Goal: Information Seeking & Learning: Learn about a topic

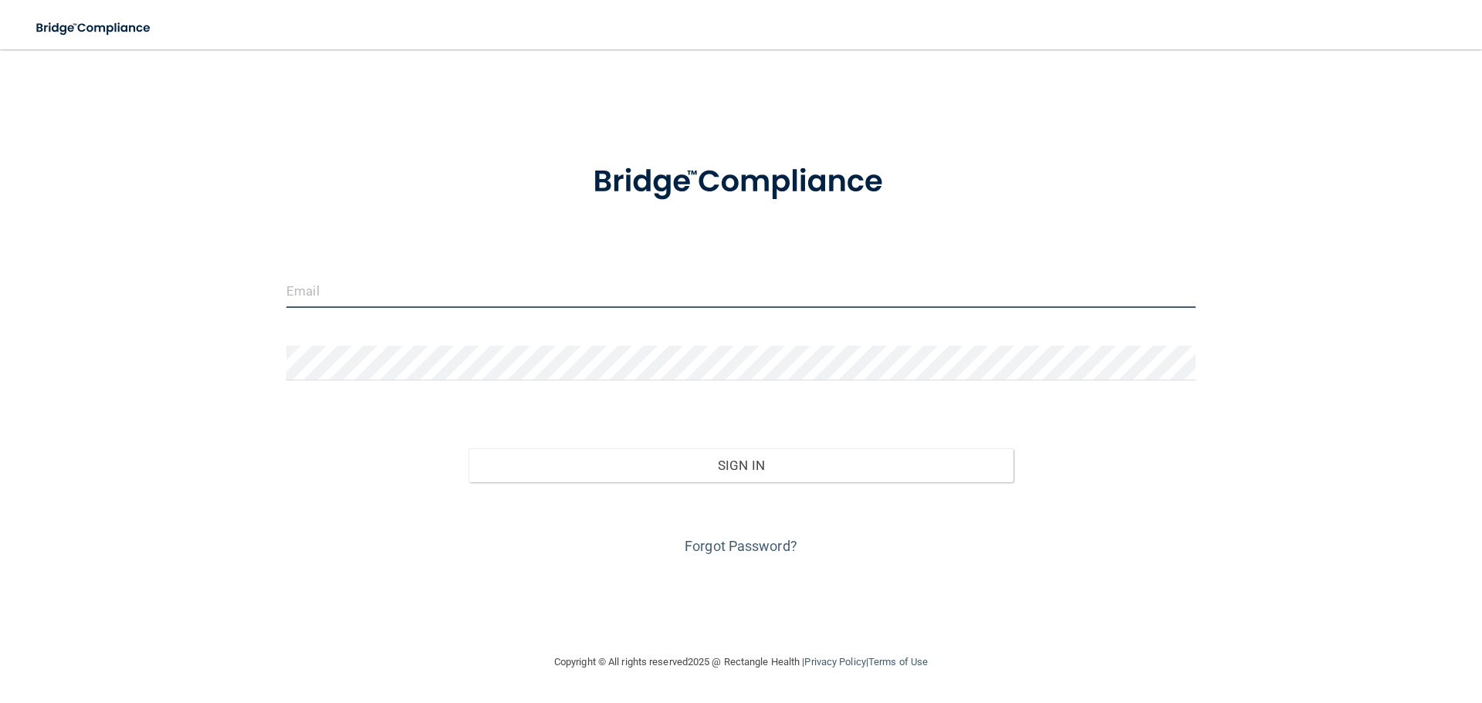
type input "[EMAIL_ADDRESS][DOMAIN_NAME]"
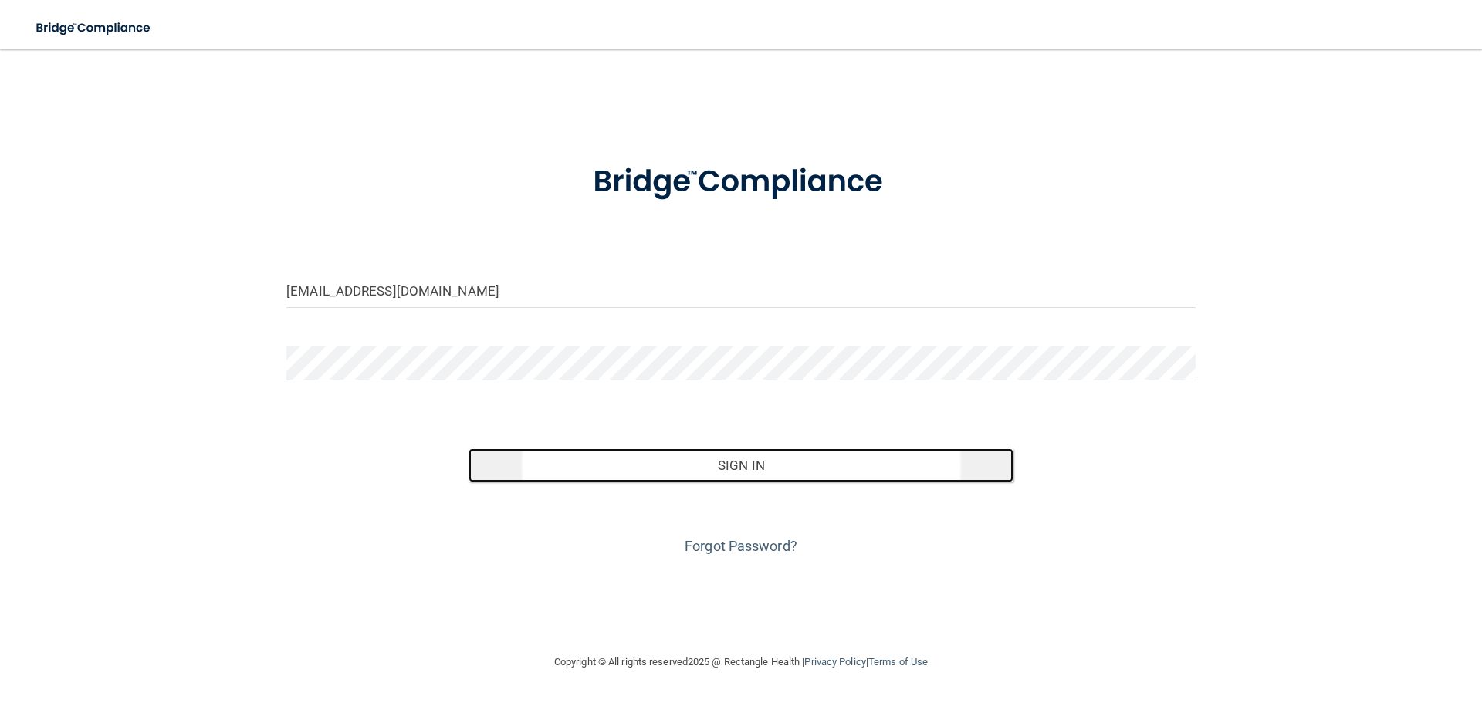
click at [524, 458] on button "Sign In" at bounding box center [741, 465] width 546 height 34
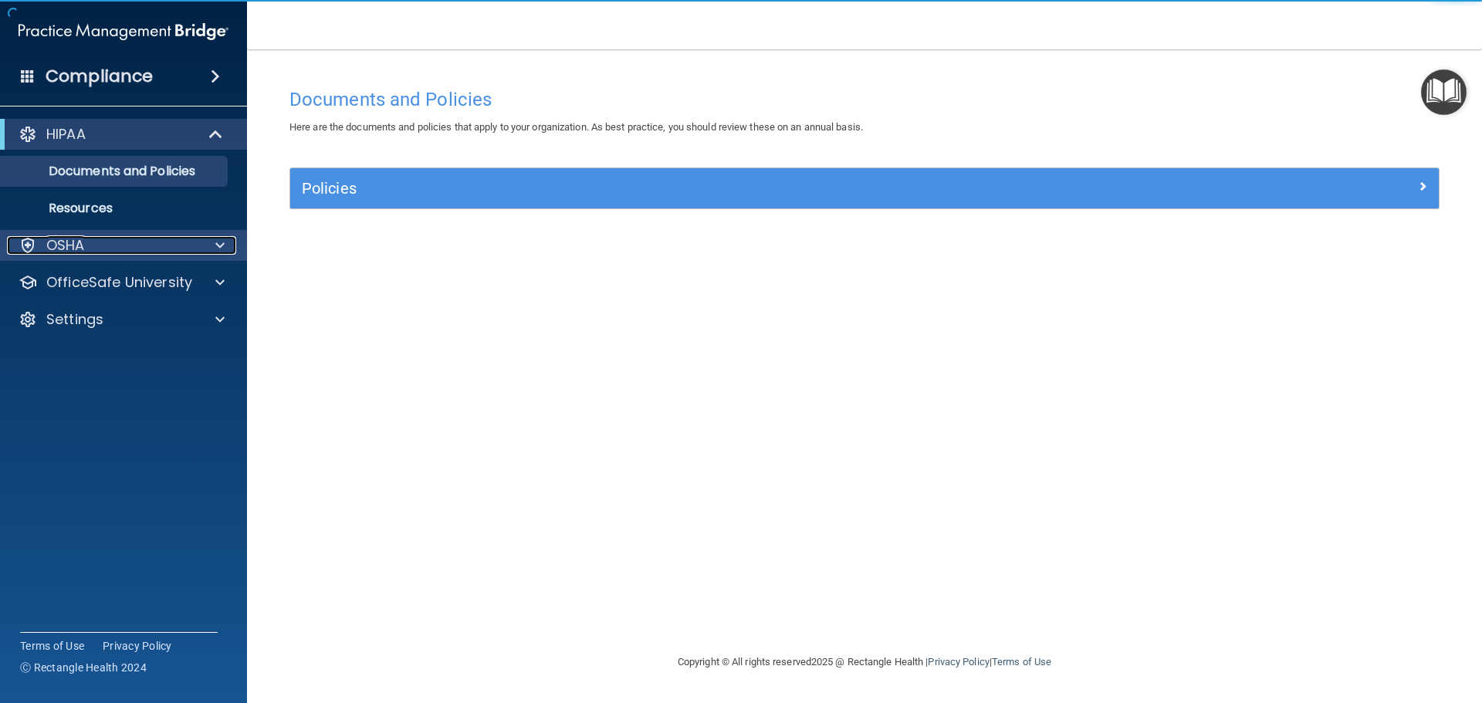
click at [101, 245] on div "OSHA" at bounding box center [102, 245] width 191 height 19
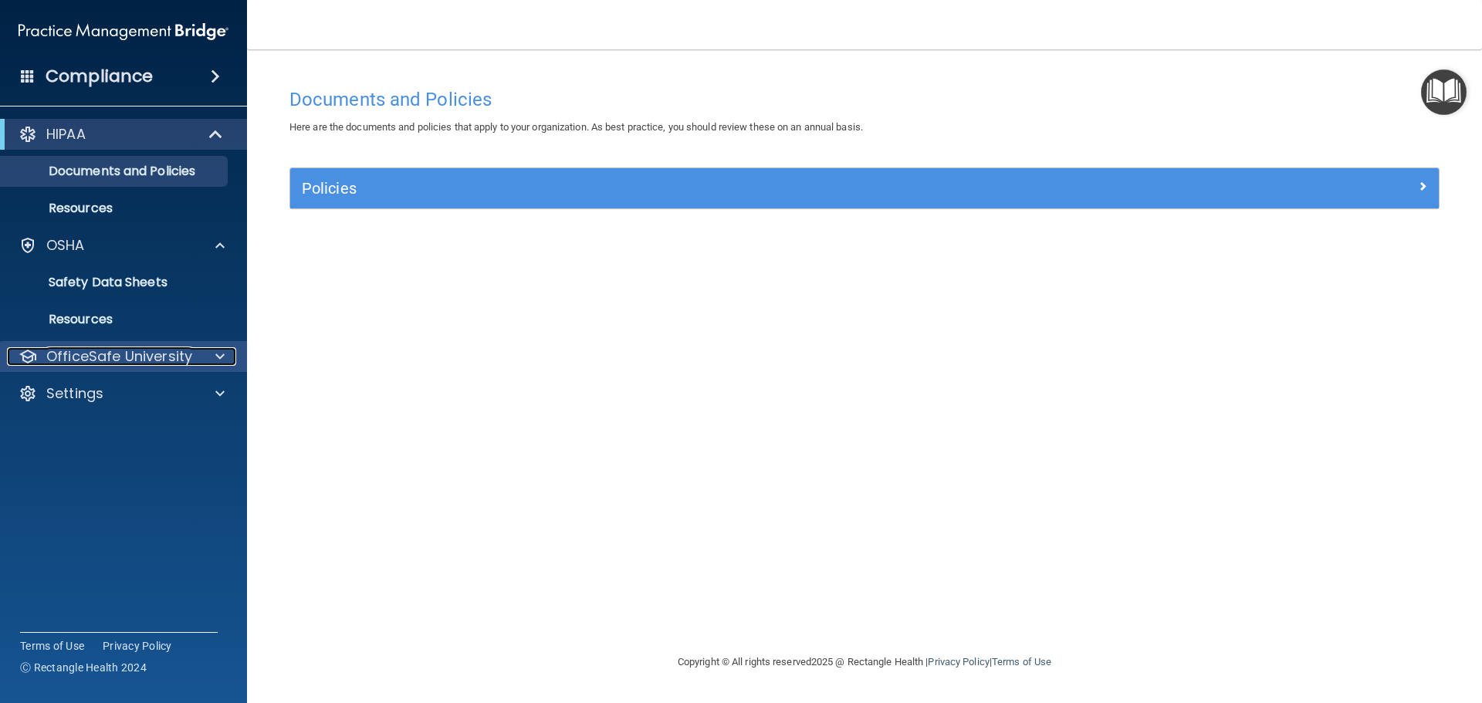
click at [194, 352] on div "OfficeSafe University" at bounding box center [102, 356] width 191 height 19
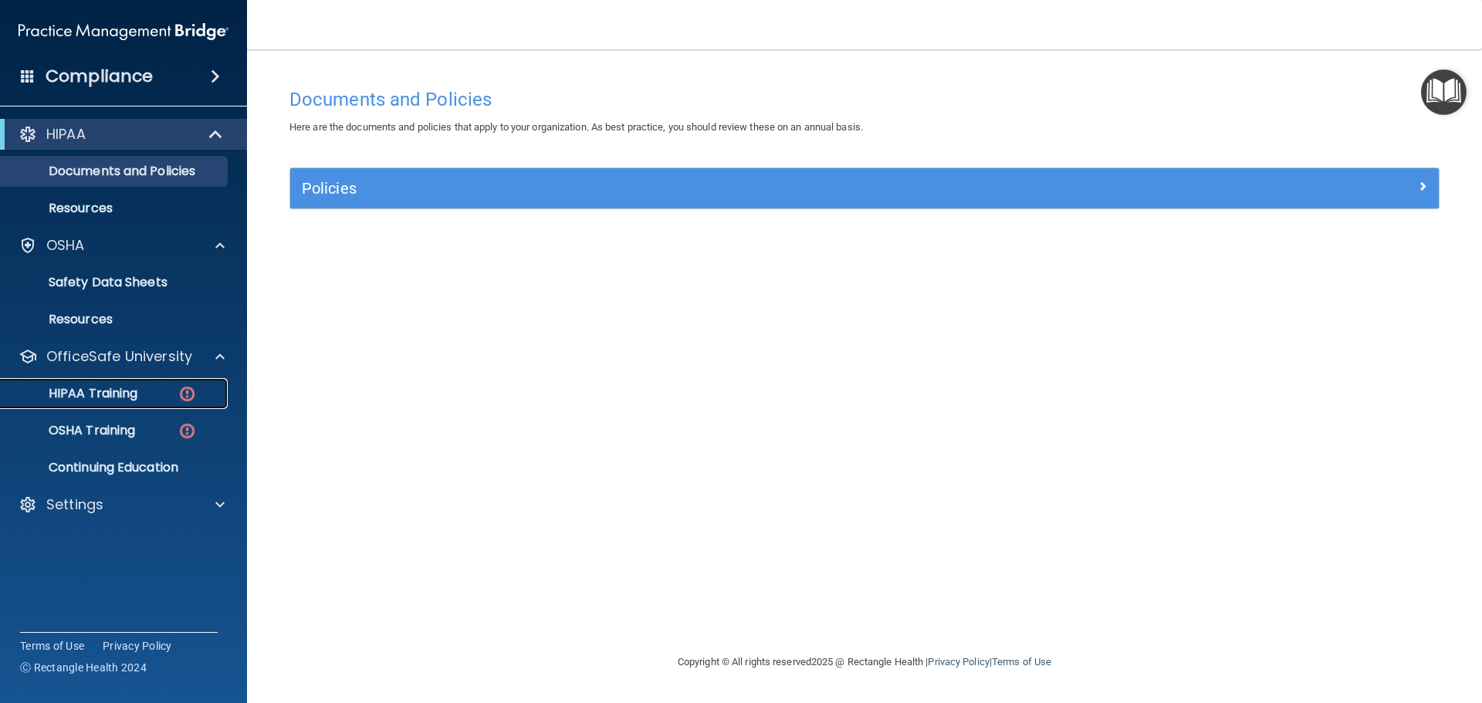
click at [184, 395] on img at bounding box center [187, 393] width 19 height 19
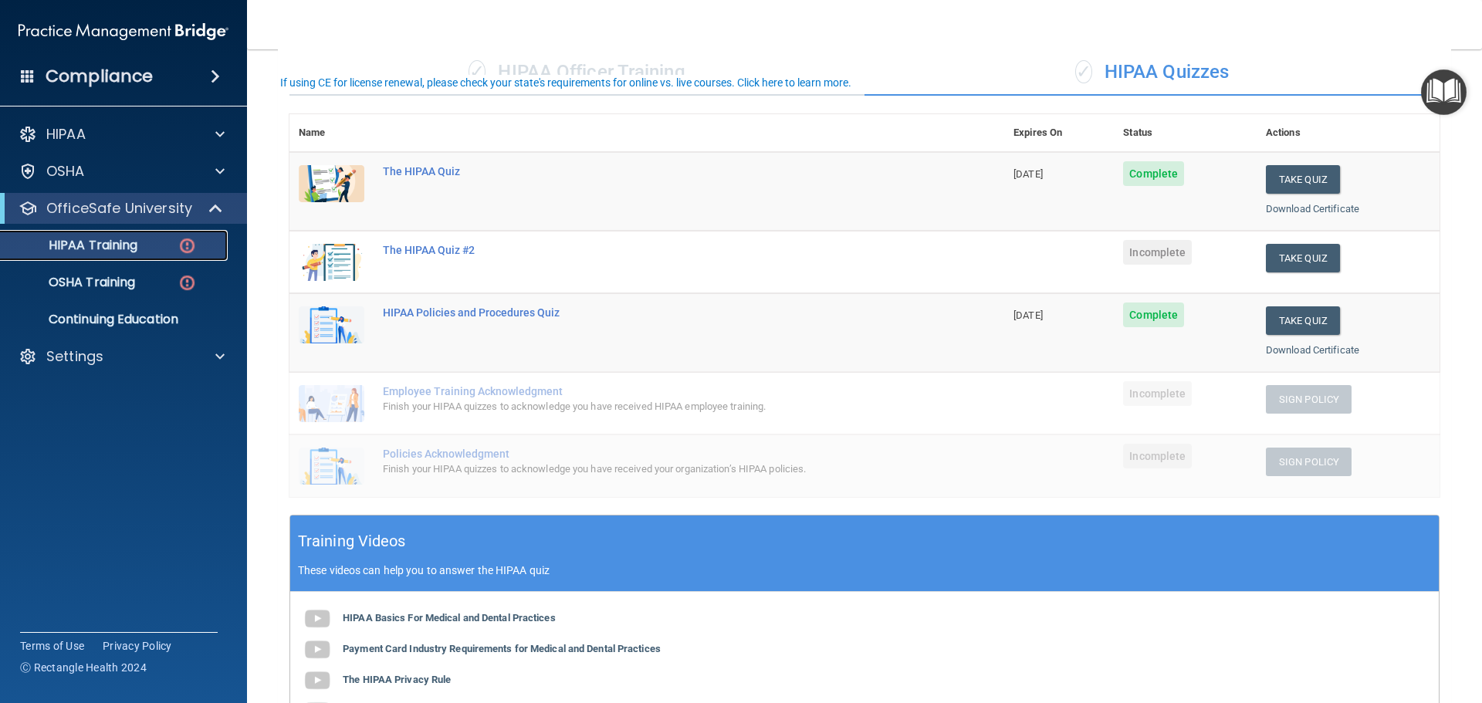
scroll to position [75, 0]
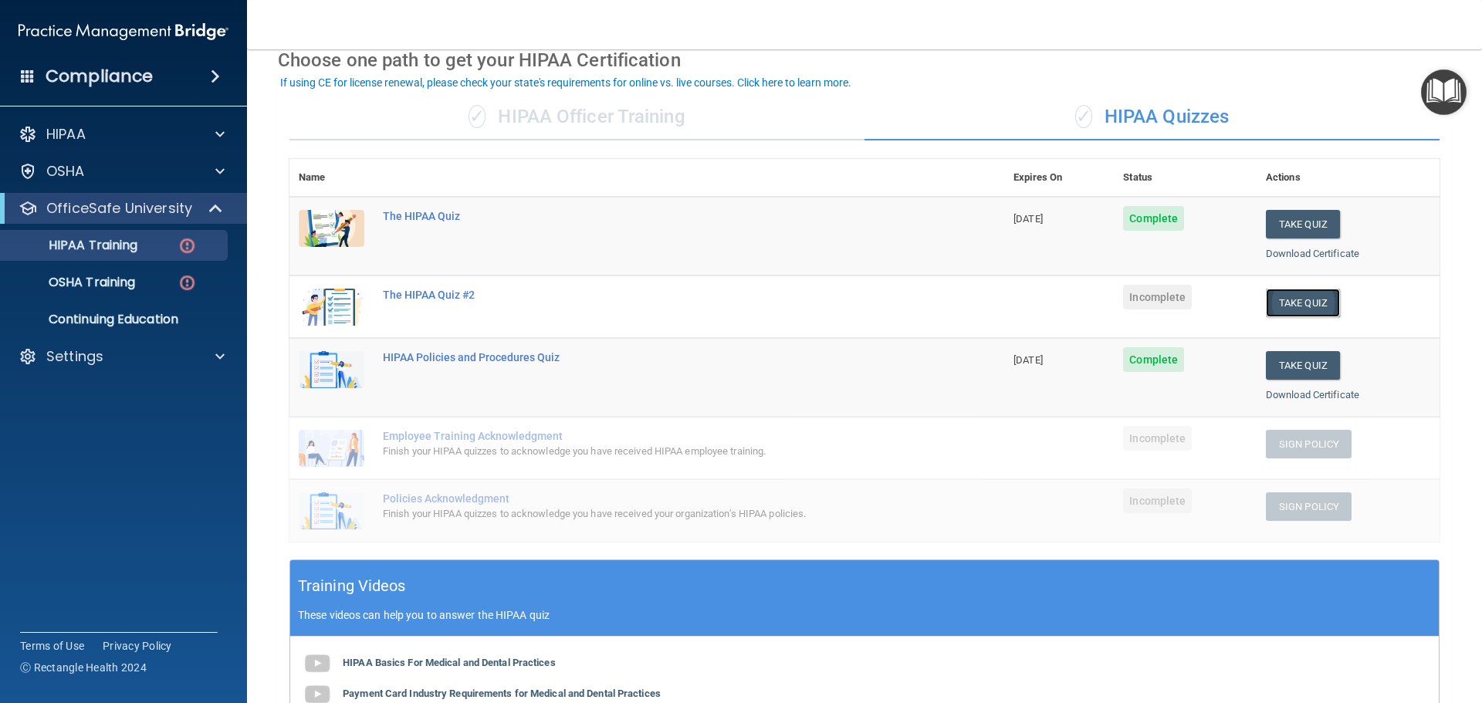
click at [1290, 299] on button "Take Quiz" at bounding box center [1303, 303] width 74 height 29
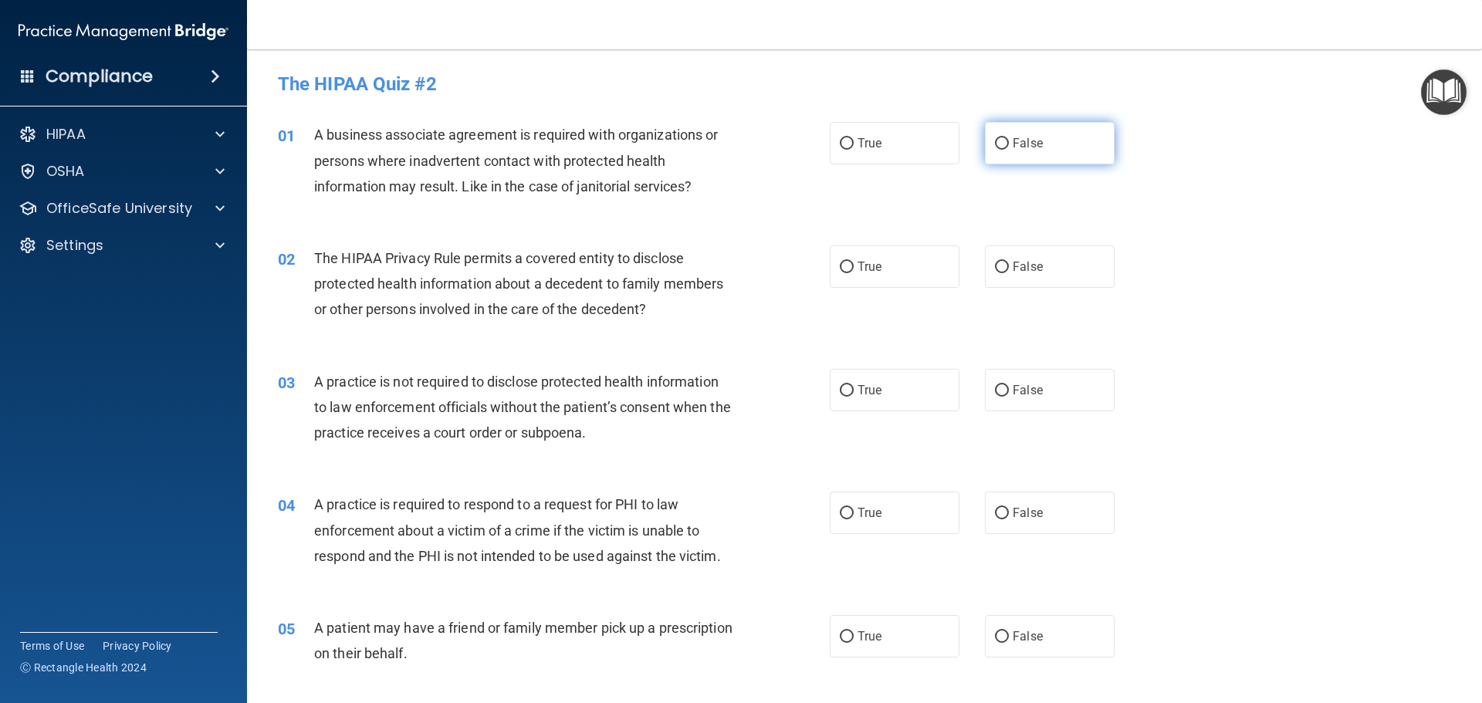
click at [996, 140] on input "False" at bounding box center [1002, 144] width 14 height 12
radio input "true"
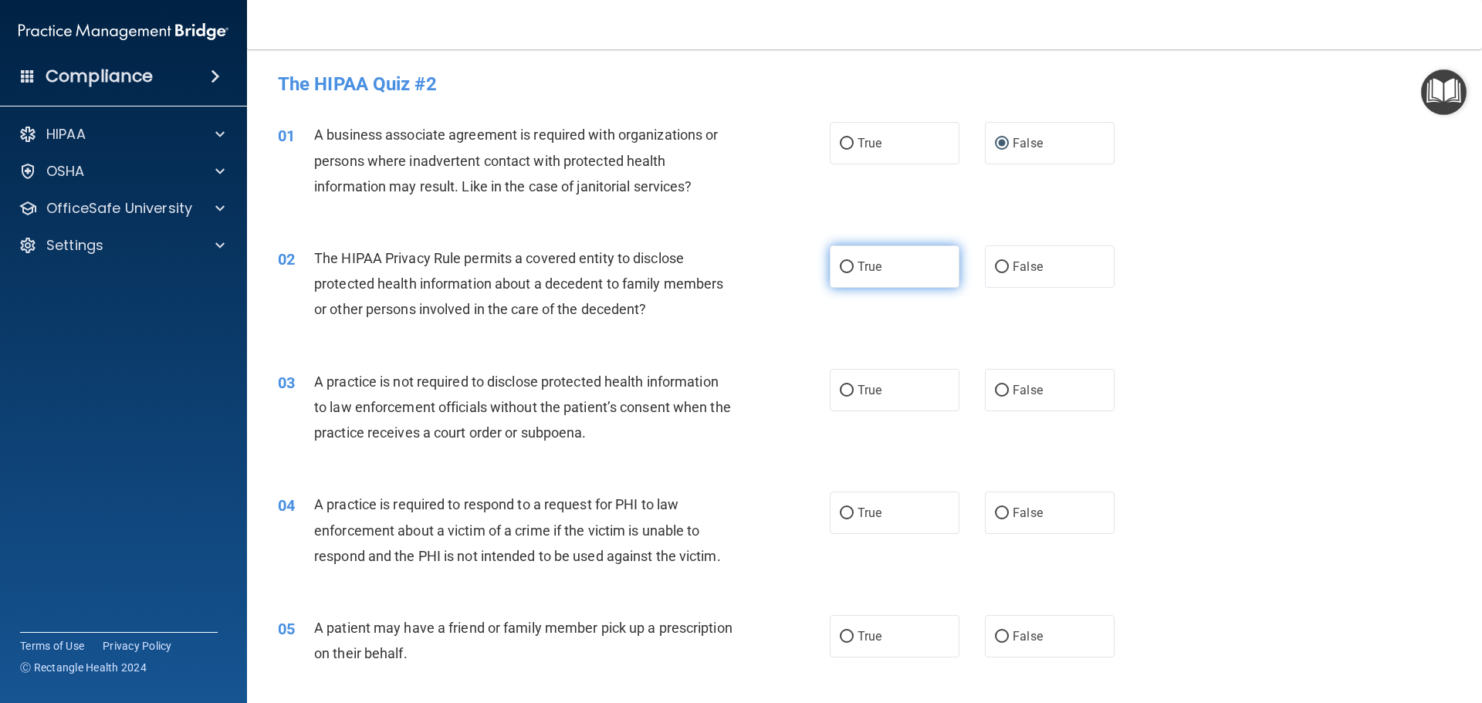
click at [840, 269] on input "True" at bounding box center [847, 268] width 14 height 12
radio input "true"
click at [840, 269] on input "True" at bounding box center [847, 268] width 14 height 12
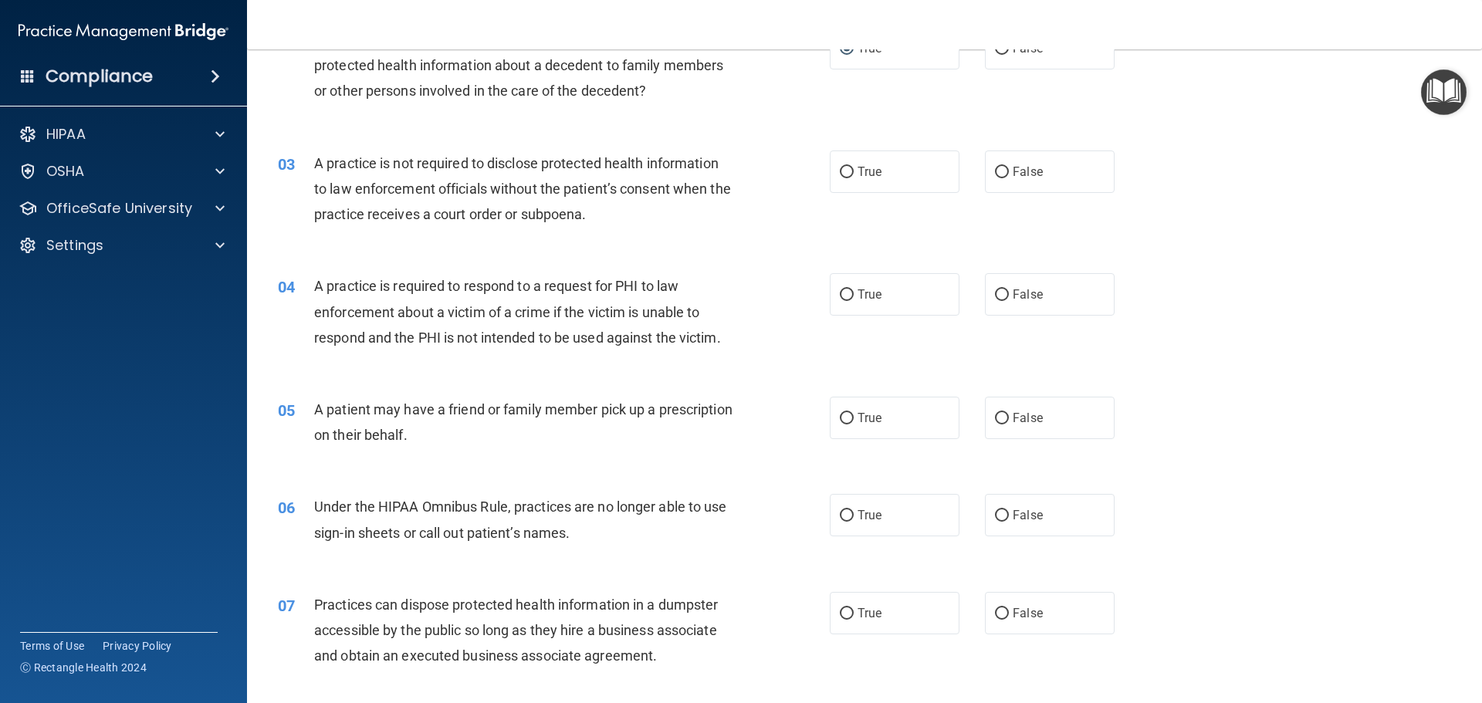
scroll to position [232, 0]
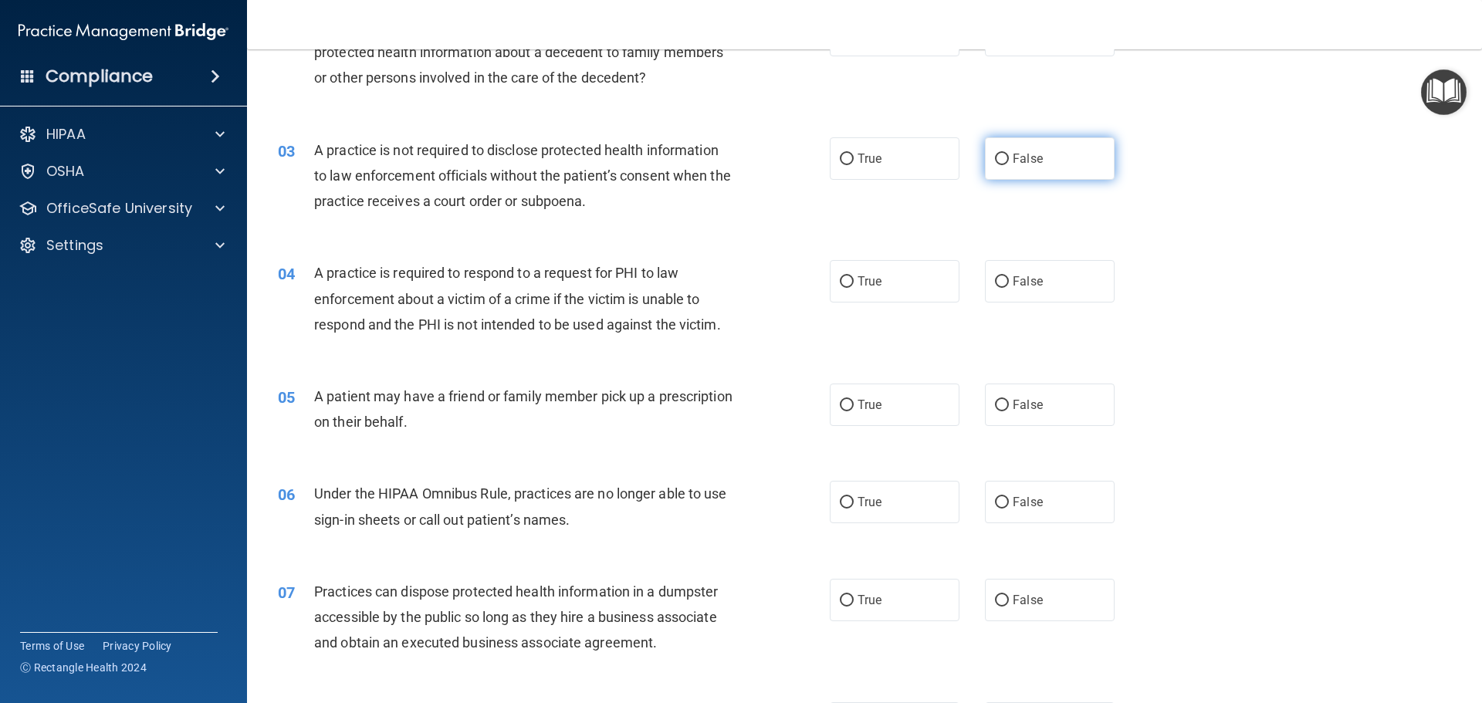
click at [995, 156] on input "False" at bounding box center [1002, 160] width 14 height 12
radio input "true"
click at [995, 156] on input "False" at bounding box center [1002, 160] width 14 height 12
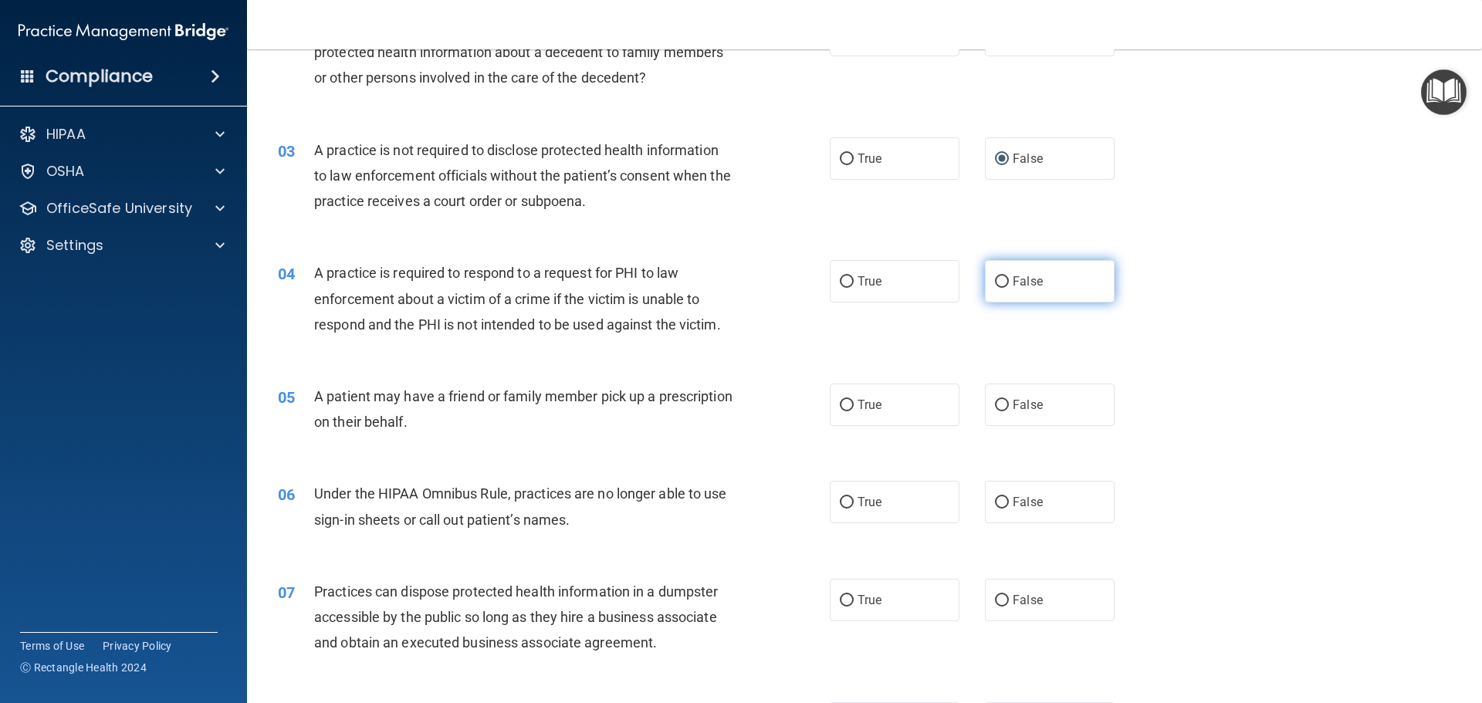
click at [997, 278] on input "False" at bounding box center [1002, 282] width 14 height 12
radio input "true"
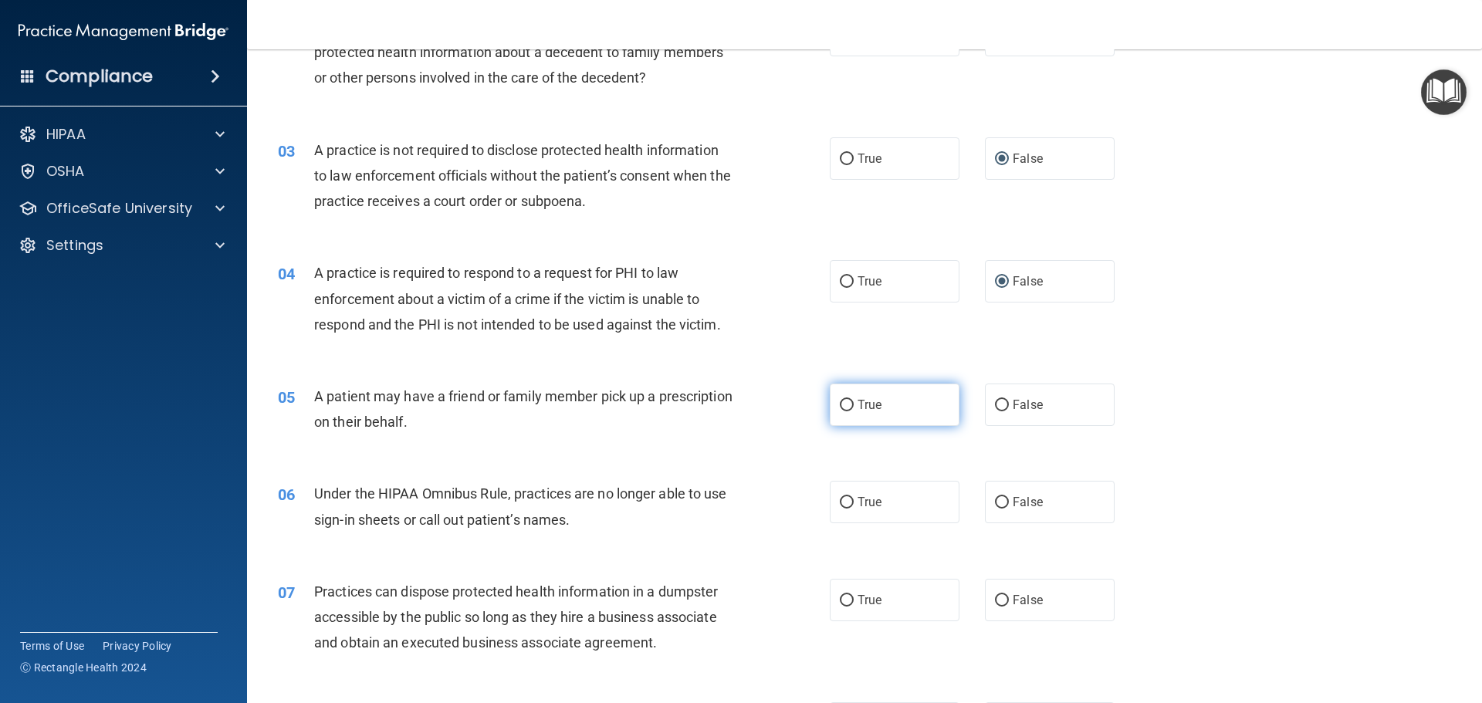
click at [844, 404] on input "True" at bounding box center [847, 406] width 14 height 12
radio input "true"
click at [985, 500] on label "False" at bounding box center [1050, 502] width 130 height 42
click at [995, 500] on input "False" at bounding box center [1002, 503] width 14 height 12
radio input "true"
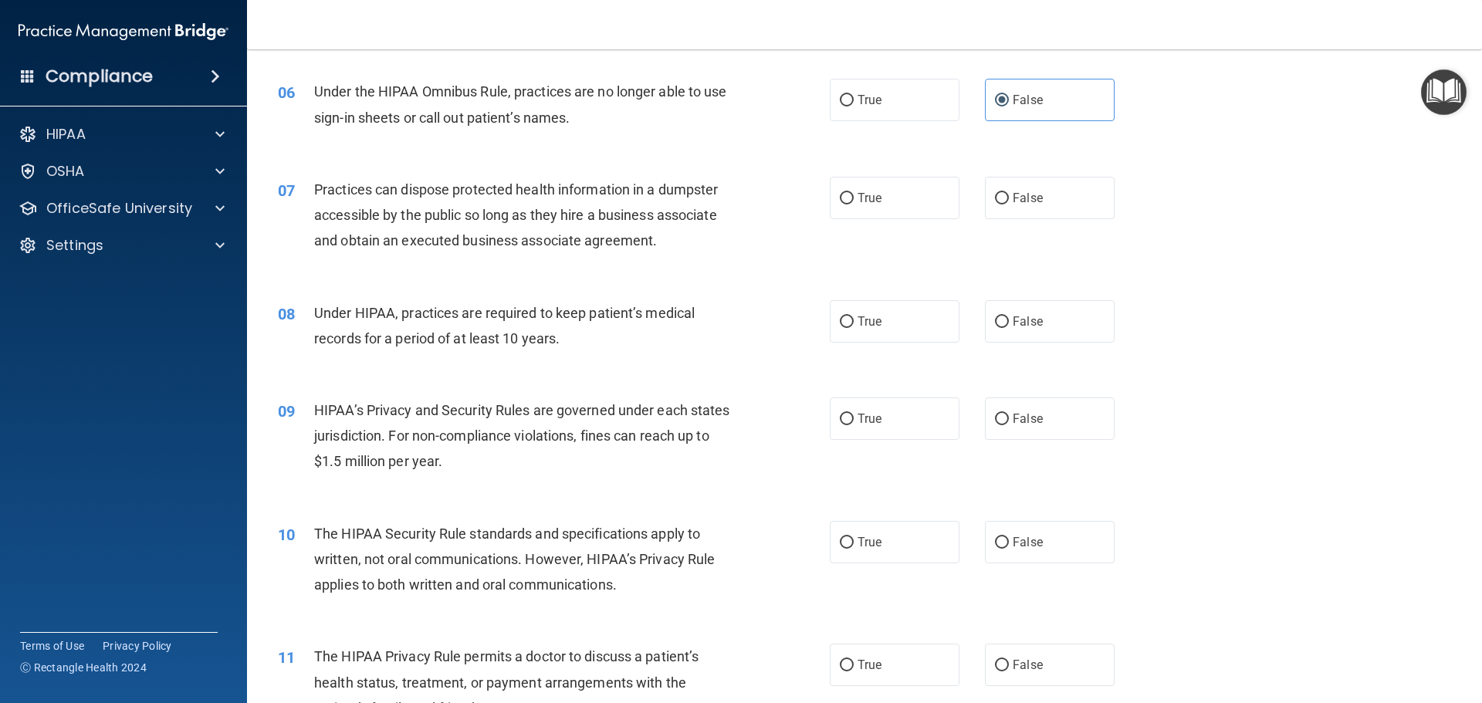
scroll to position [638, 0]
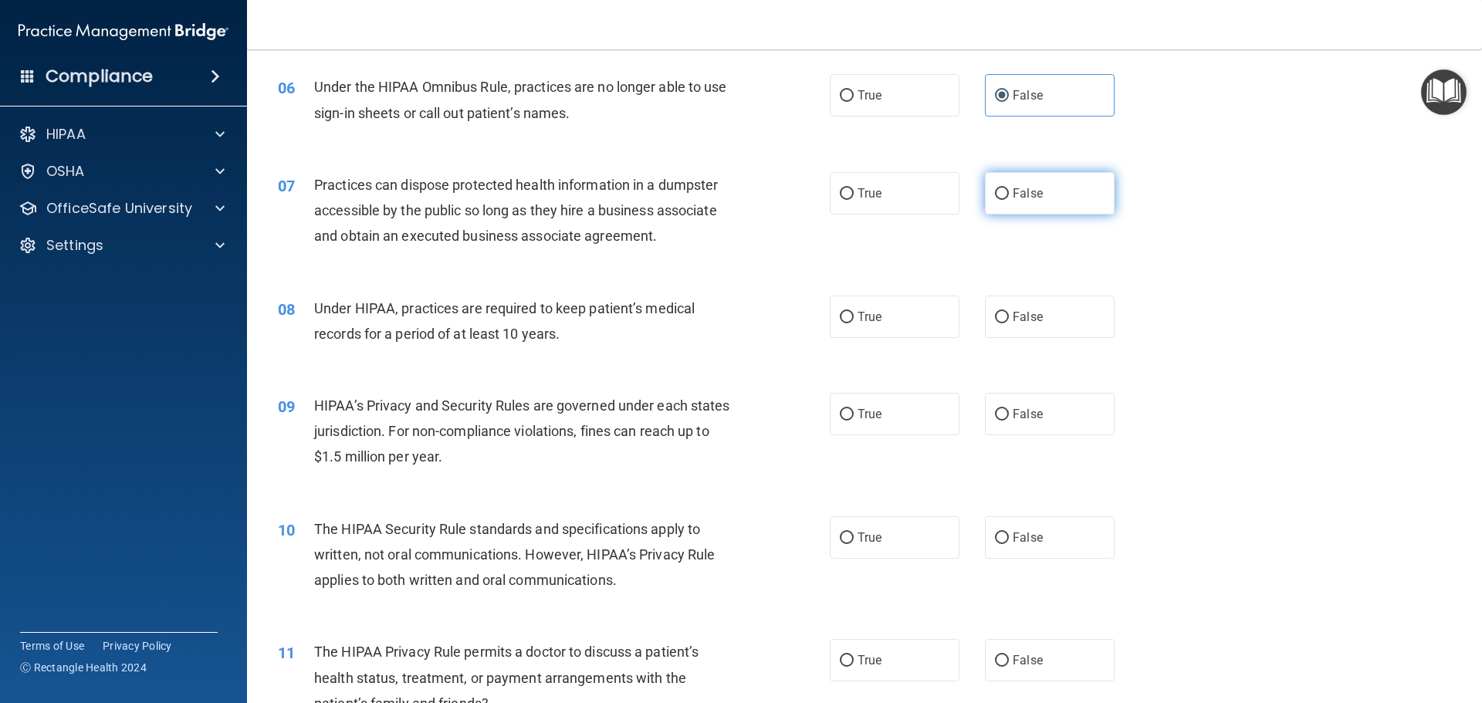
click at [995, 192] on input "False" at bounding box center [1002, 194] width 14 height 12
radio input "true"
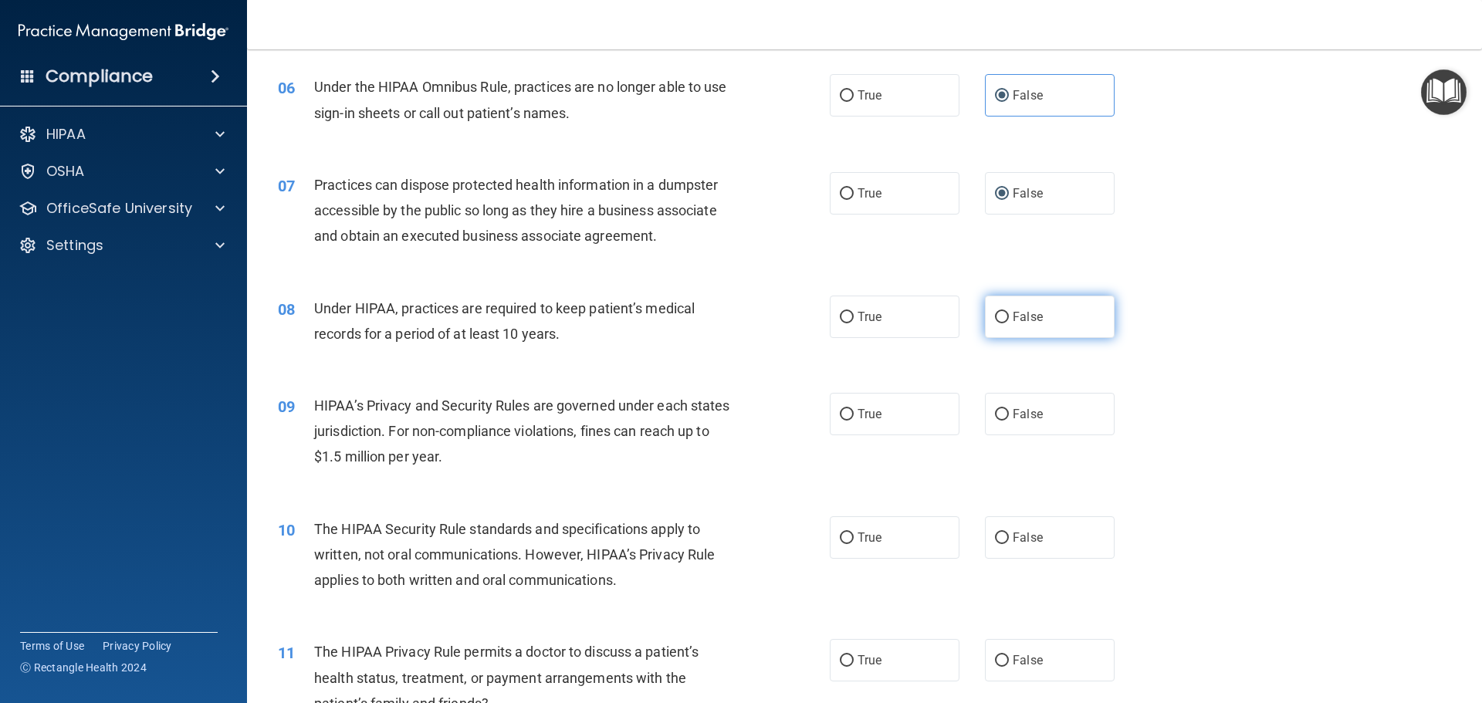
click at [995, 315] on input "False" at bounding box center [1002, 318] width 14 height 12
radio input "true"
click at [840, 415] on input "True" at bounding box center [847, 415] width 14 height 12
radio input "true"
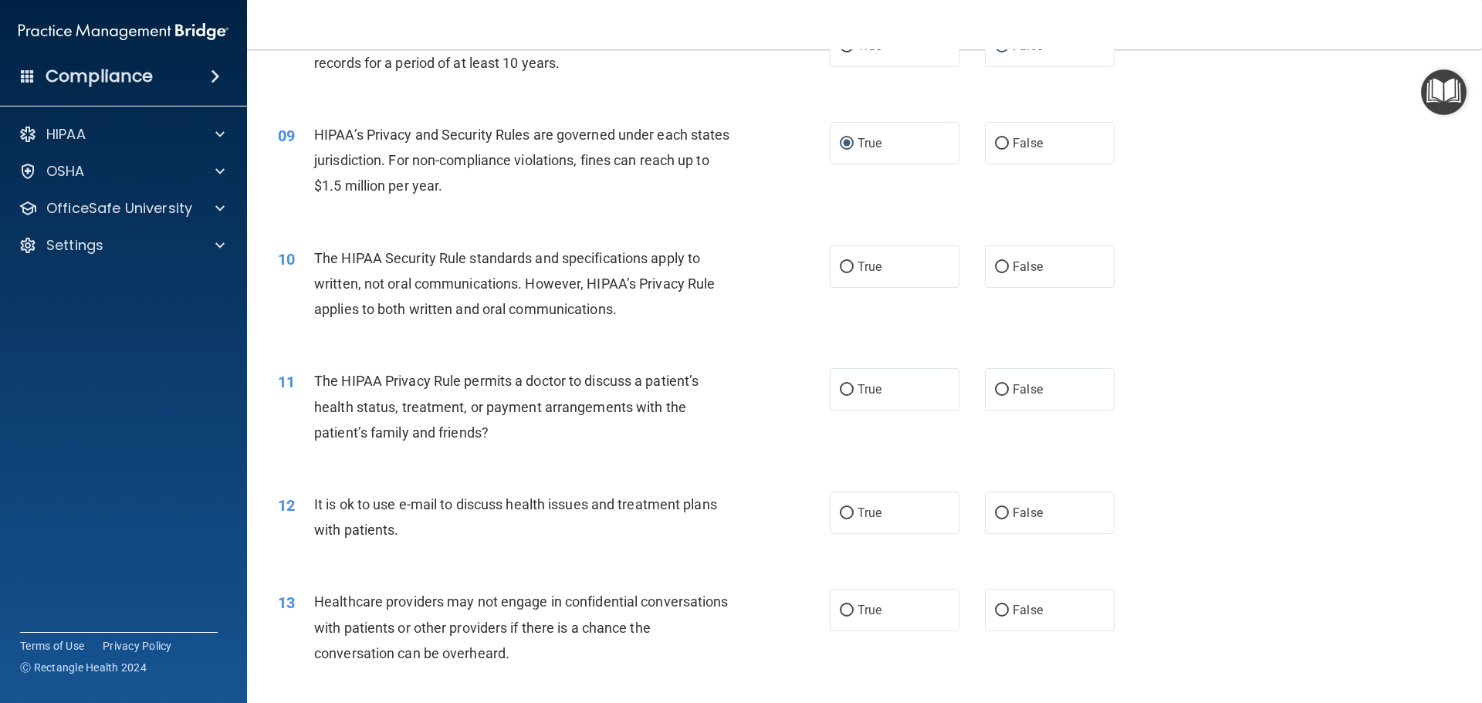
scroll to position [927, 0]
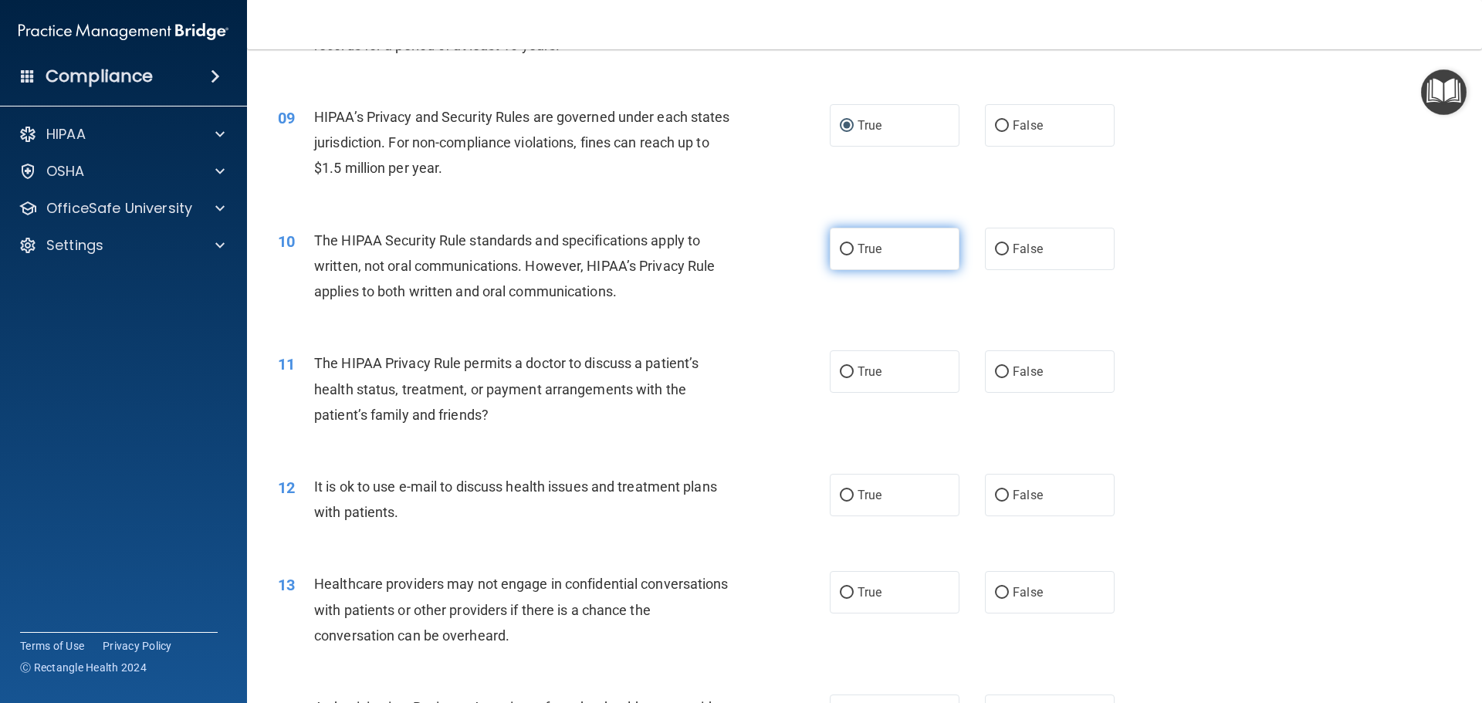
click at [844, 248] on input "True" at bounding box center [847, 250] width 14 height 12
radio input "true"
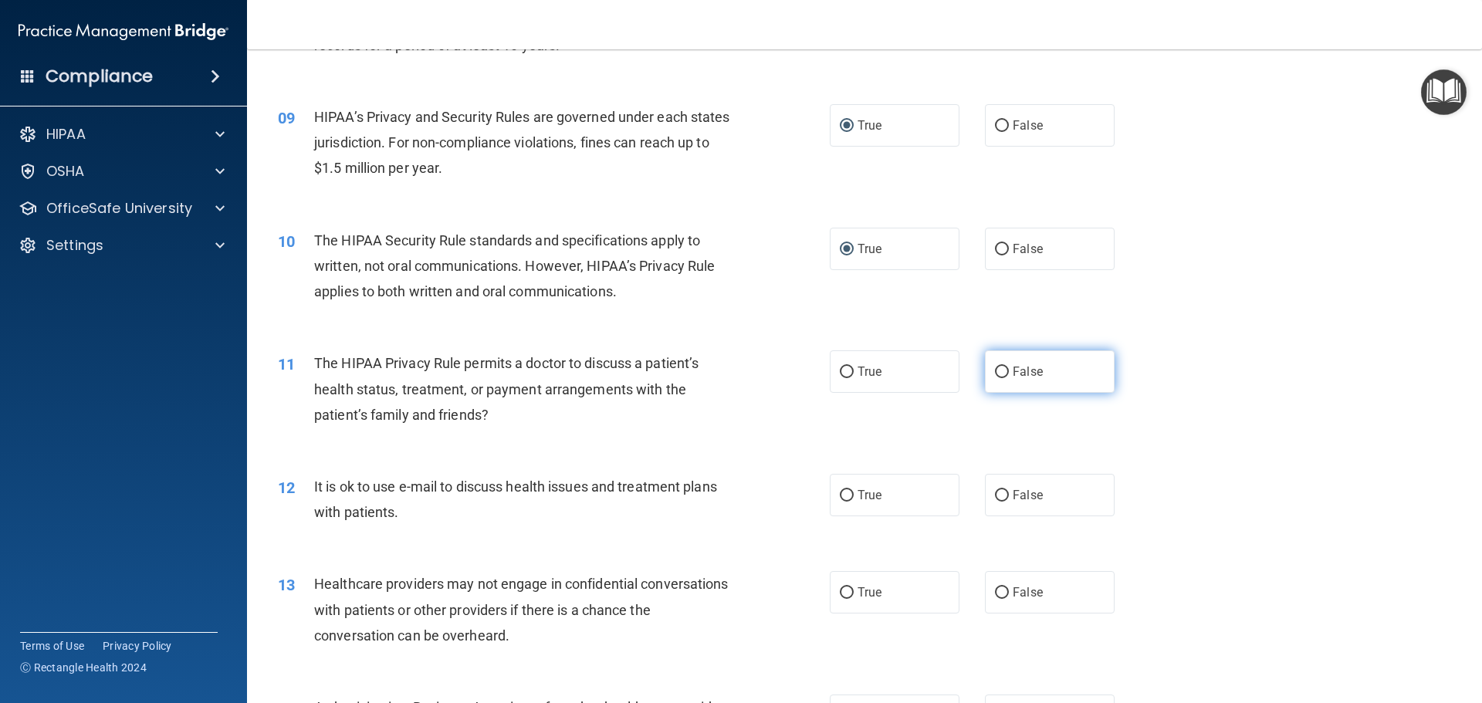
click at [997, 370] on input "False" at bounding box center [1002, 373] width 14 height 12
radio input "true"
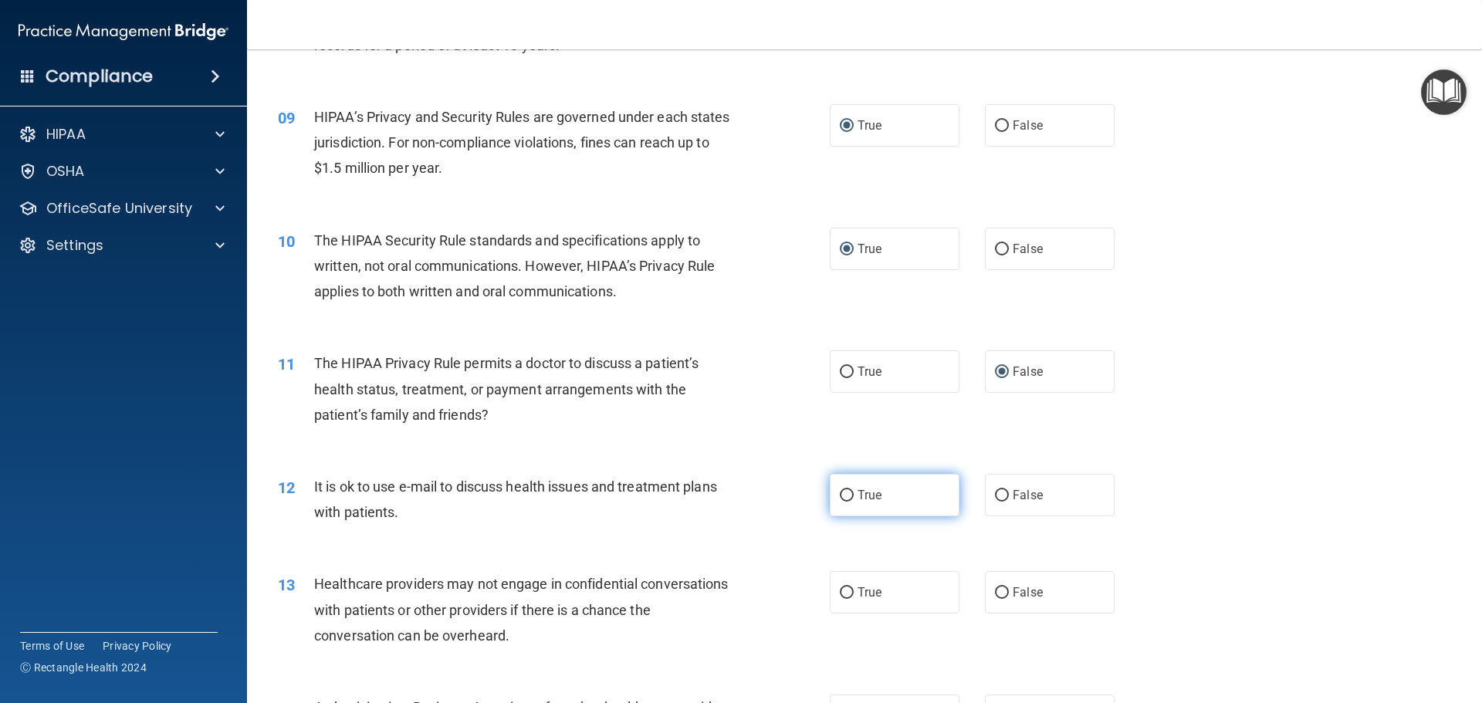
click at [841, 493] on input "True" at bounding box center [847, 496] width 14 height 12
radio input "true"
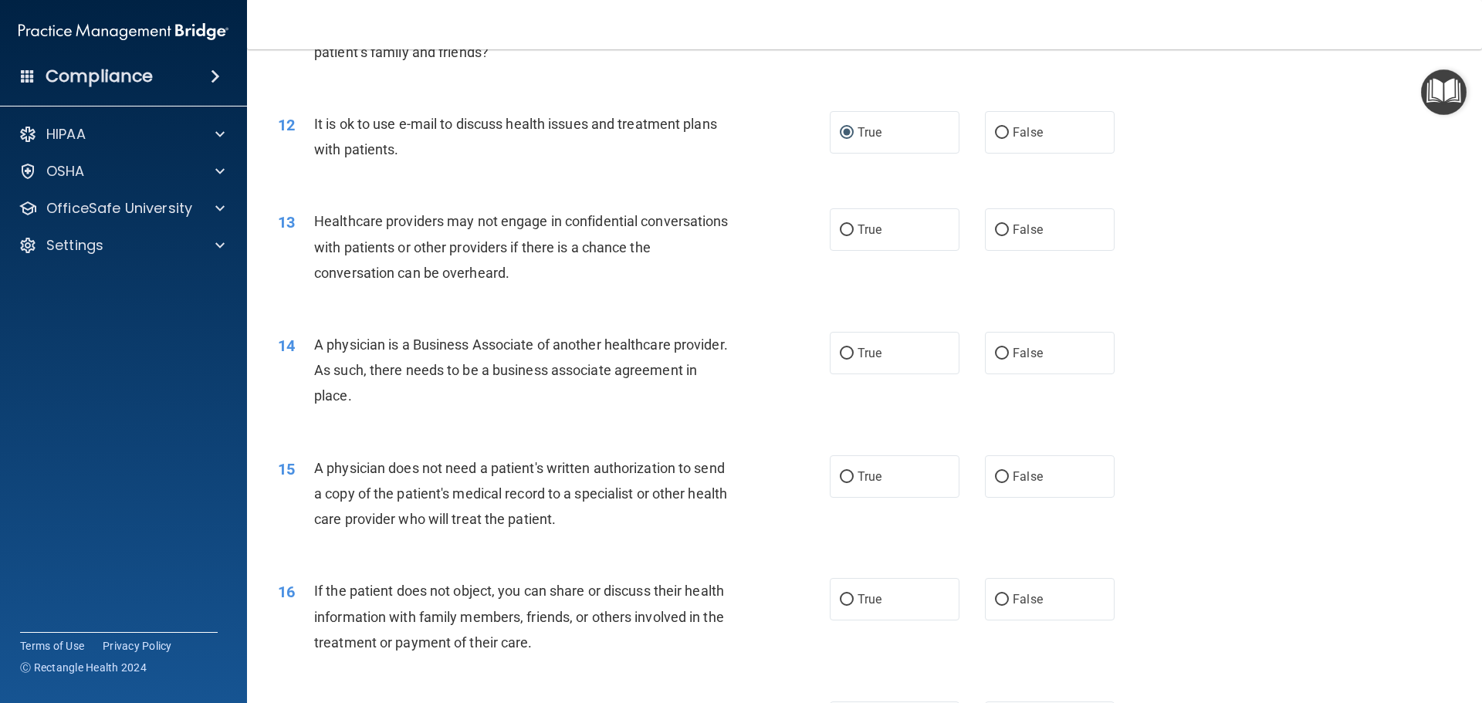
scroll to position [1298, 0]
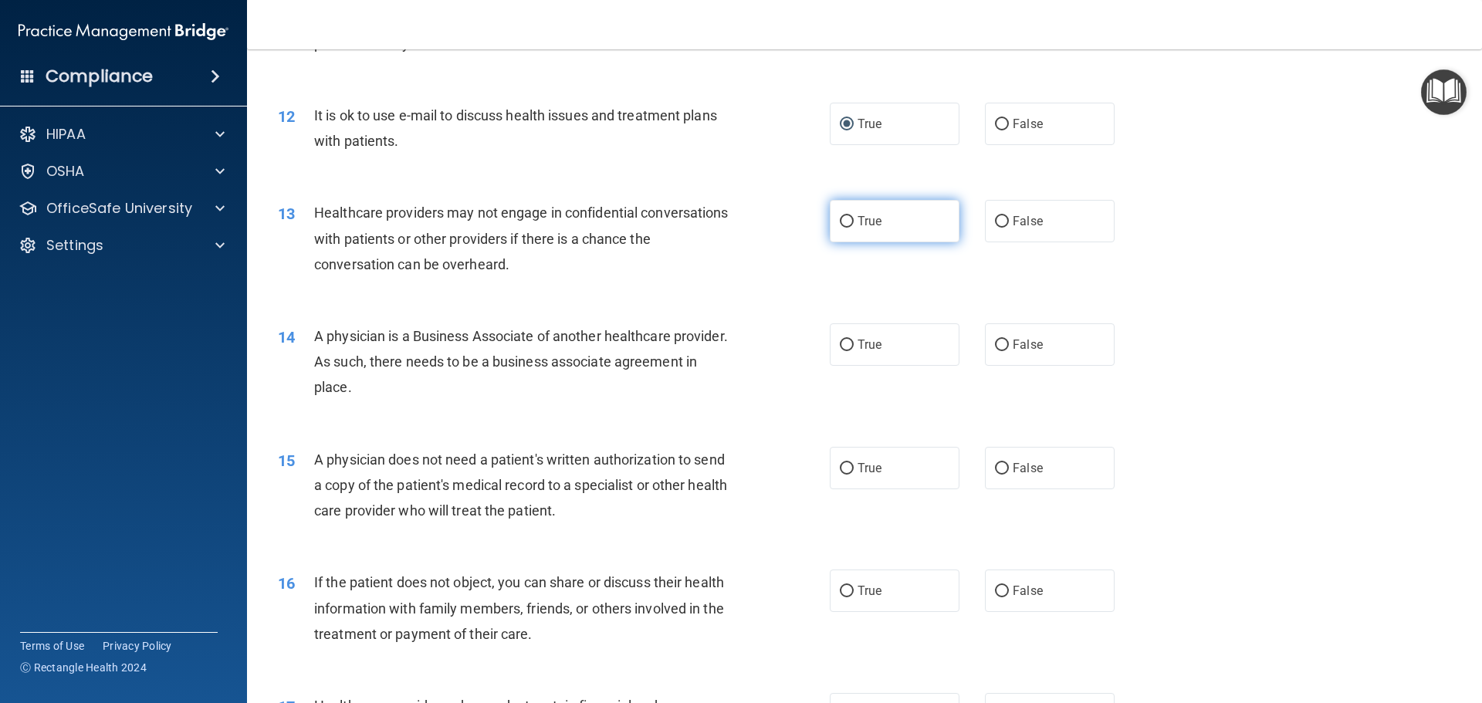
click at [840, 218] on input "True" at bounding box center [847, 222] width 14 height 12
radio input "true"
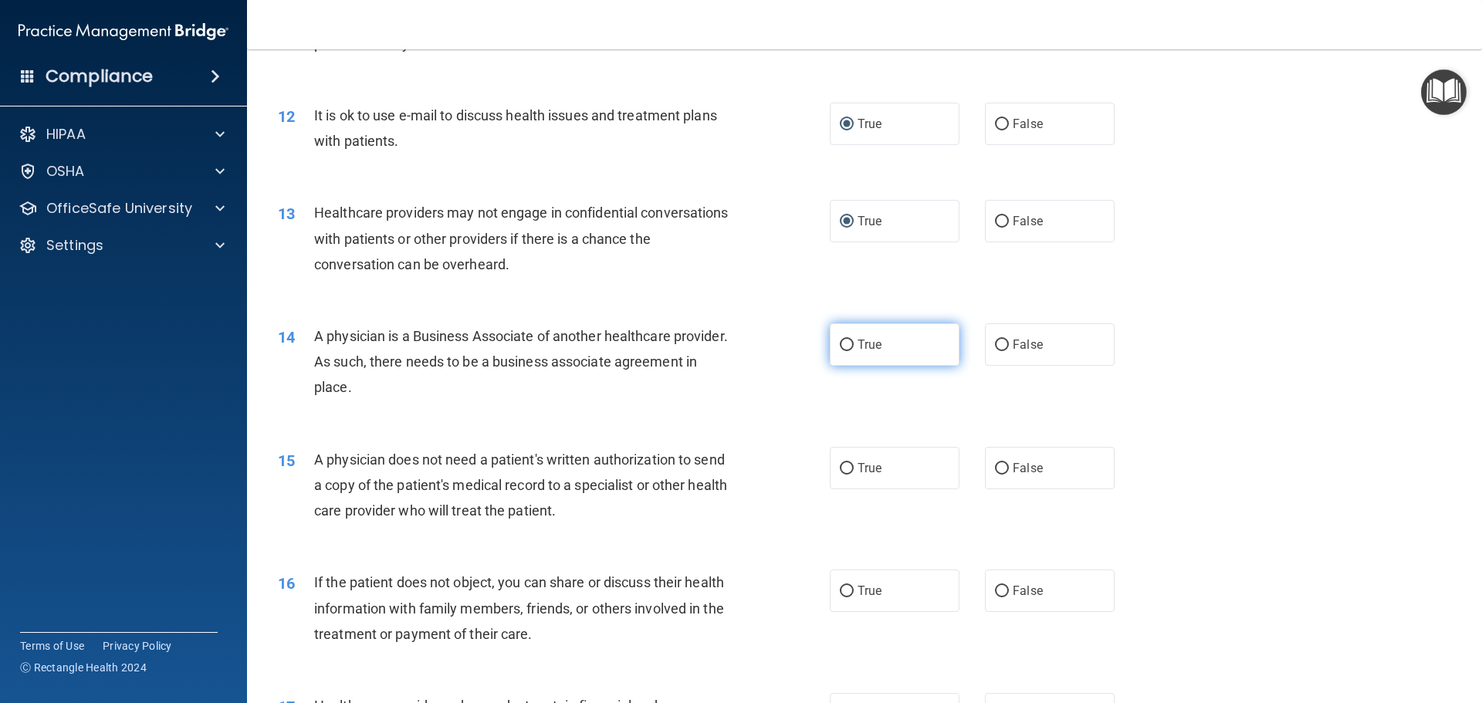
click at [843, 341] on input "True" at bounding box center [847, 346] width 14 height 12
radio input "true"
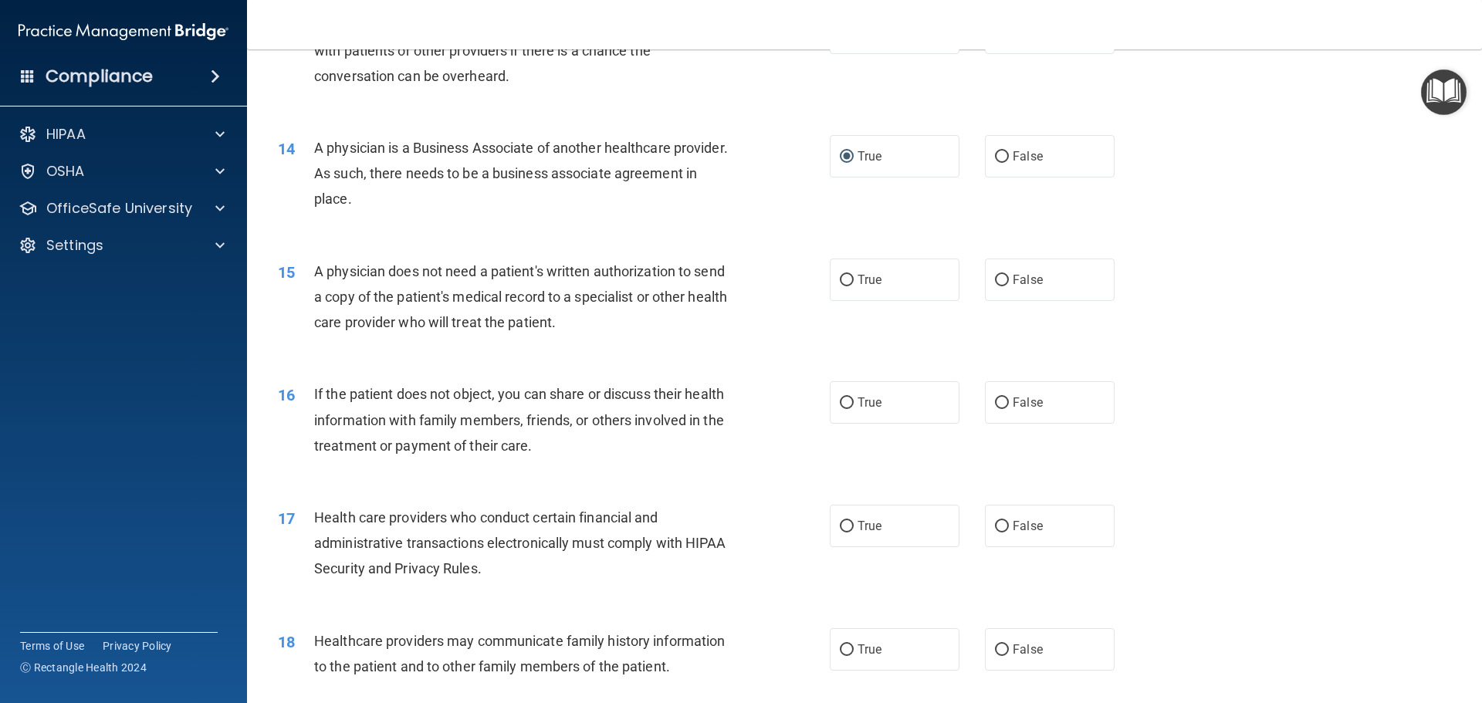
scroll to position [1490, 0]
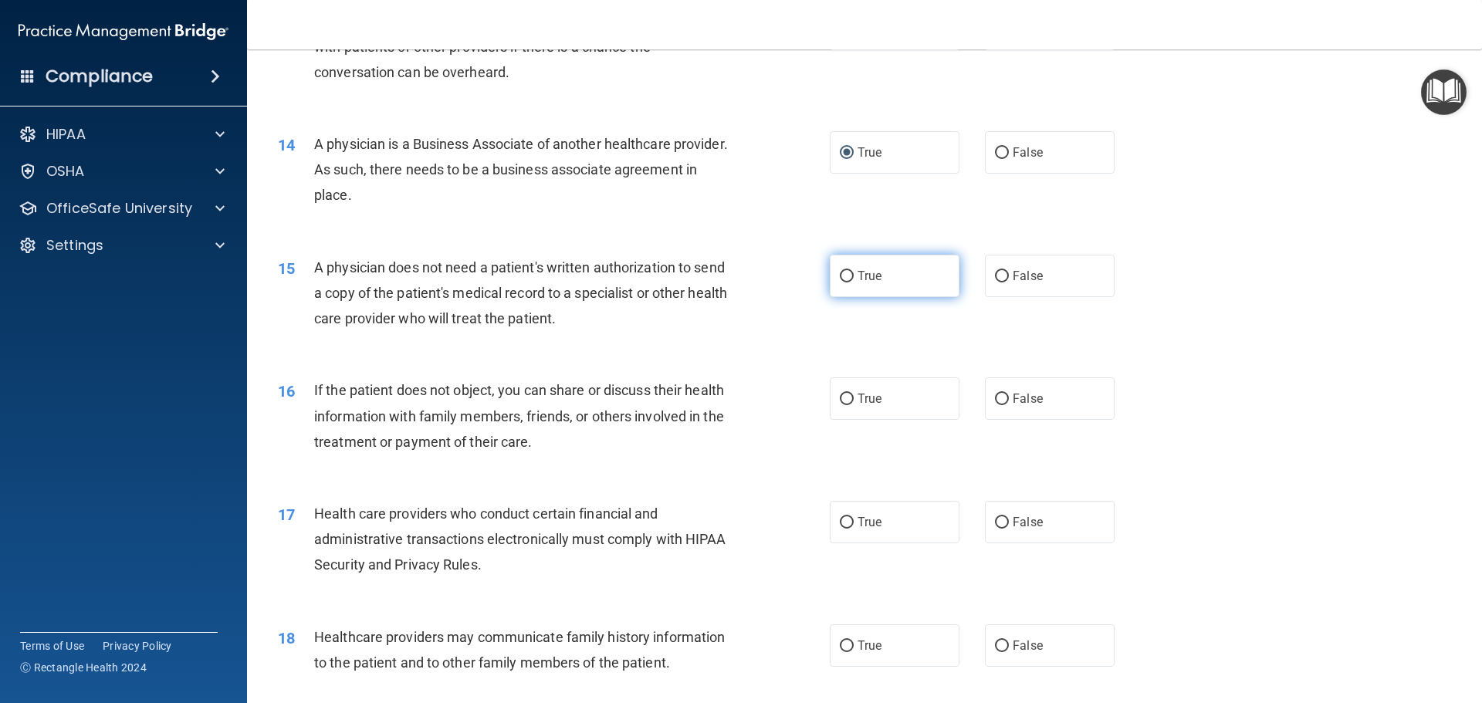
click at [840, 274] on input "True" at bounding box center [847, 277] width 14 height 12
radio input "true"
click at [995, 277] on input "False" at bounding box center [1002, 277] width 14 height 12
radio input "true"
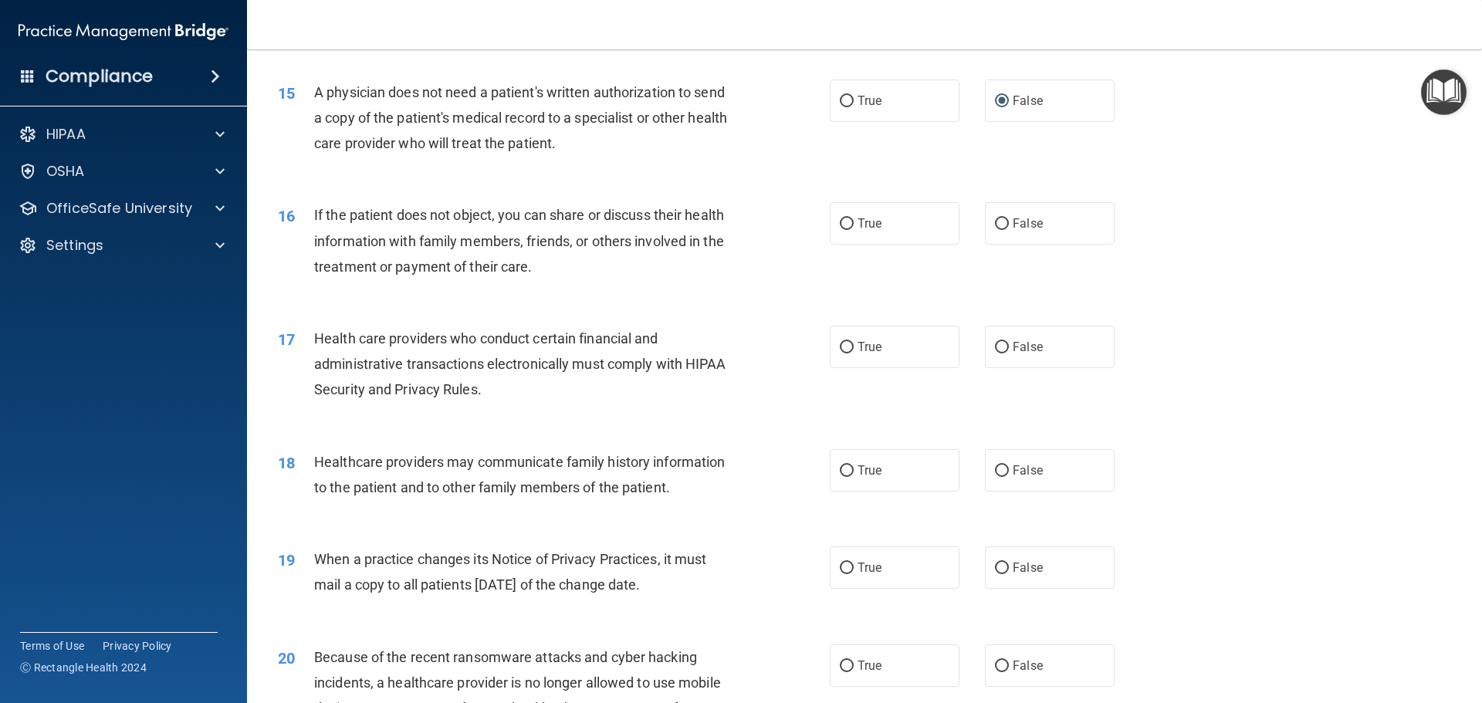
scroll to position [1661, 0]
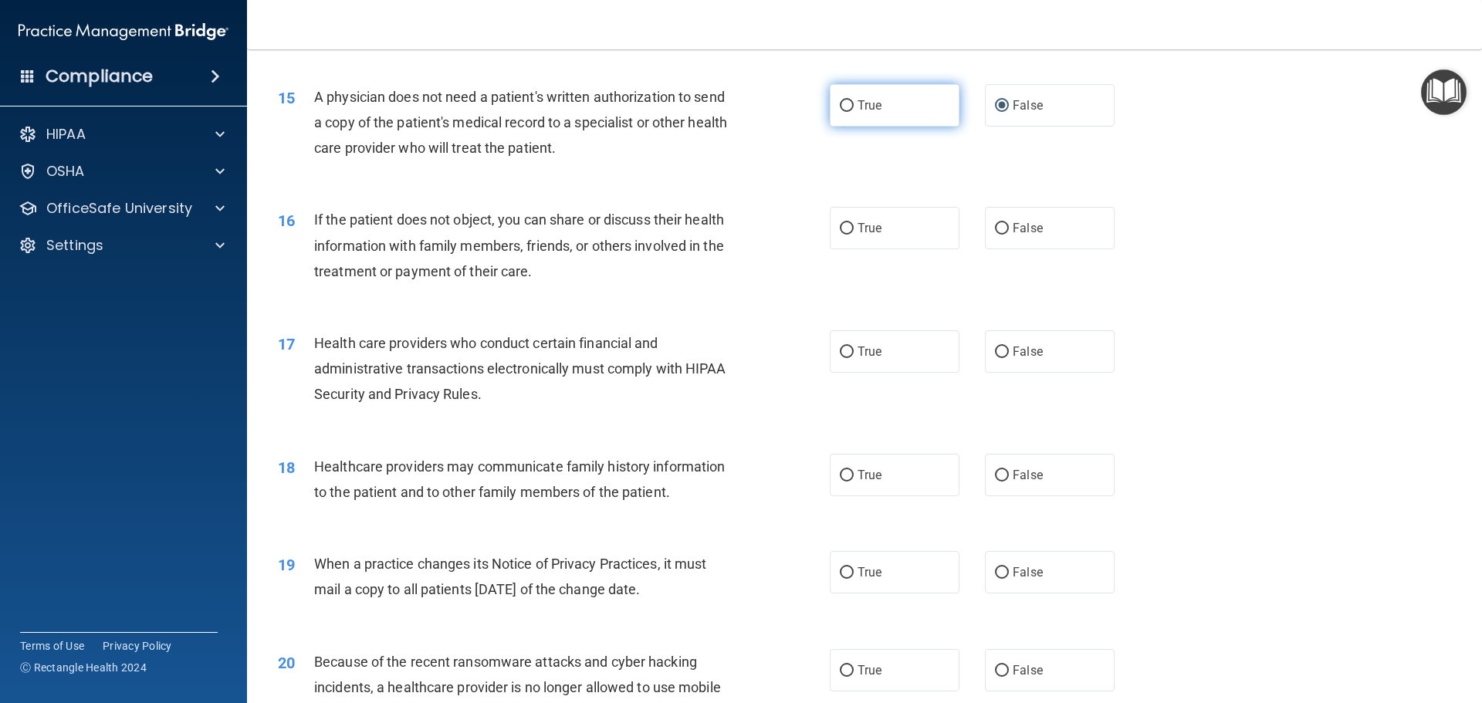
click at [840, 107] on input "True" at bounding box center [847, 106] width 14 height 12
radio input "true"
click at [999, 102] on input "False" at bounding box center [1002, 106] width 14 height 12
radio input "true"
radio input "false"
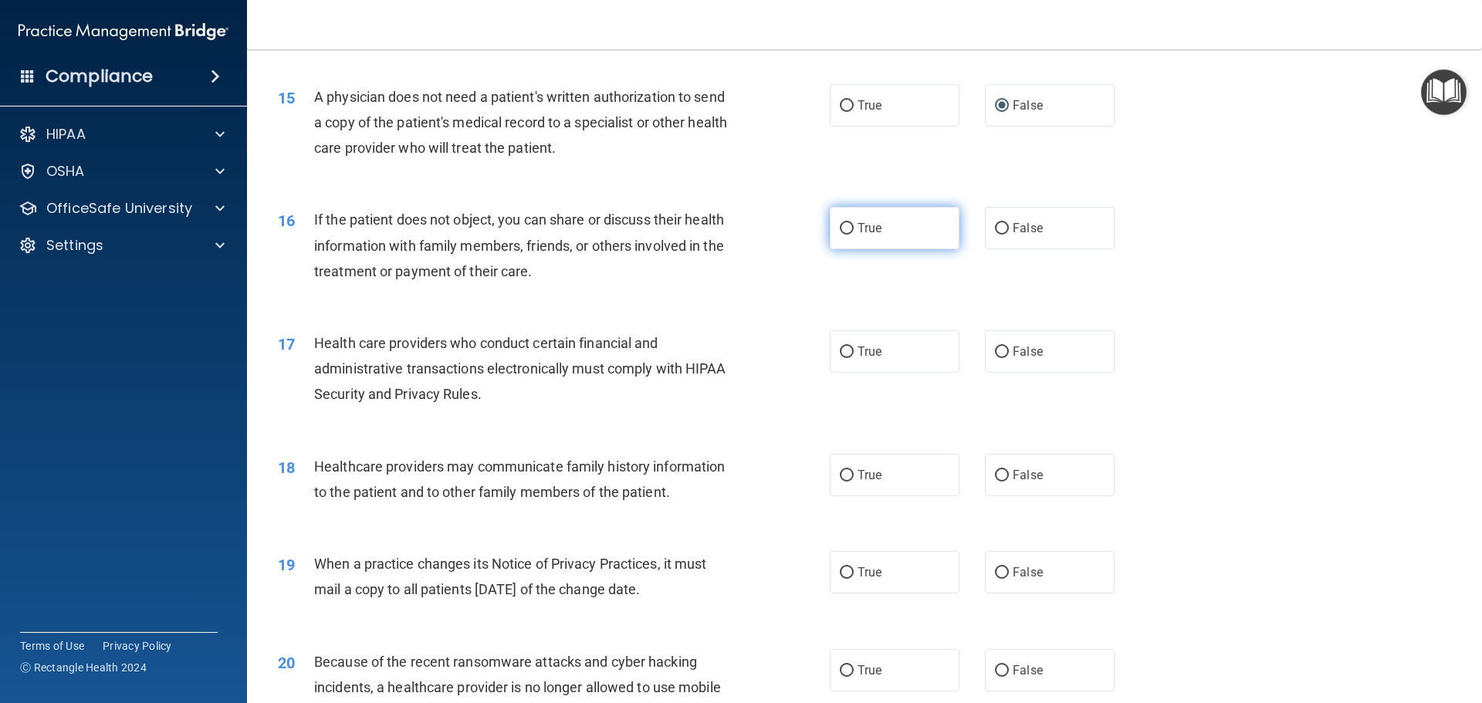
click at [840, 228] on input "True" at bounding box center [847, 229] width 14 height 12
radio input "true"
click at [845, 355] on input "True" at bounding box center [847, 353] width 14 height 12
radio input "true"
click at [995, 477] on input "False" at bounding box center [1002, 476] width 14 height 12
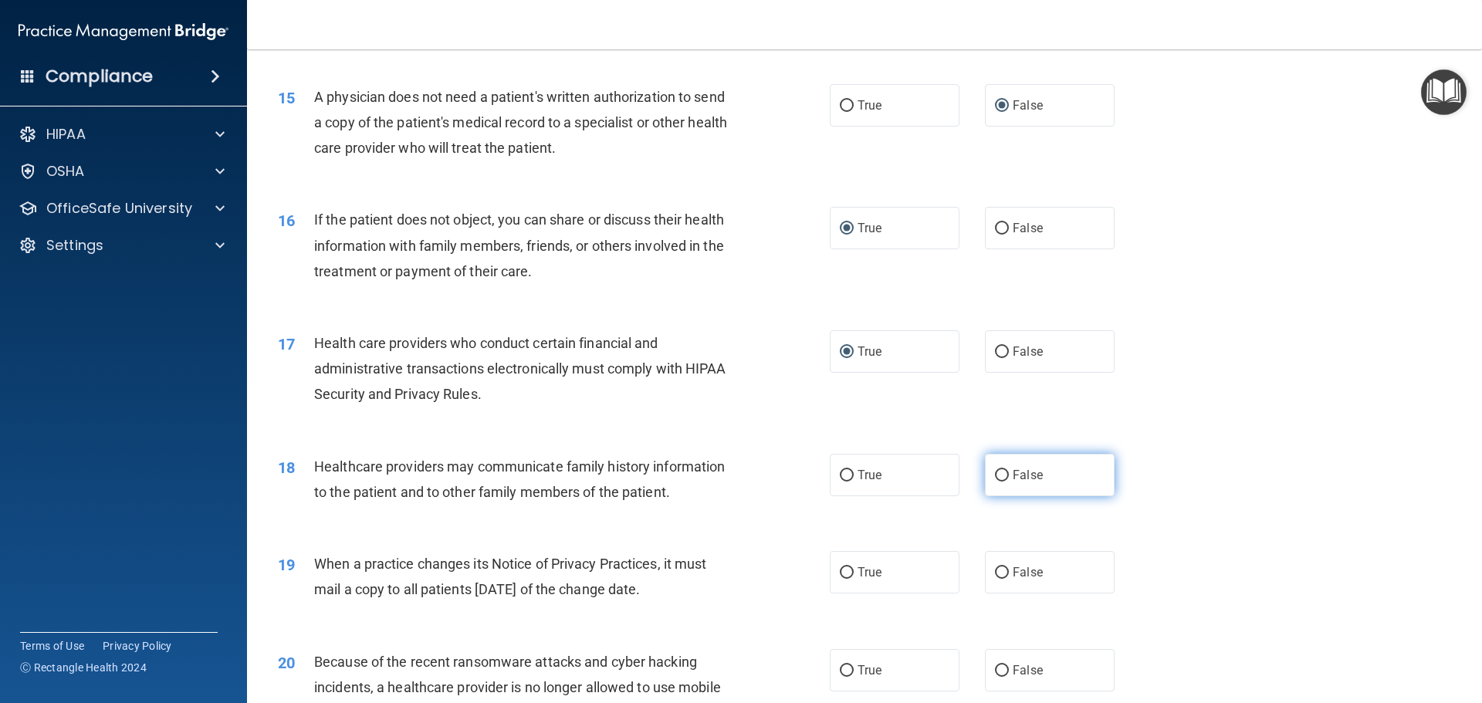
radio input "true"
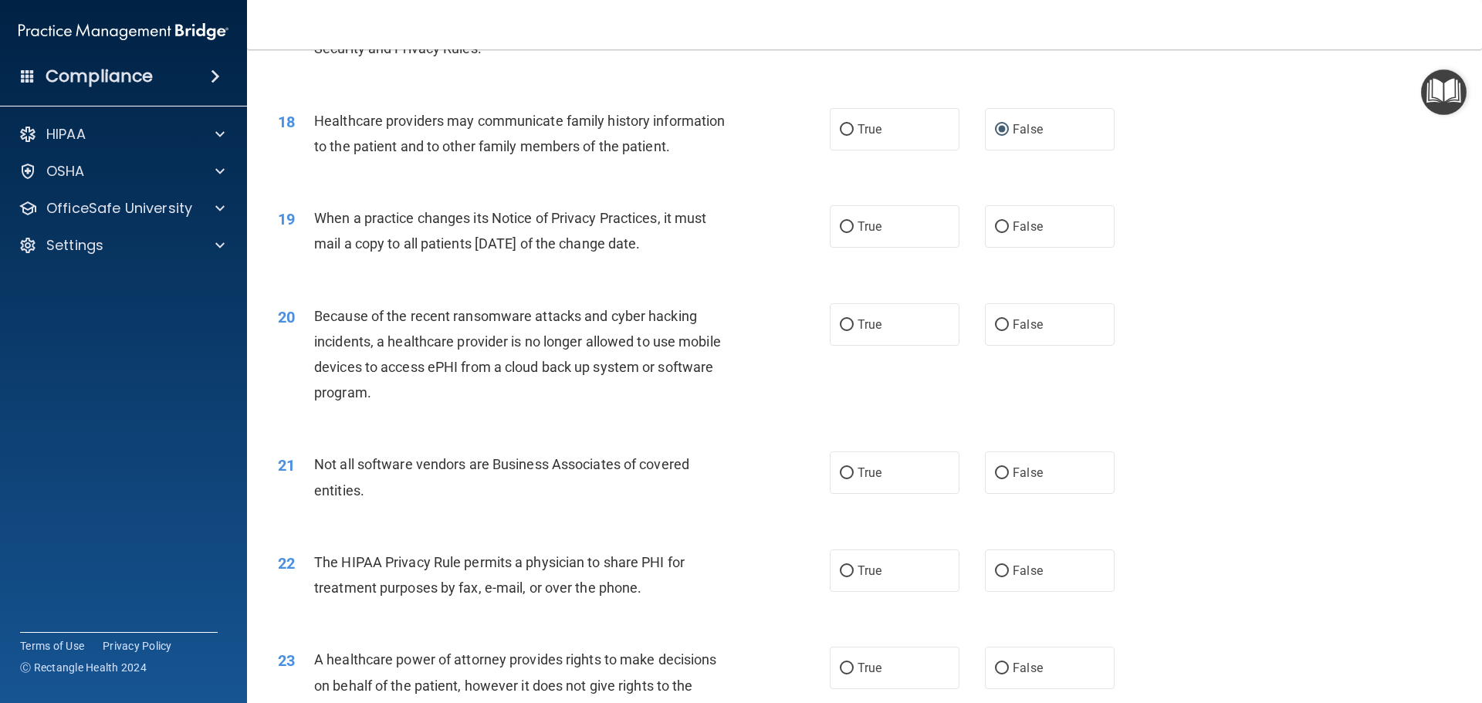
scroll to position [2024, 0]
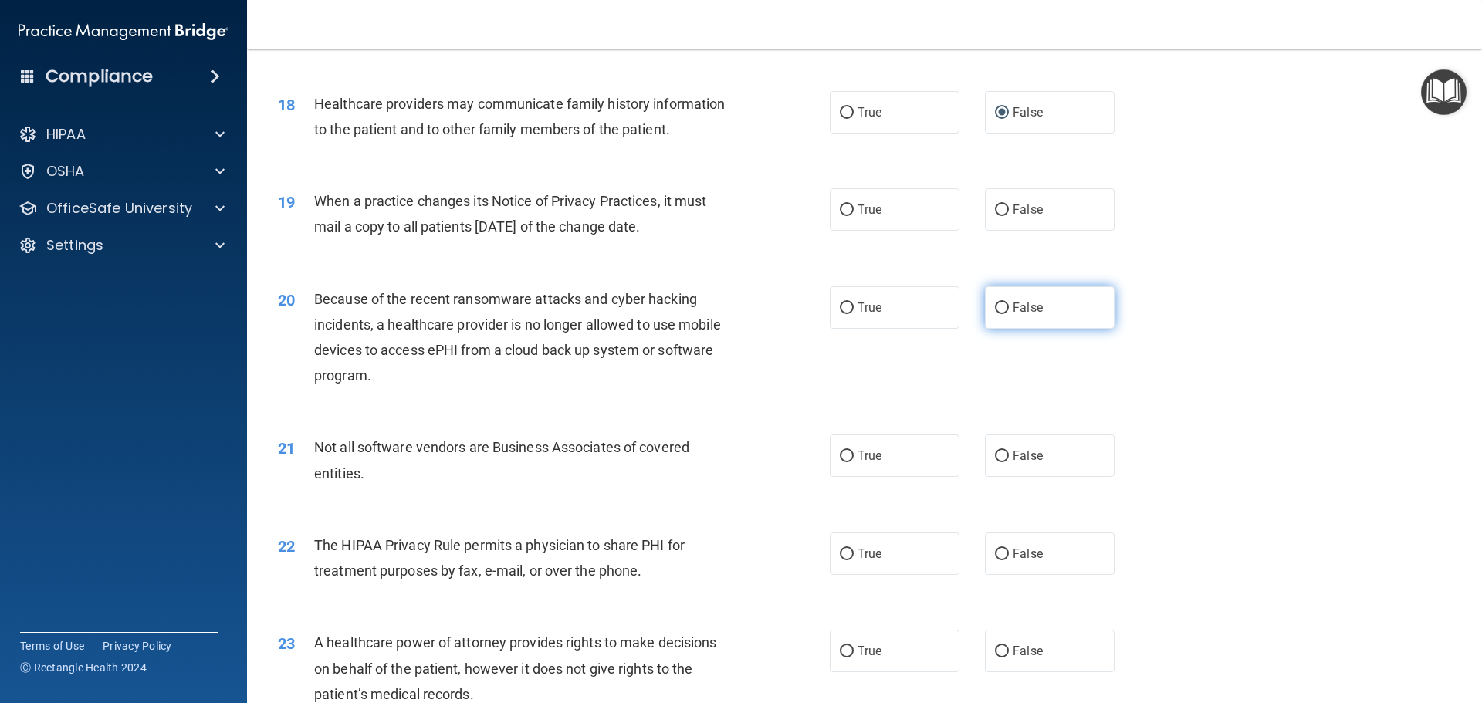
click at [995, 304] on input "False" at bounding box center [1002, 309] width 14 height 12
radio input "true"
click at [840, 211] on input "True" at bounding box center [847, 211] width 14 height 12
radio input "true"
click at [840, 457] on input "True" at bounding box center [847, 457] width 14 height 12
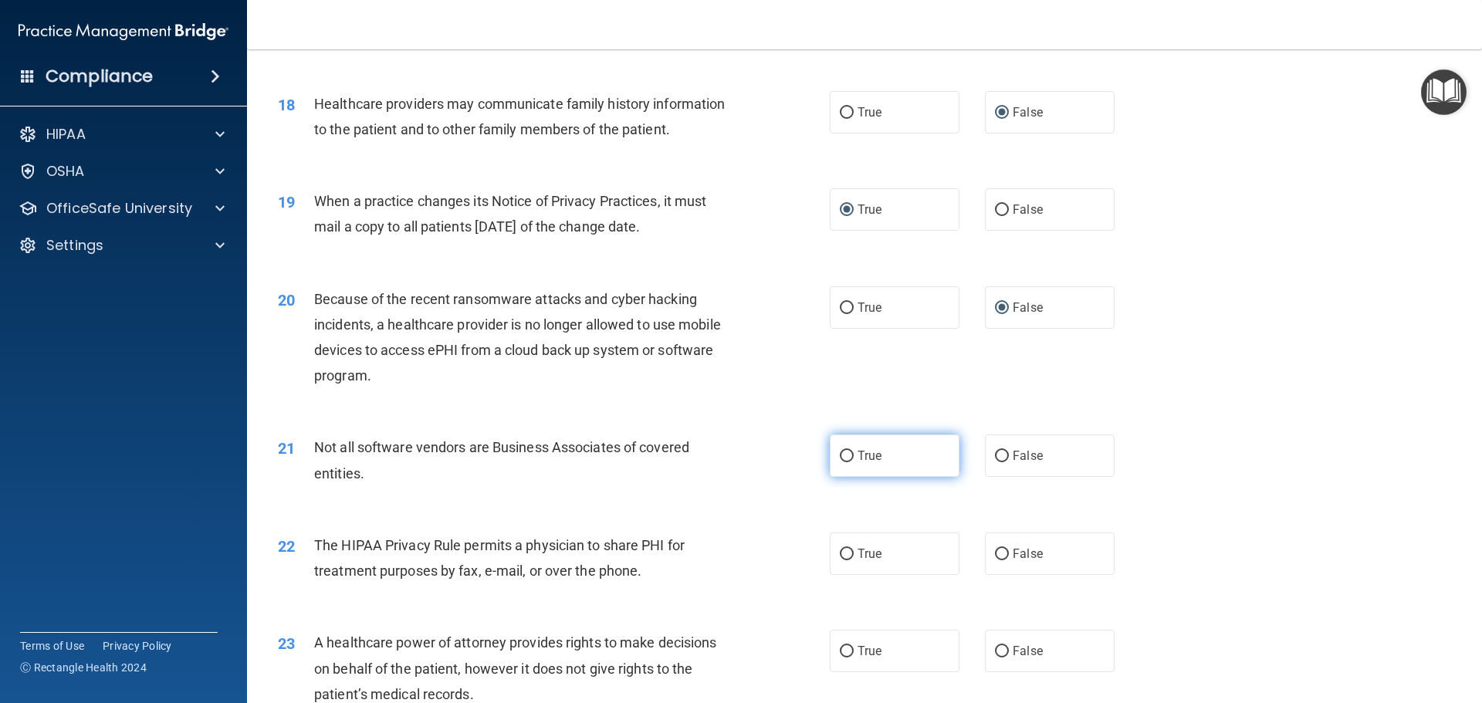
radio input "true"
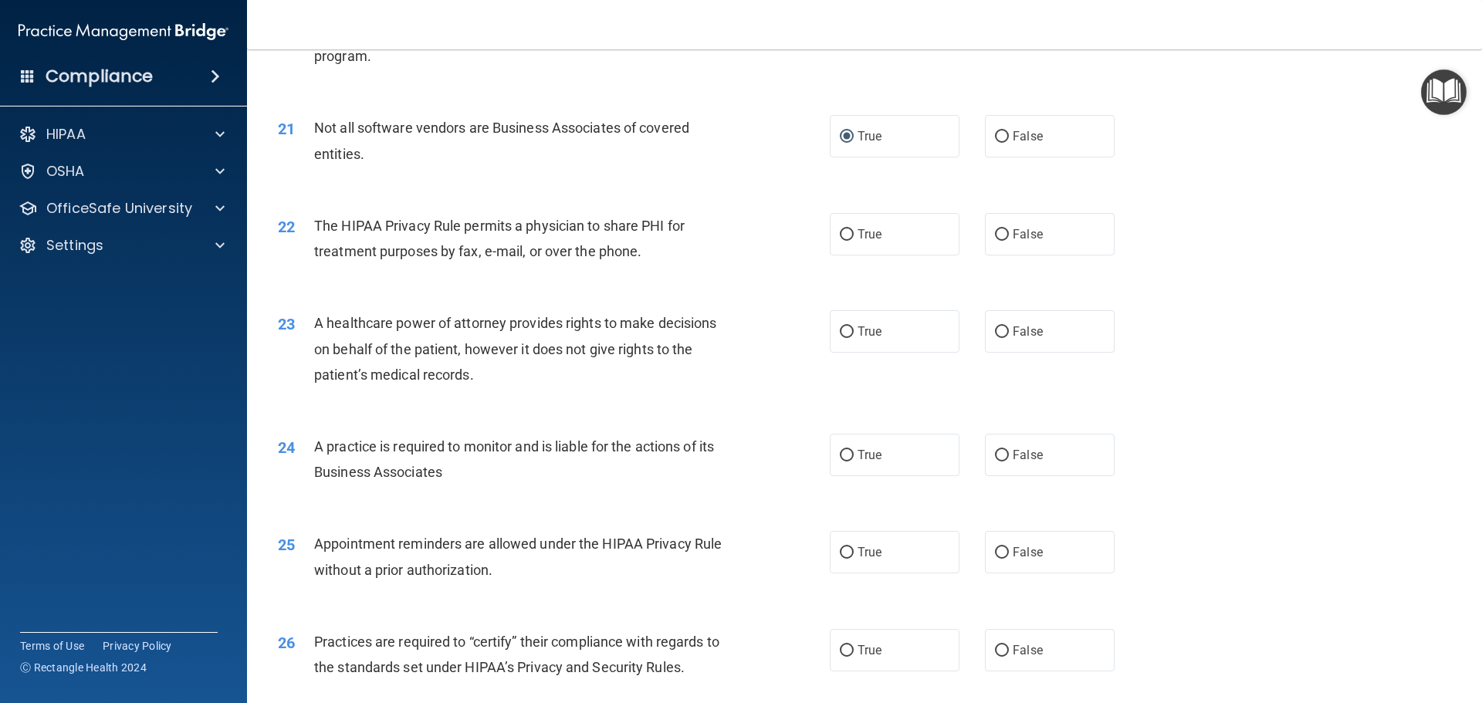
scroll to position [2352, 0]
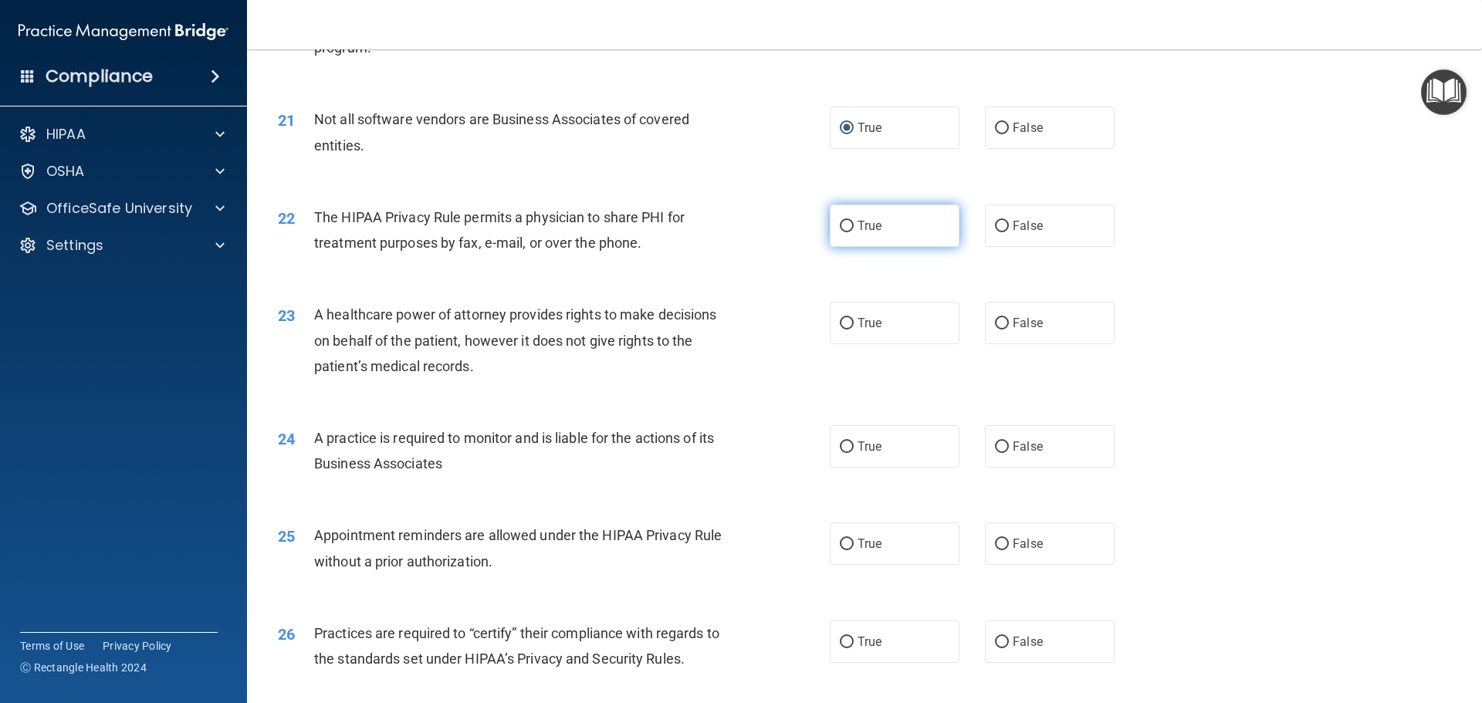
click at [840, 228] on input "True" at bounding box center [847, 227] width 14 height 12
radio input "true"
click at [841, 329] on input "True" at bounding box center [847, 324] width 14 height 12
radio input "true"
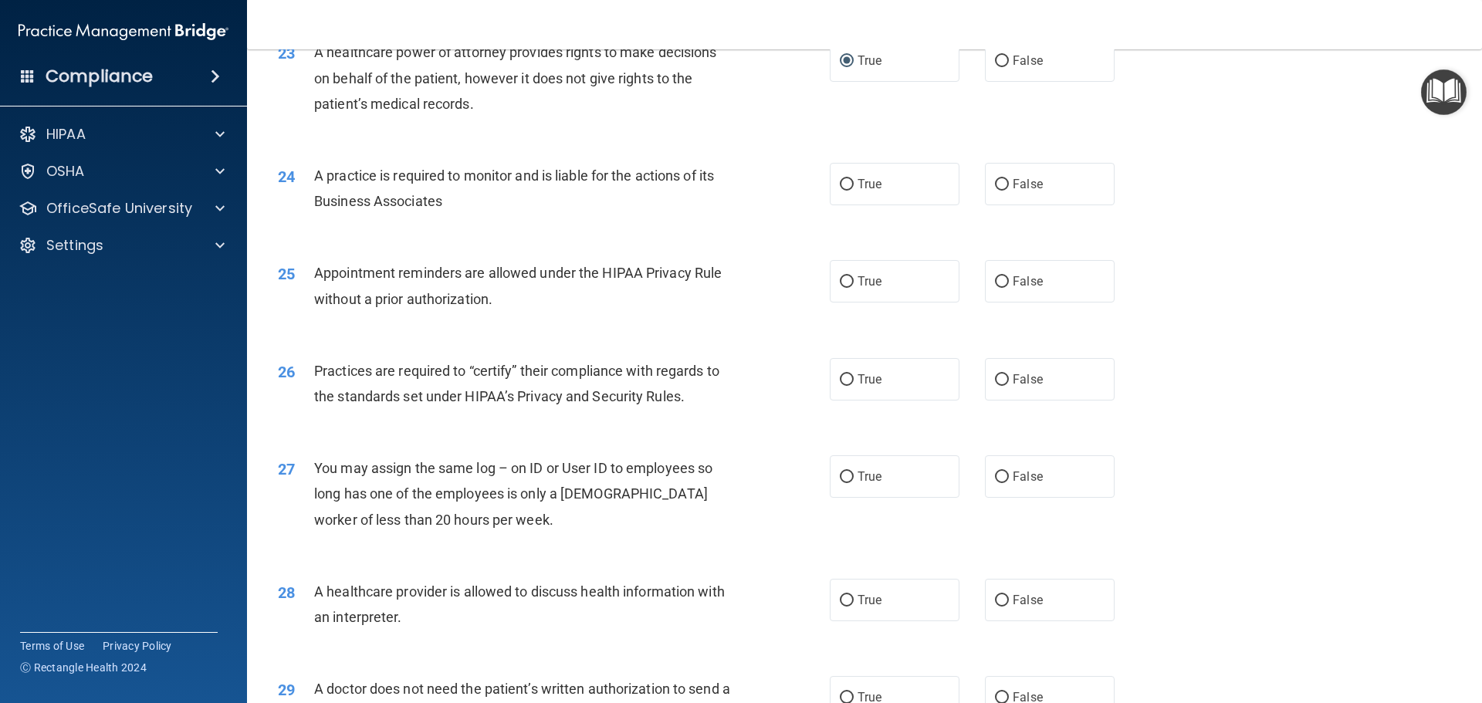
scroll to position [2619, 0]
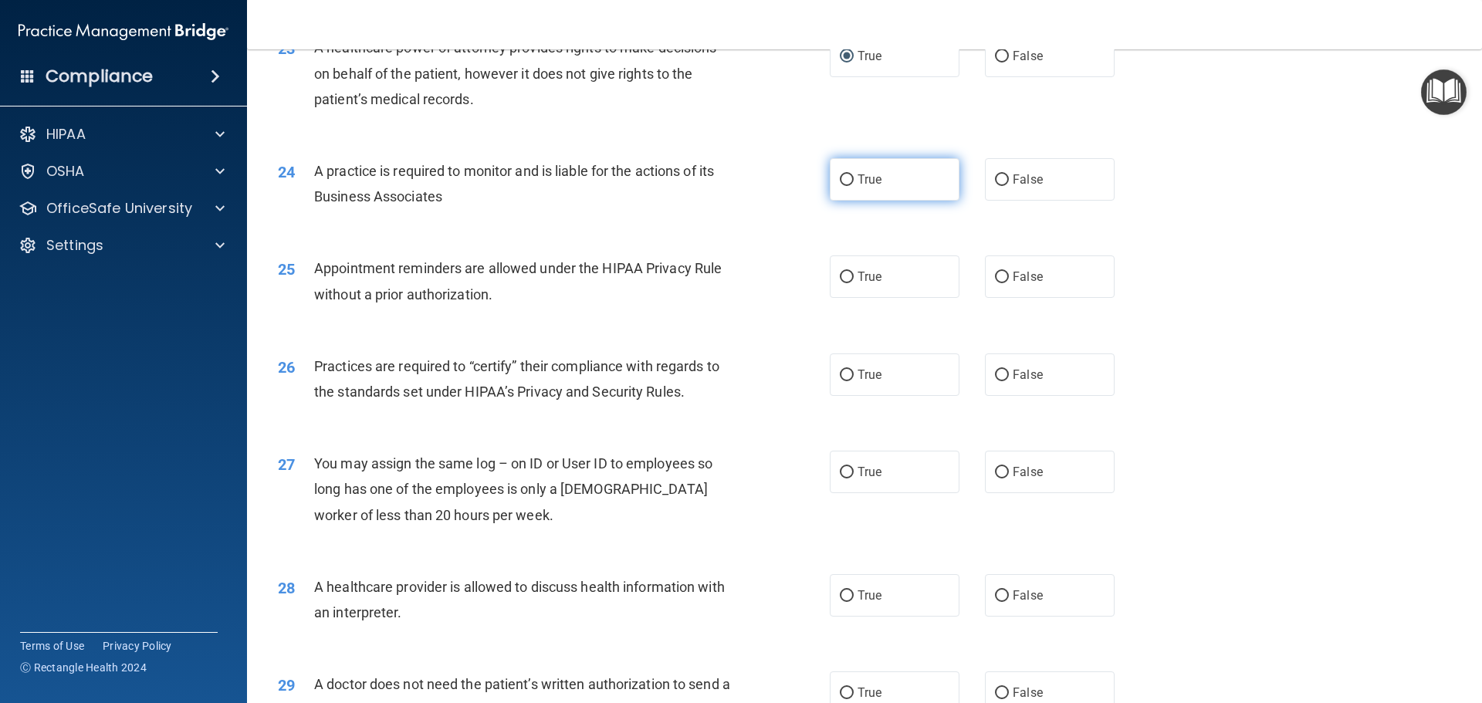
click at [842, 178] on input "True" at bounding box center [847, 180] width 14 height 12
radio input "true"
click at [840, 278] on input "True" at bounding box center [847, 278] width 14 height 12
radio input "true"
click at [995, 275] on input "False" at bounding box center [1002, 278] width 14 height 12
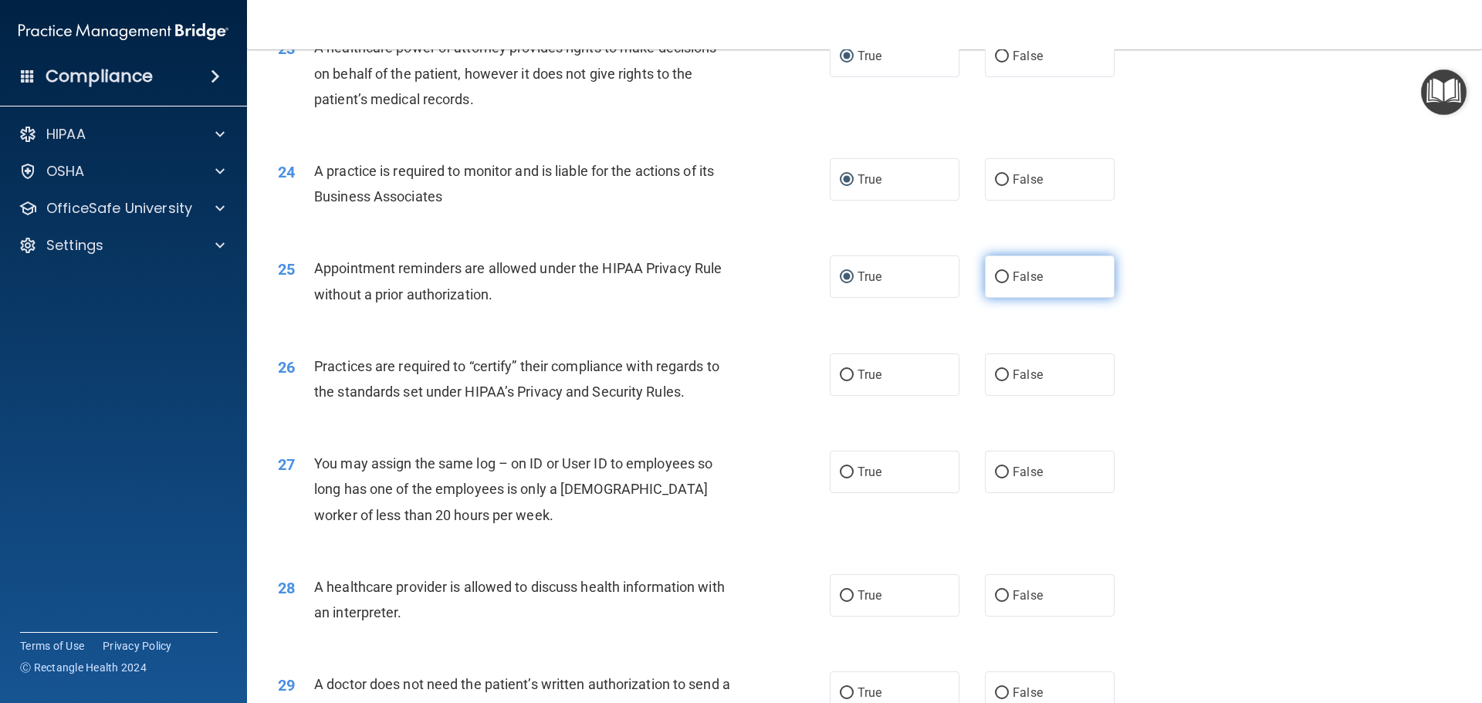
radio input "true"
radio input "false"
click at [845, 374] on input "True" at bounding box center [847, 376] width 14 height 12
radio input "true"
click at [995, 470] on input "False" at bounding box center [1002, 473] width 14 height 12
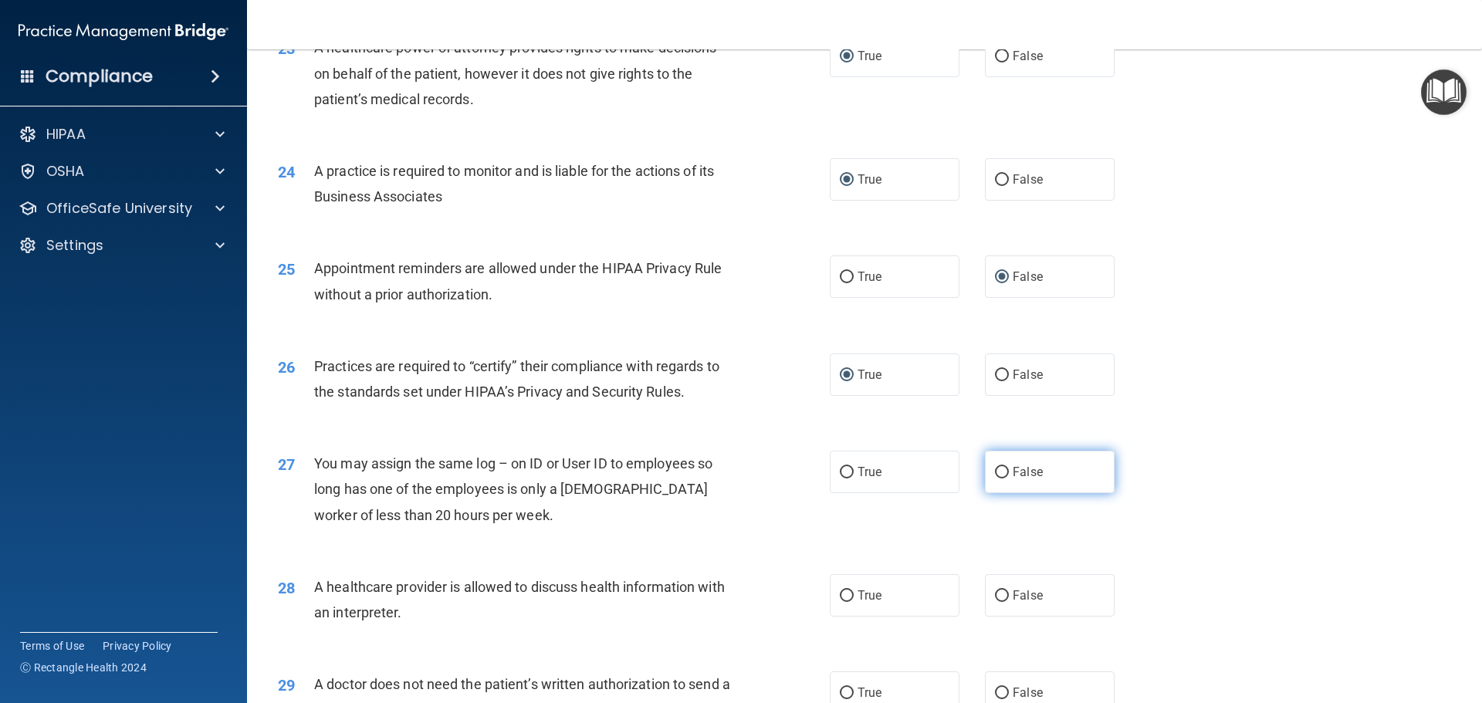
radio input "true"
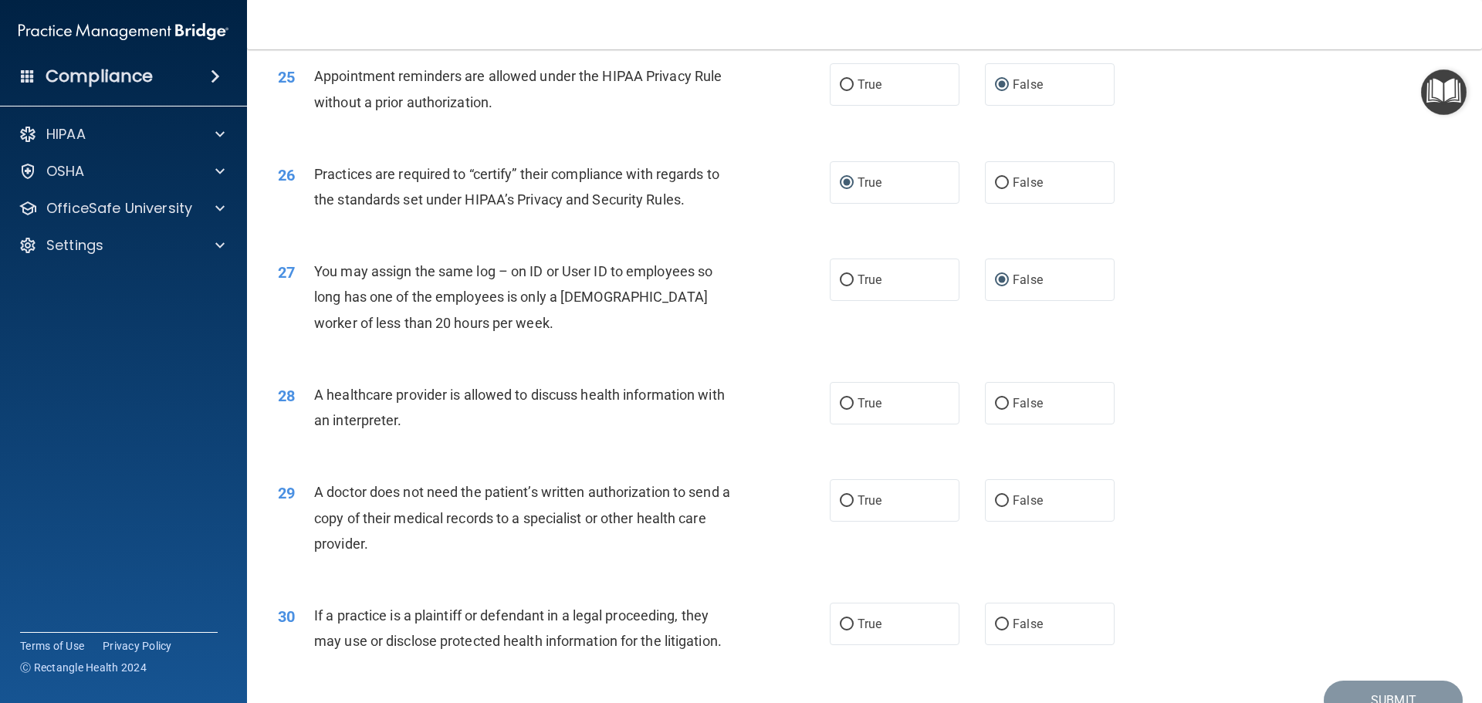
scroll to position [2890, 0]
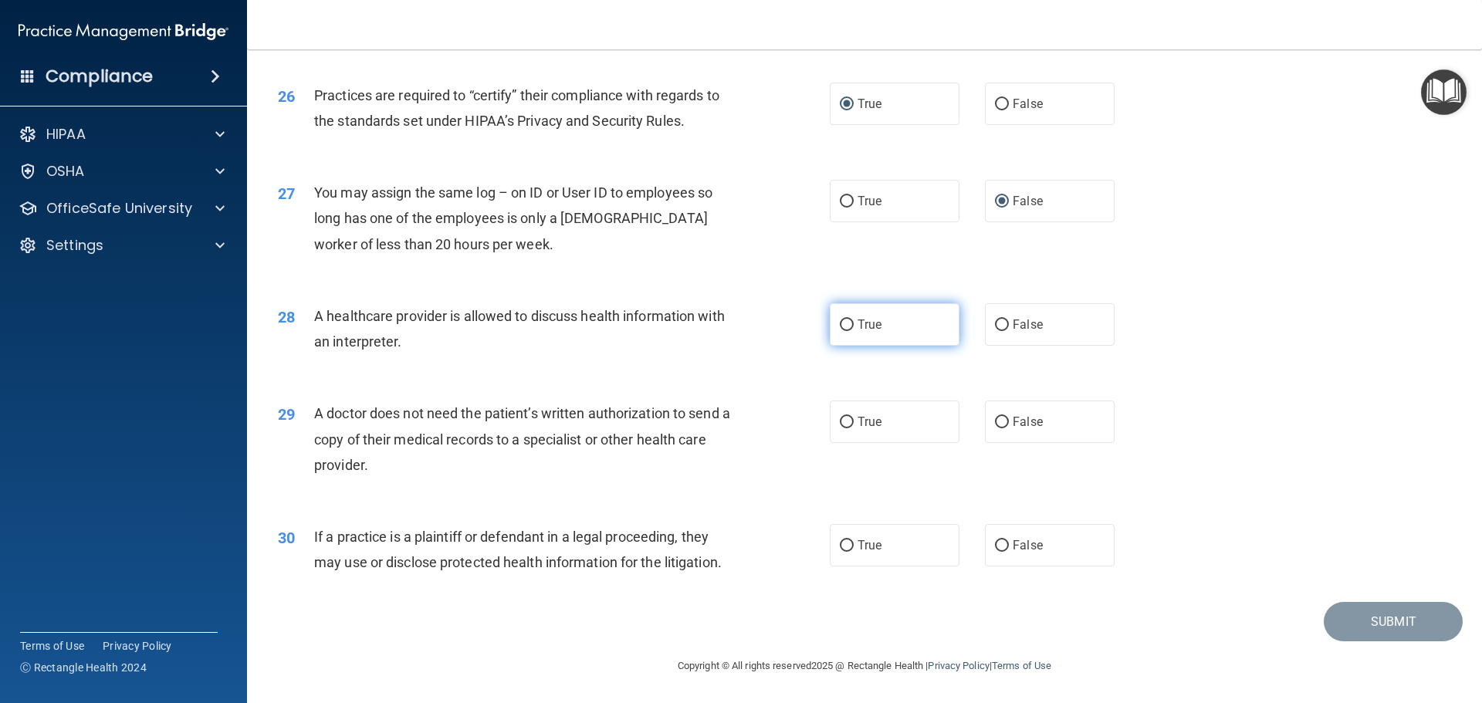
click at [840, 323] on input "True" at bounding box center [847, 326] width 14 height 12
radio input "true"
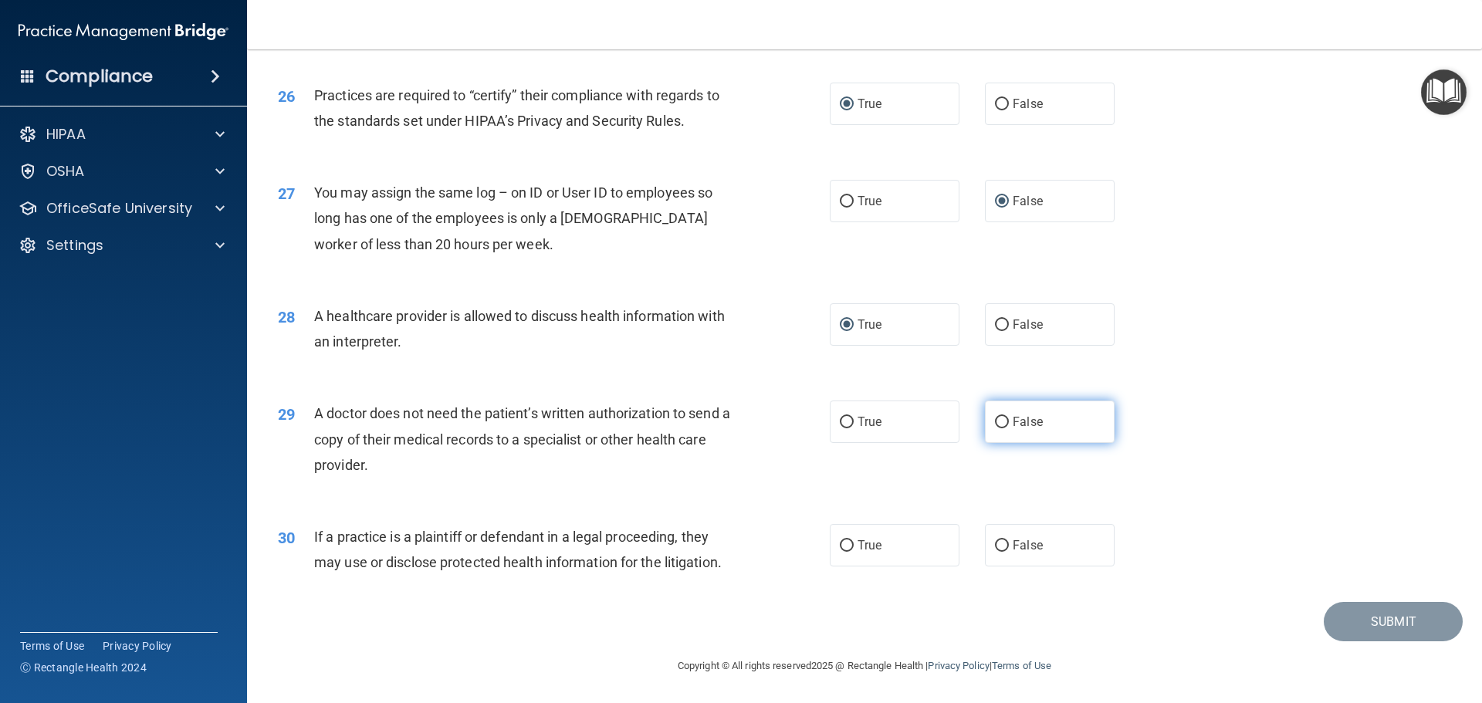
click at [996, 421] on input "False" at bounding box center [1002, 423] width 14 height 12
radio input "true"
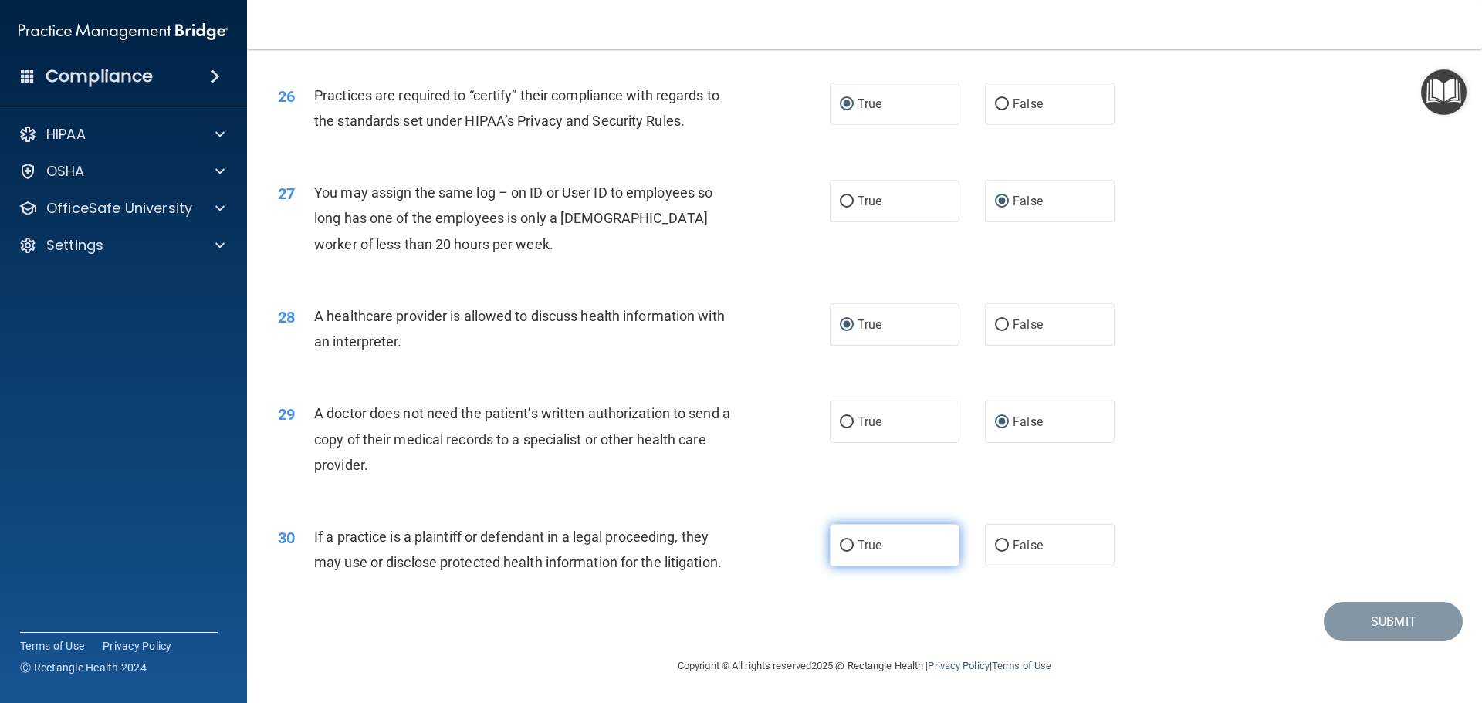
click at [843, 544] on input "True" at bounding box center [847, 546] width 14 height 12
radio input "true"
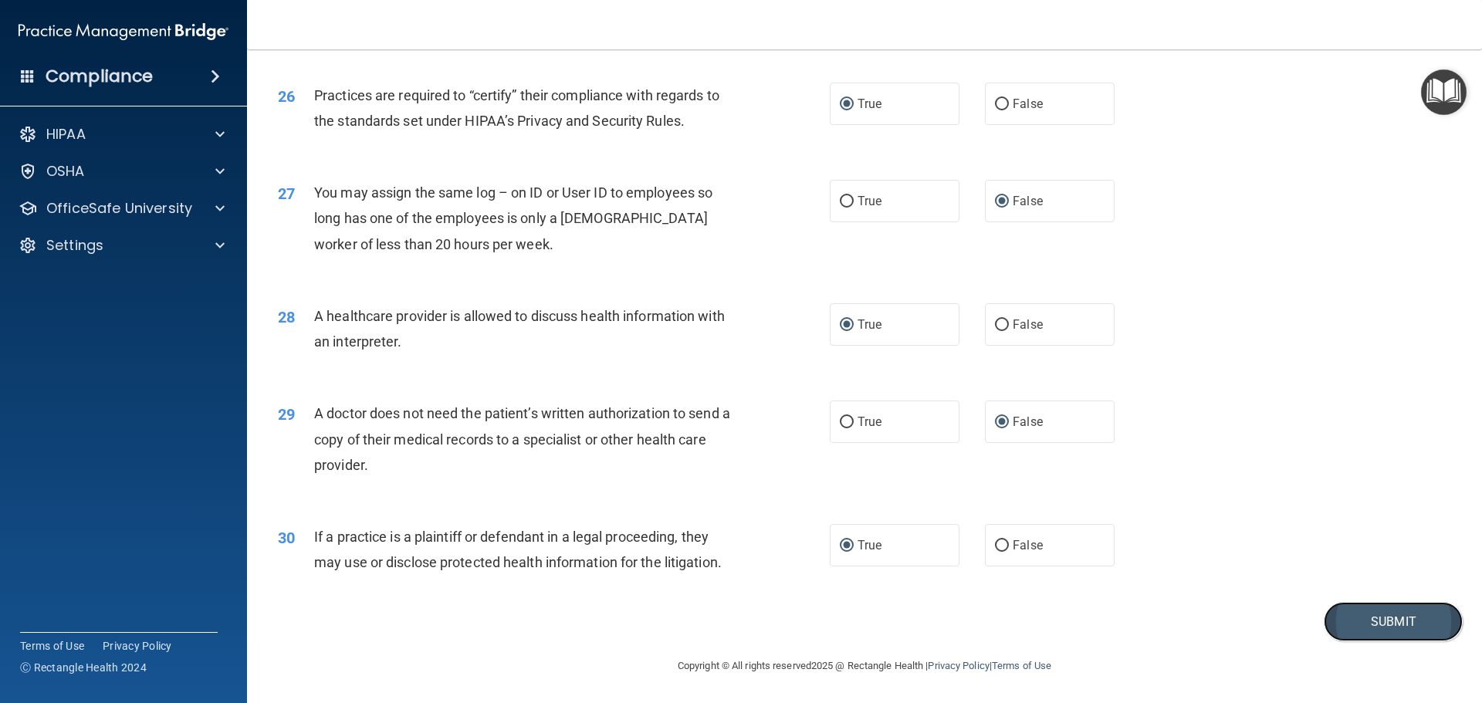
click at [1358, 616] on button "Submit" at bounding box center [1393, 621] width 139 height 39
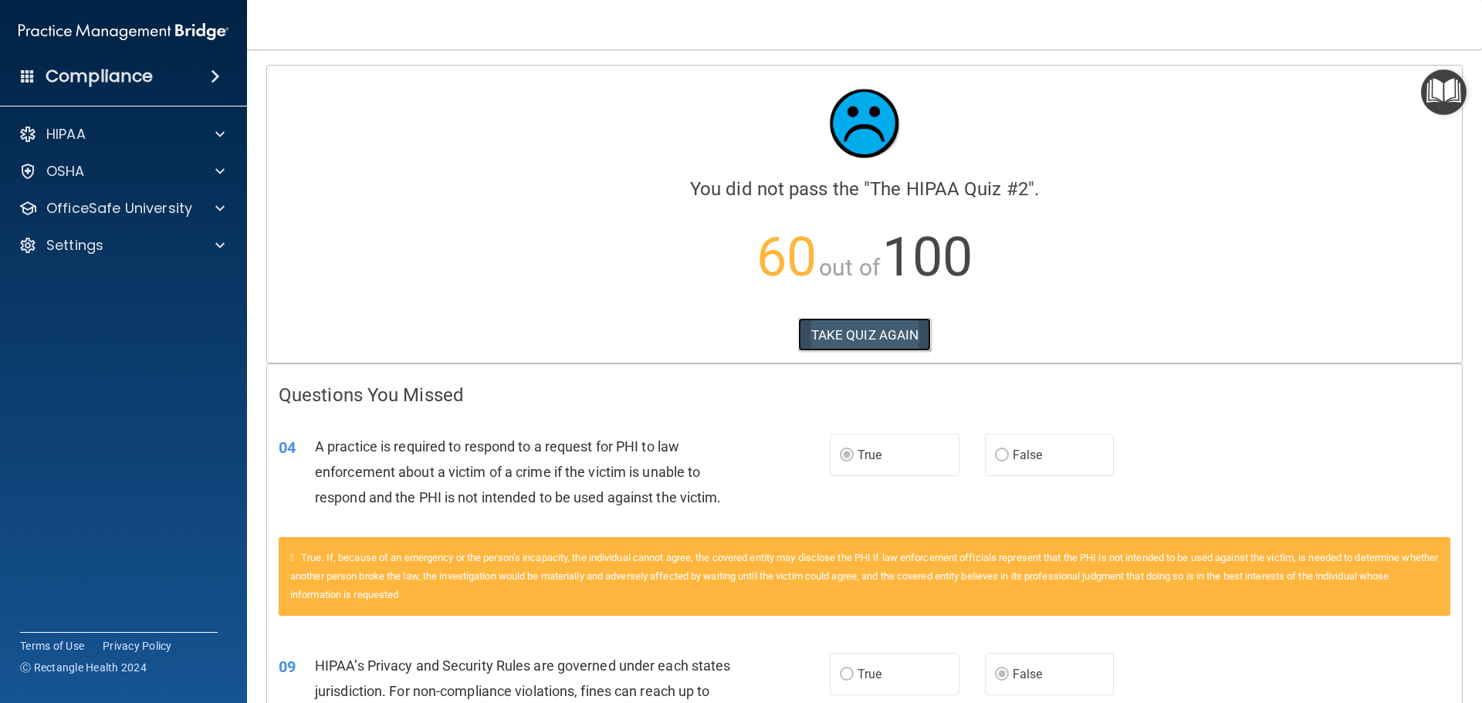
click at [869, 333] on button "TAKE QUIZ AGAIN" at bounding box center [865, 335] width 134 height 34
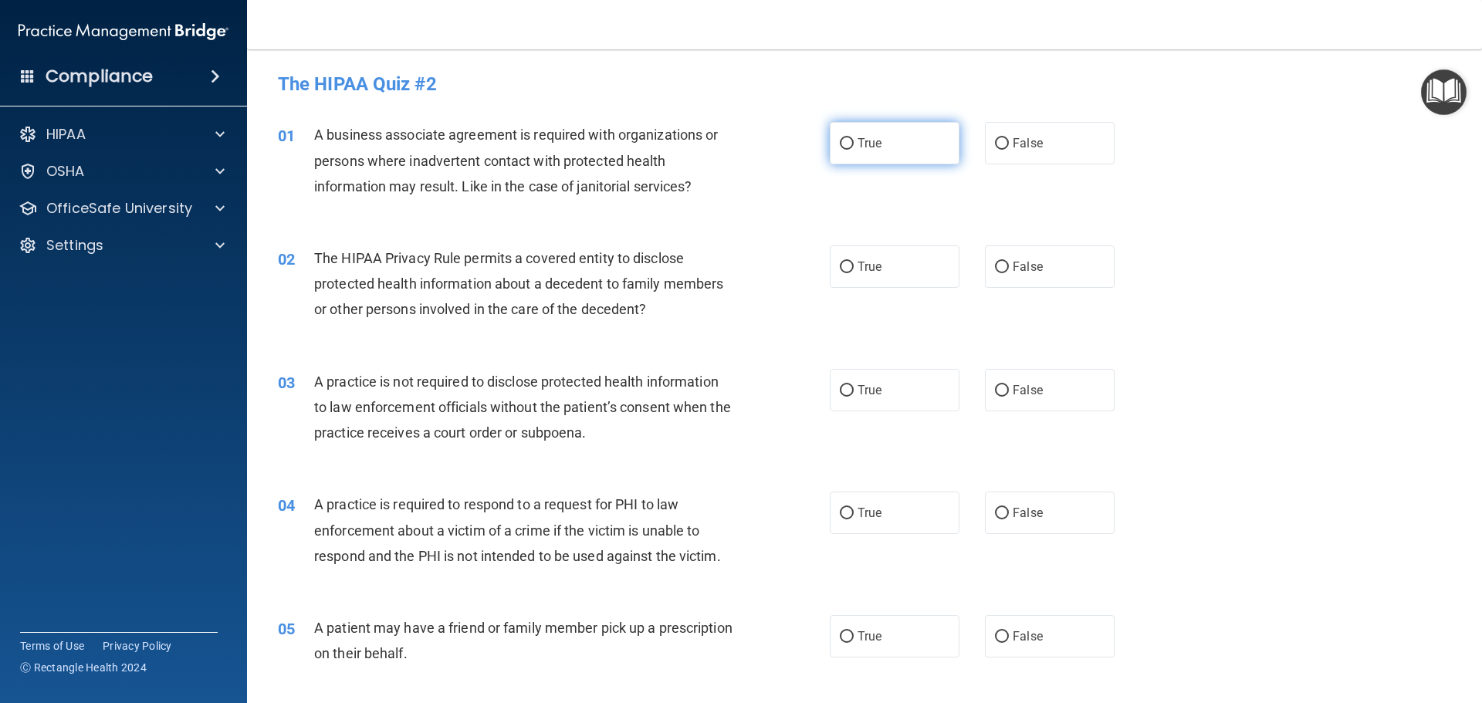
click at [840, 144] on input "True" at bounding box center [847, 144] width 14 height 12
radio input "true"
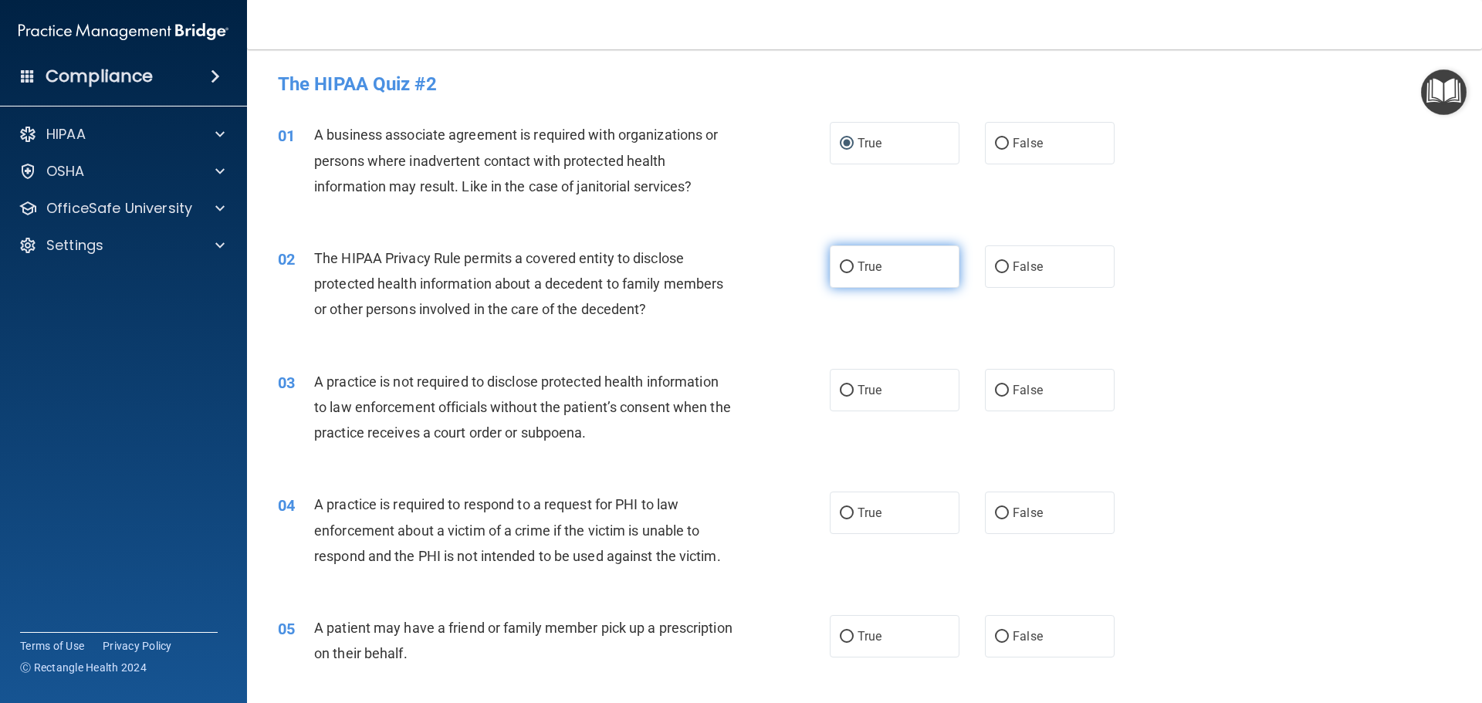
click at [840, 267] on input "True" at bounding box center [847, 268] width 14 height 12
radio input "true"
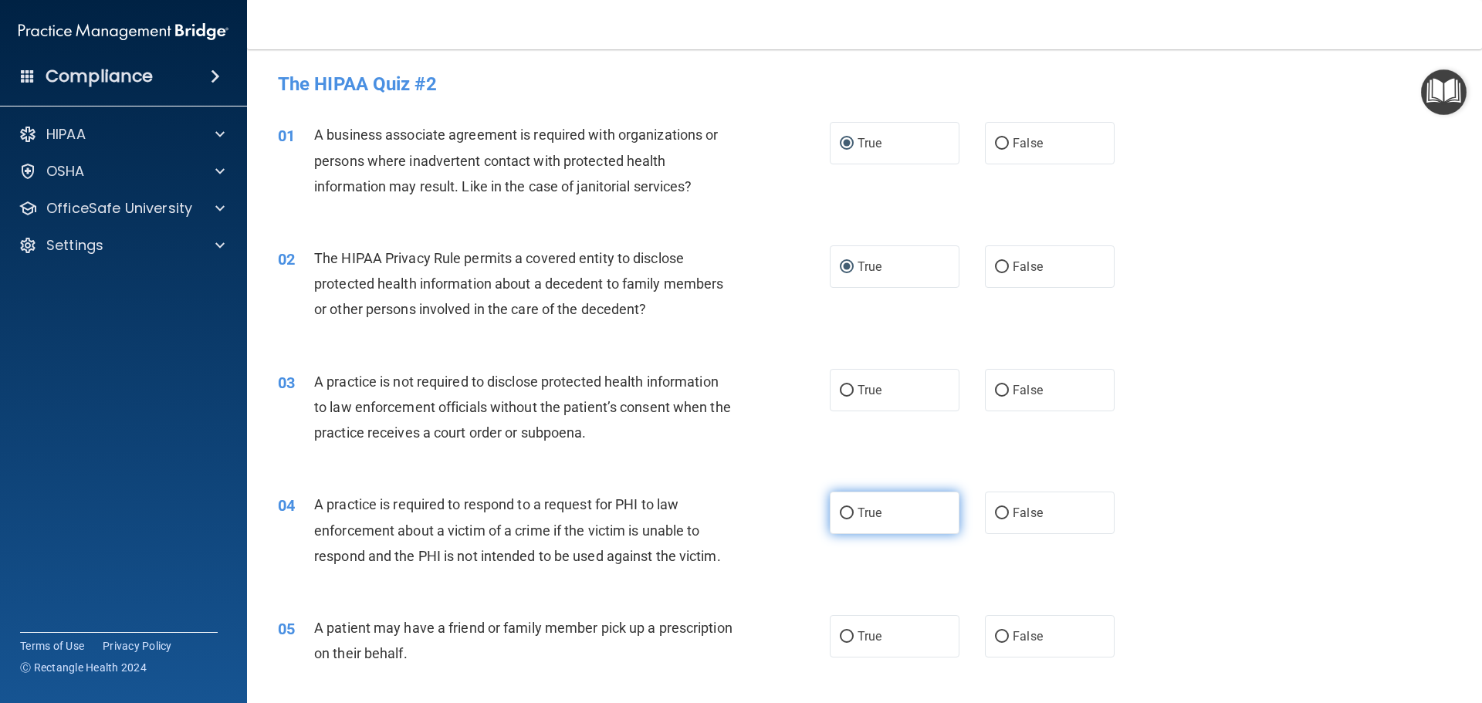
click at [845, 508] on input "True" at bounding box center [847, 514] width 14 height 12
radio input "true"
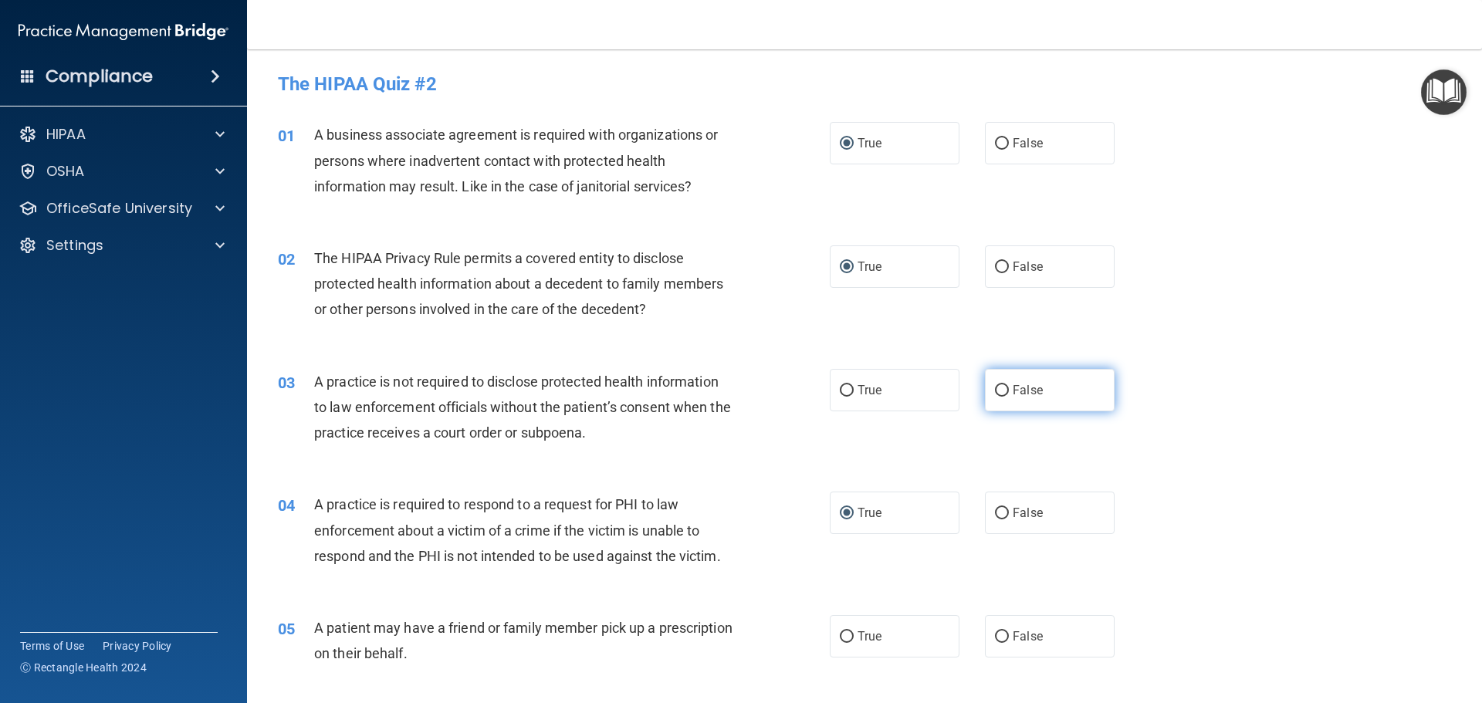
click at [999, 391] on input "False" at bounding box center [1002, 391] width 14 height 12
radio input "true"
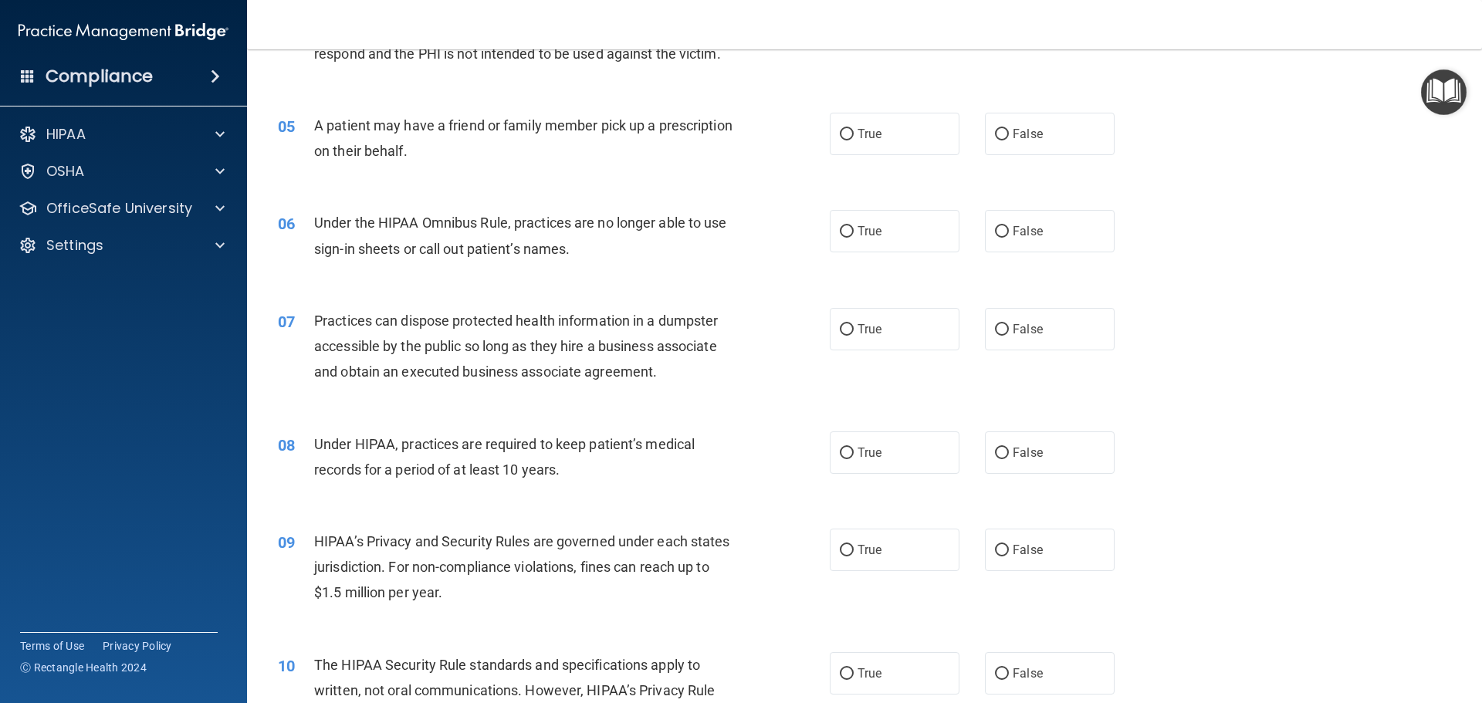
scroll to position [437, 0]
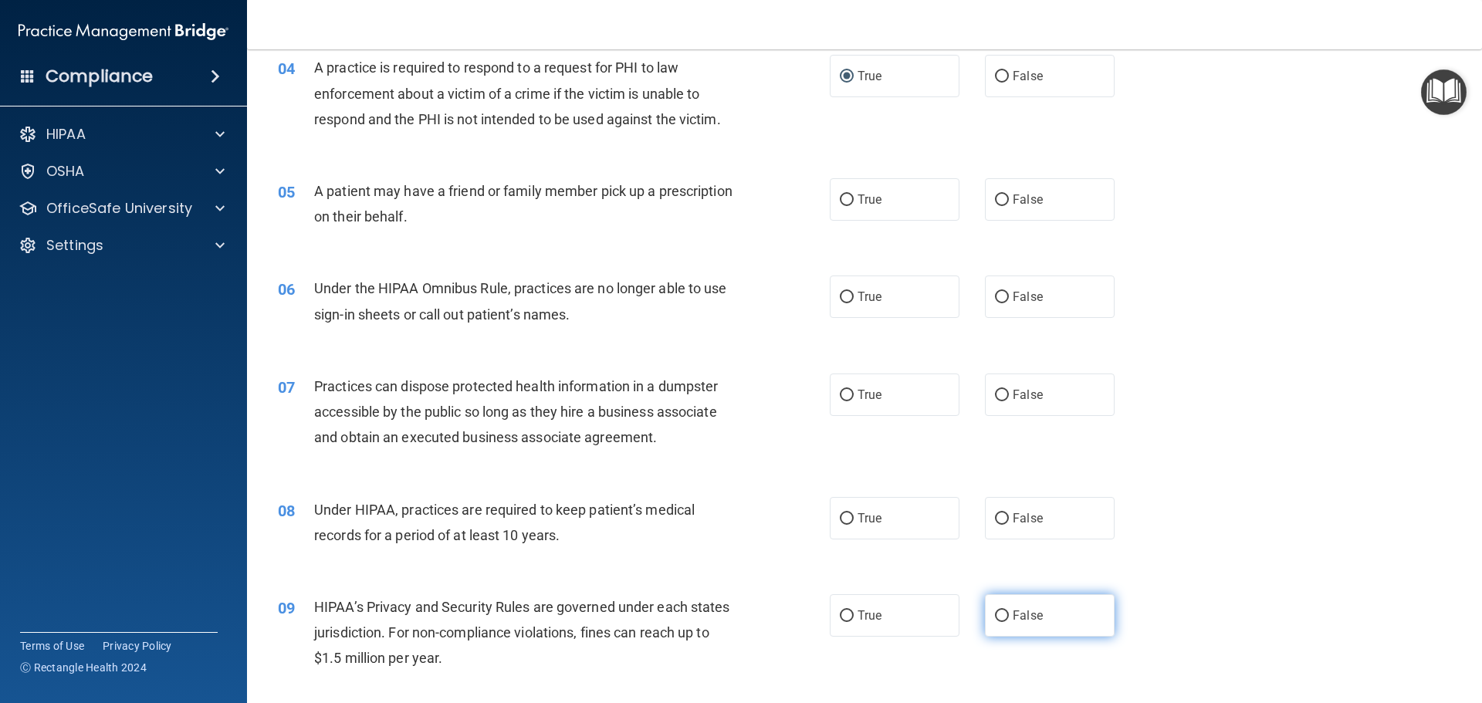
click at [996, 617] on input "False" at bounding box center [1002, 616] width 14 height 12
radio input "true"
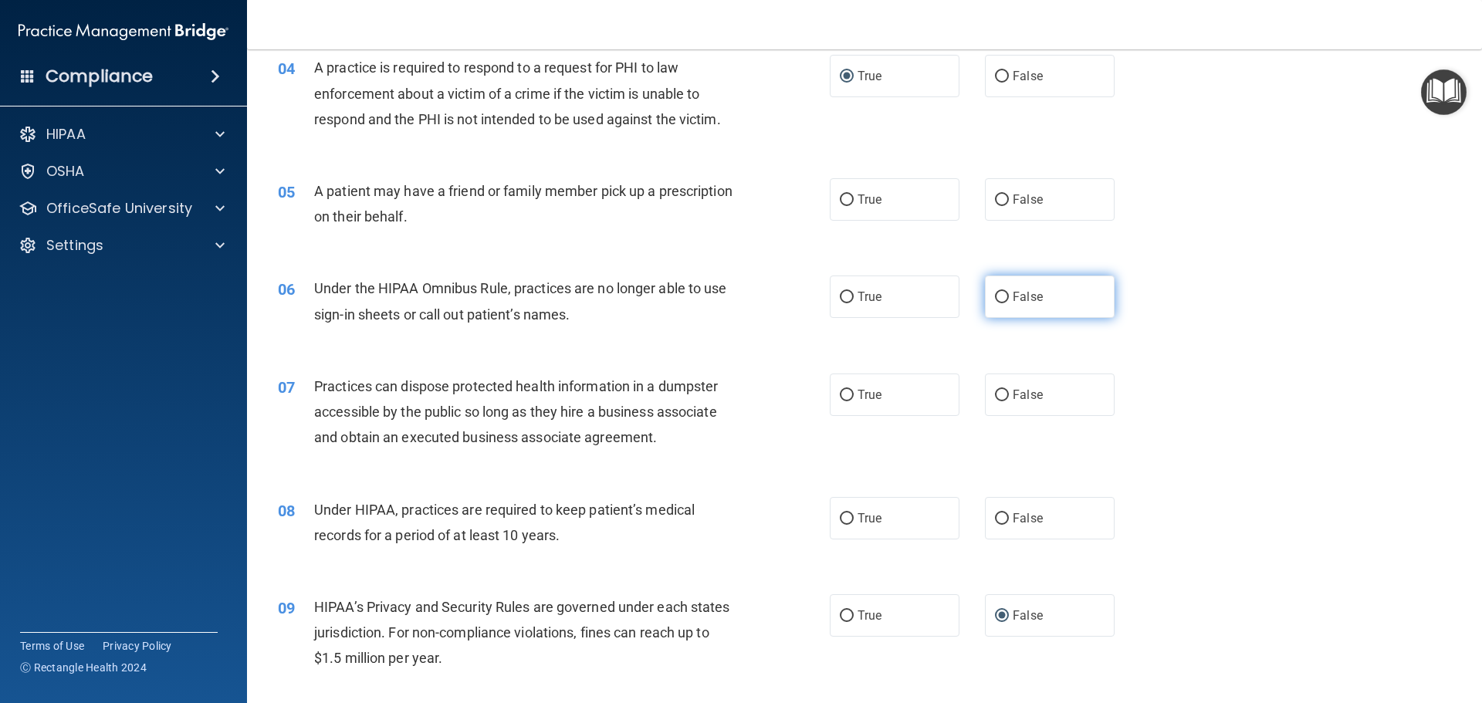
click at [995, 294] on input "False" at bounding box center [1002, 298] width 14 height 12
radio input "true"
click at [995, 394] on input "False" at bounding box center [1002, 396] width 14 height 12
radio input "true"
click at [997, 516] on input "False" at bounding box center [1002, 519] width 14 height 12
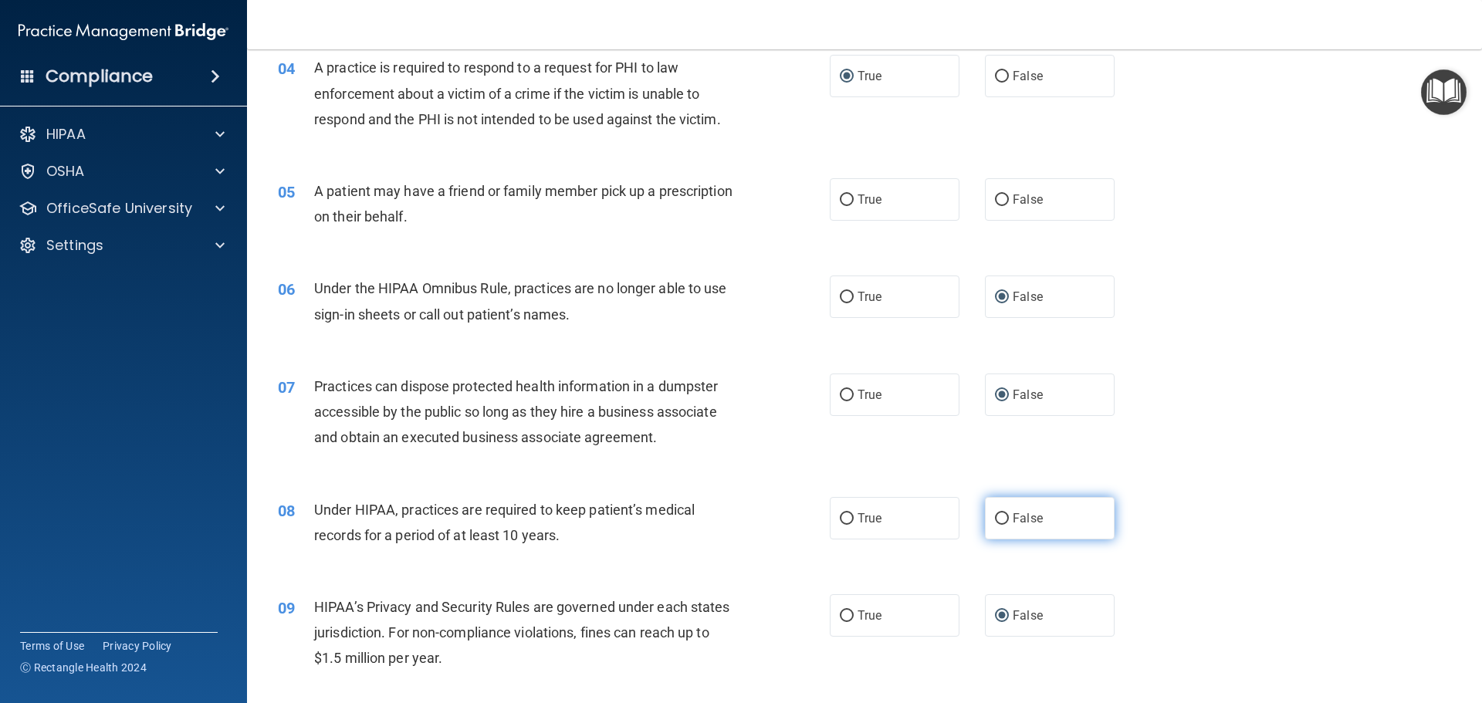
radio input "true"
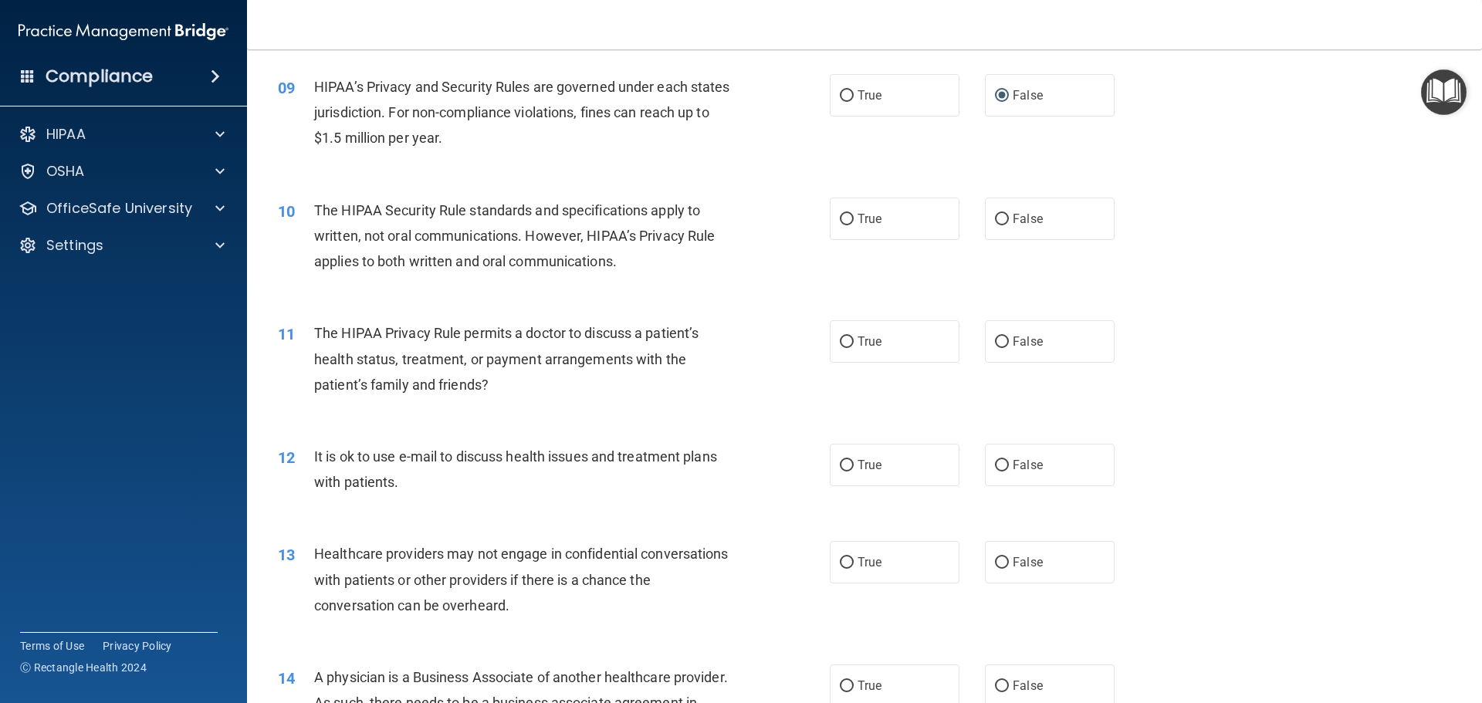
scroll to position [962, 0]
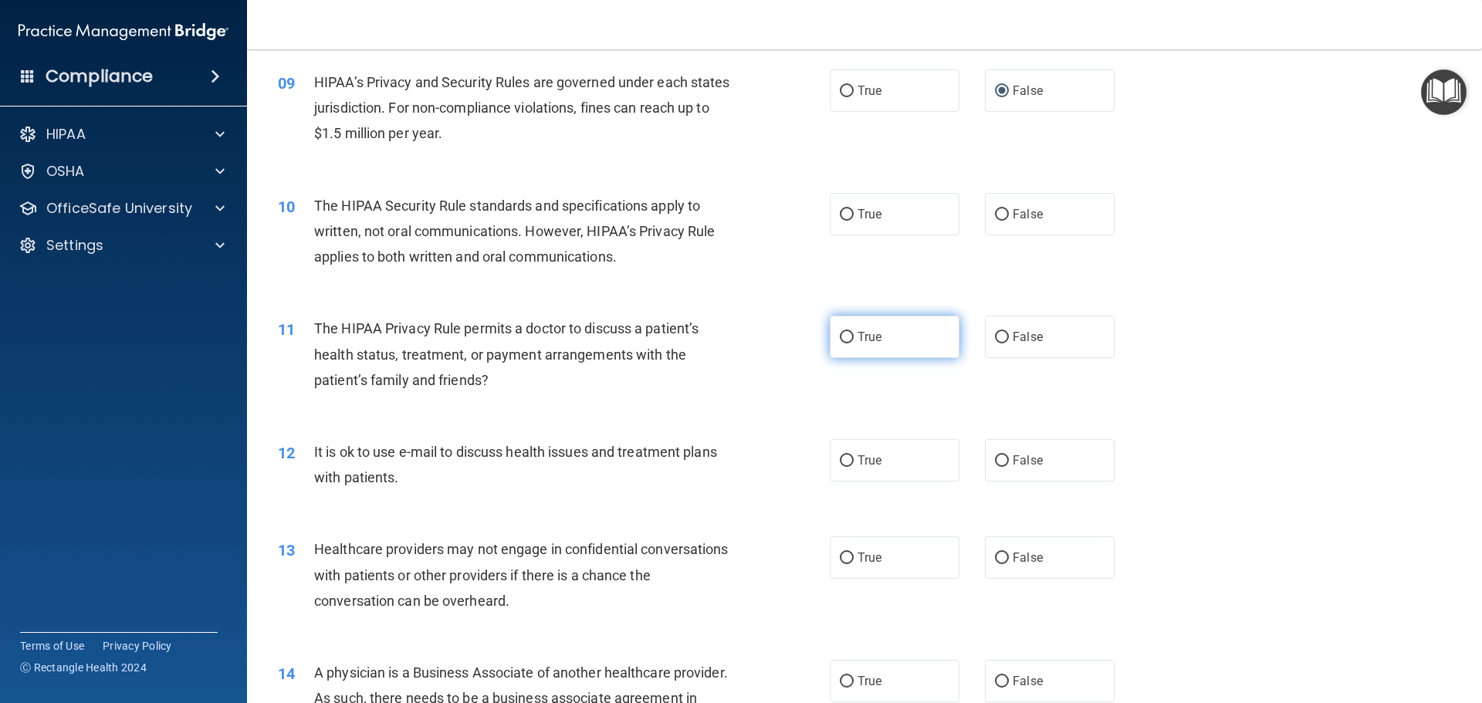
click at [843, 336] on input "True" at bounding box center [847, 338] width 14 height 12
radio input "true"
click at [843, 211] on input "True" at bounding box center [847, 215] width 14 height 12
radio input "true"
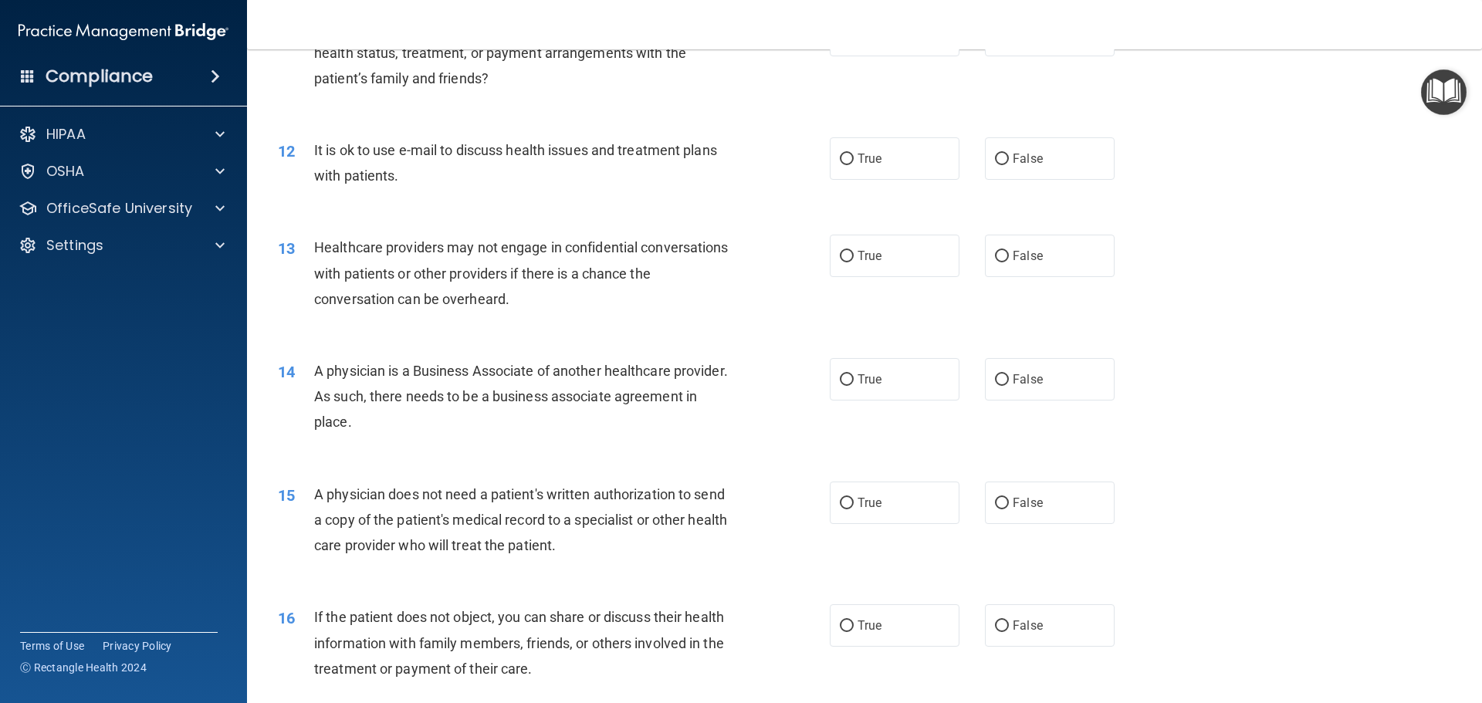
scroll to position [1062, 0]
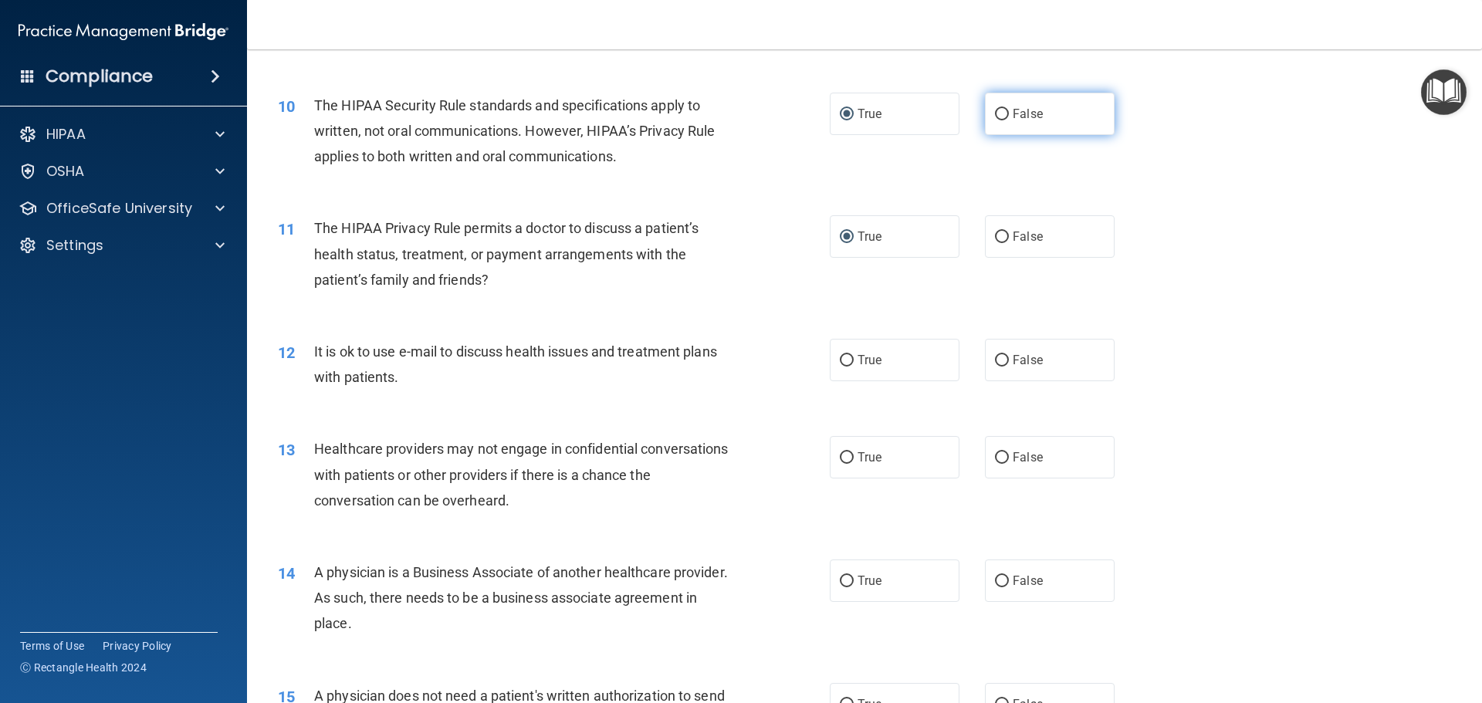
click at [995, 110] on input "False" at bounding box center [1002, 115] width 14 height 12
radio input "true"
radio input "false"
click at [995, 456] on input "False" at bounding box center [1002, 458] width 14 height 12
radio input "true"
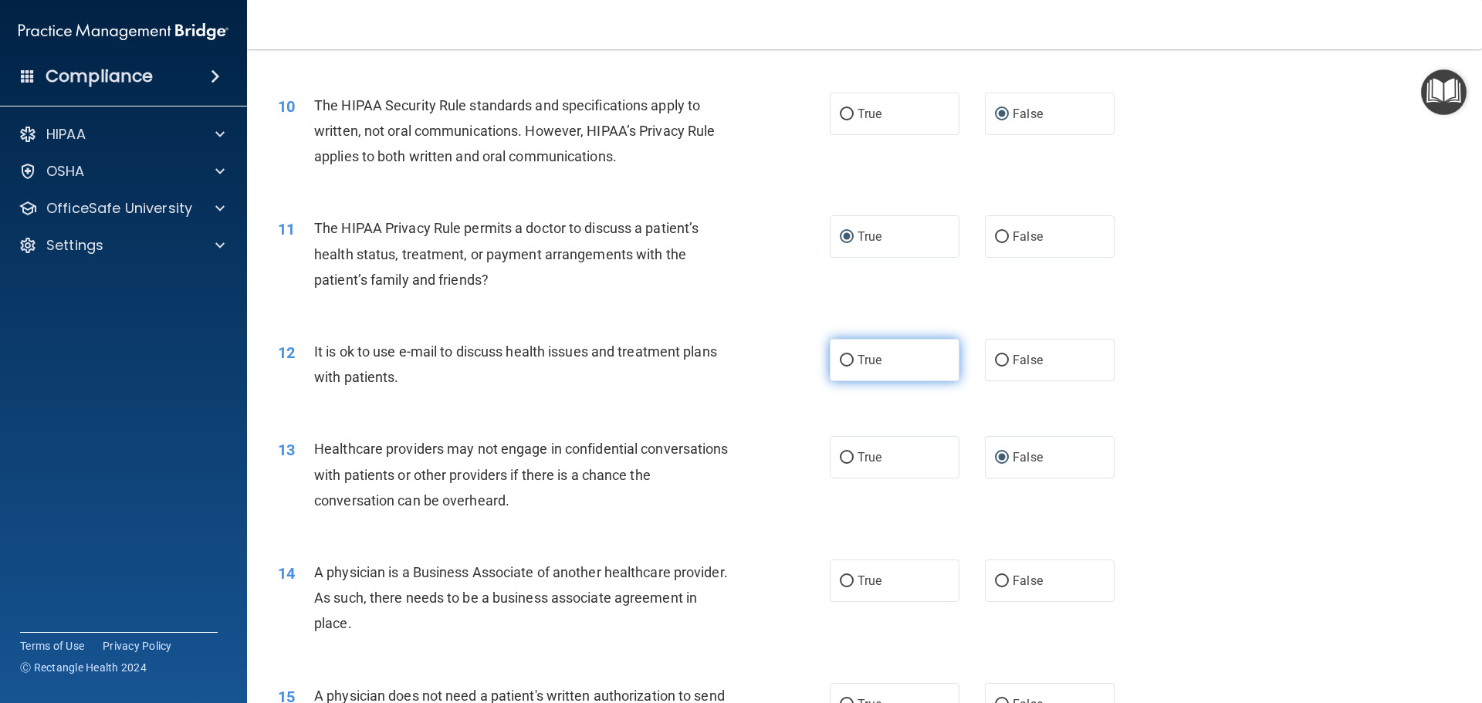
click at [840, 361] on input "True" at bounding box center [847, 361] width 14 height 12
radio input "true"
click at [841, 577] on input "True" at bounding box center [847, 582] width 14 height 12
radio input "true"
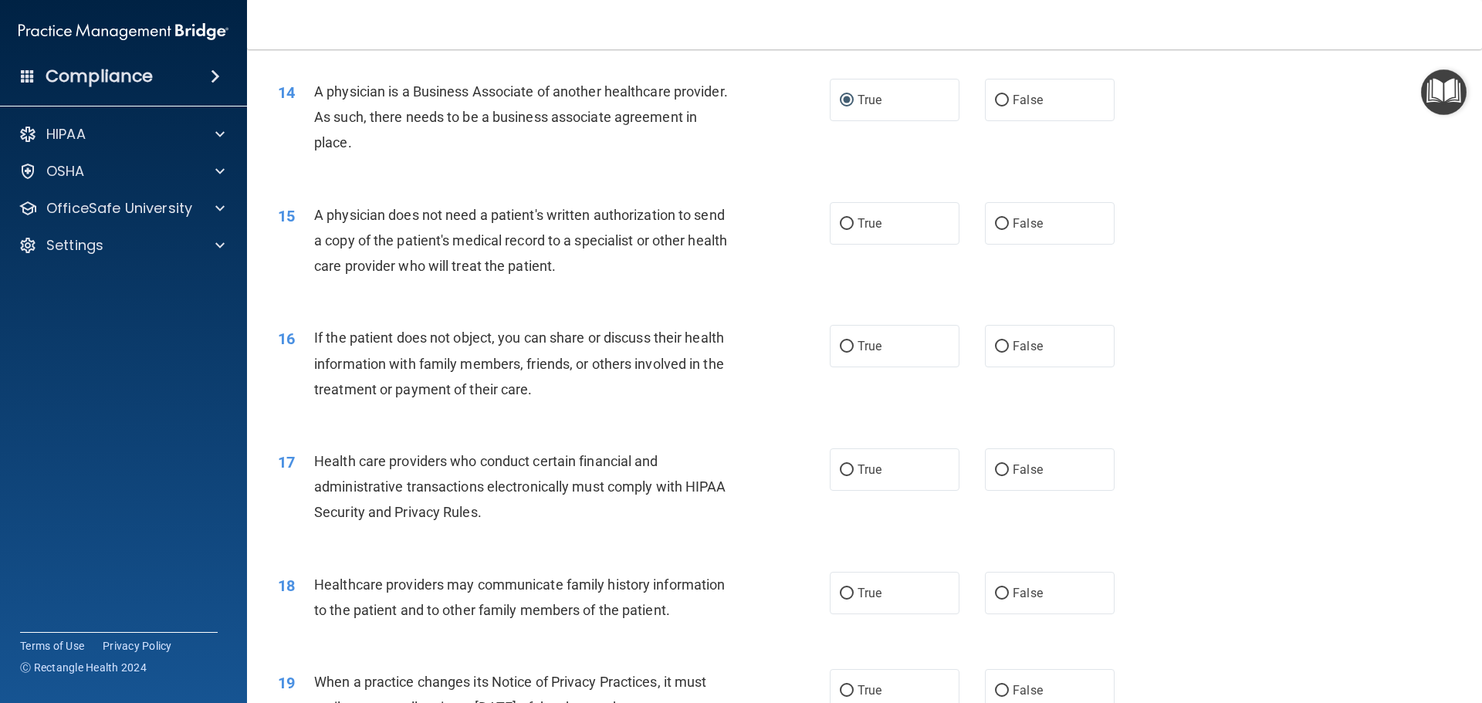
scroll to position [1587, 0]
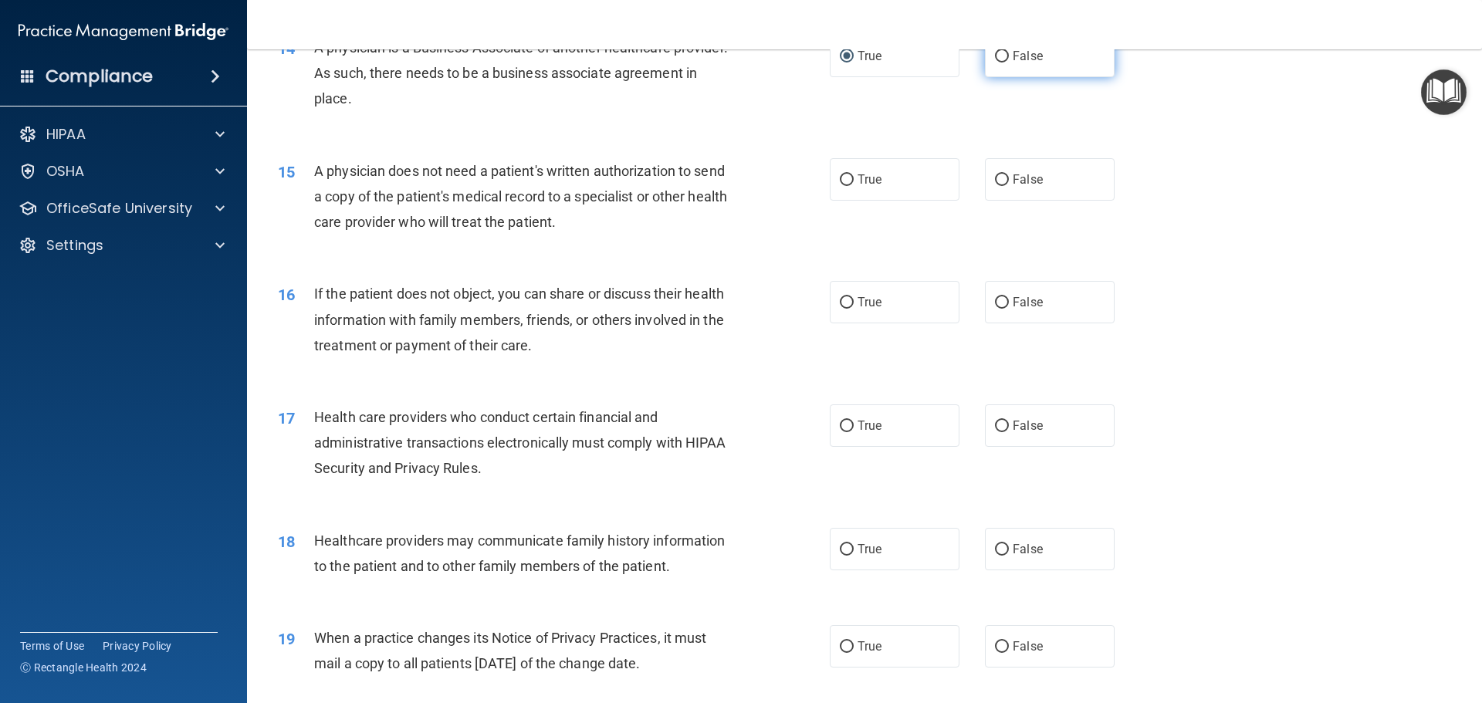
click at [995, 51] on input "False" at bounding box center [1002, 57] width 14 height 12
radio input "true"
radio input "false"
click at [840, 181] on input "True" at bounding box center [847, 180] width 14 height 12
radio input "true"
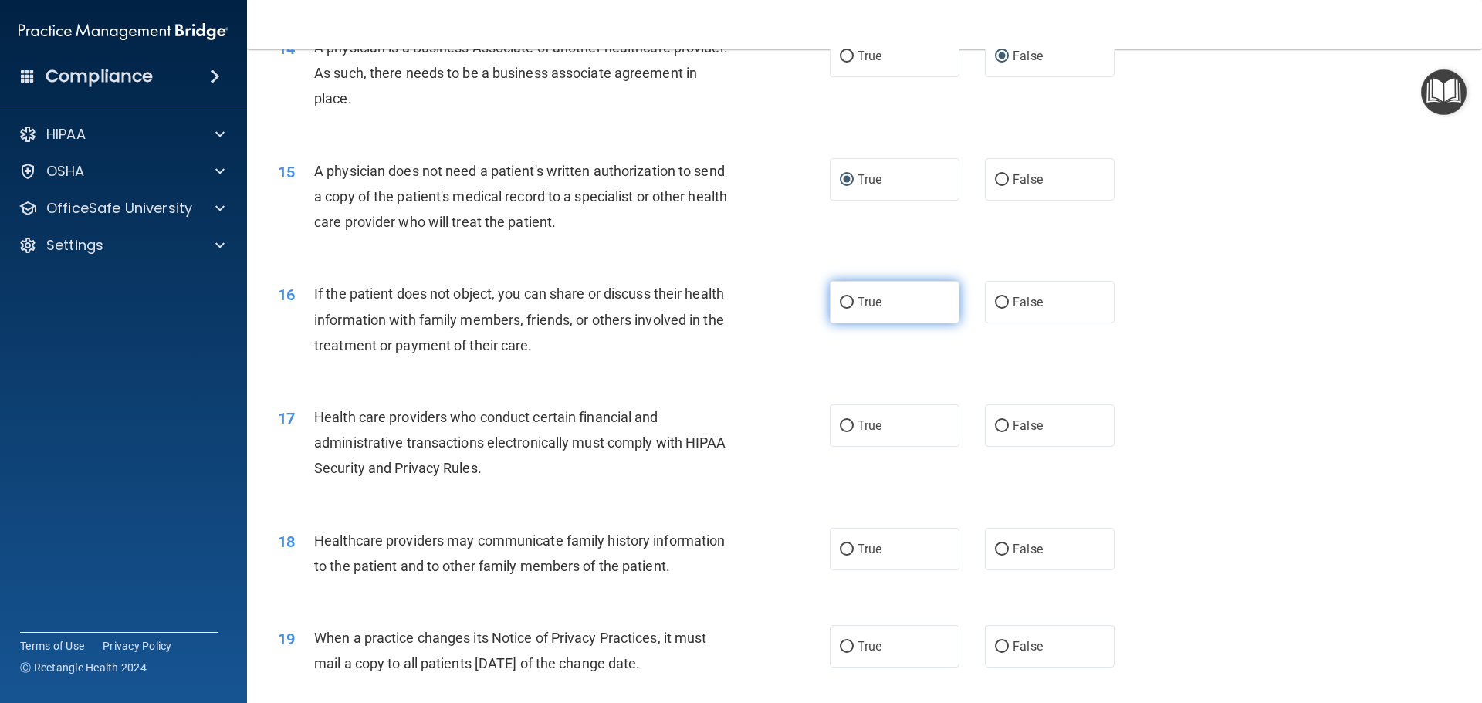
click at [922, 309] on label "True" at bounding box center [895, 302] width 130 height 42
click at [854, 309] on input "True" at bounding box center [847, 303] width 14 height 12
radio input "true"
click at [996, 646] on input "False" at bounding box center [1002, 647] width 14 height 12
radio input "true"
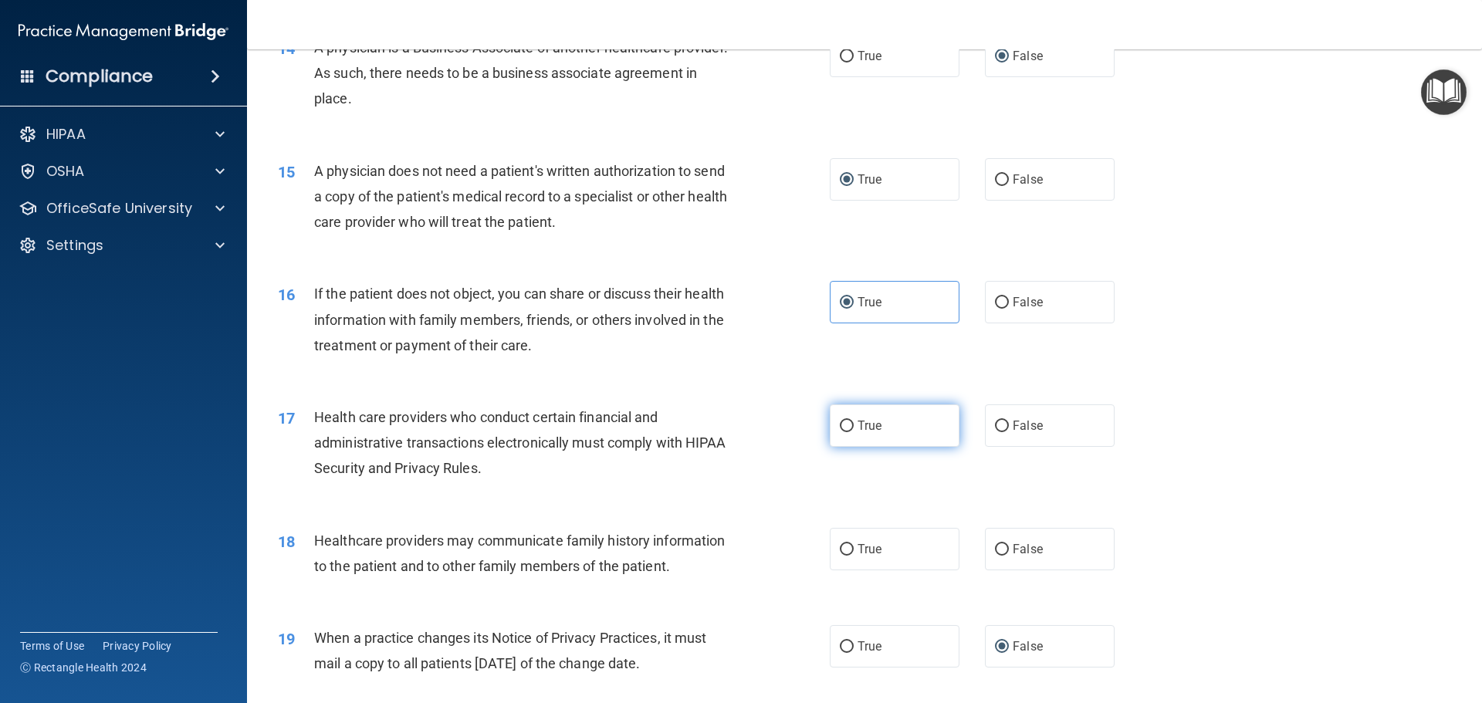
click at [846, 425] on input "True" at bounding box center [847, 427] width 14 height 12
radio input "true"
click at [851, 550] on label "True" at bounding box center [895, 549] width 130 height 42
click at [851, 550] on input "True" at bounding box center [847, 550] width 14 height 12
radio input "true"
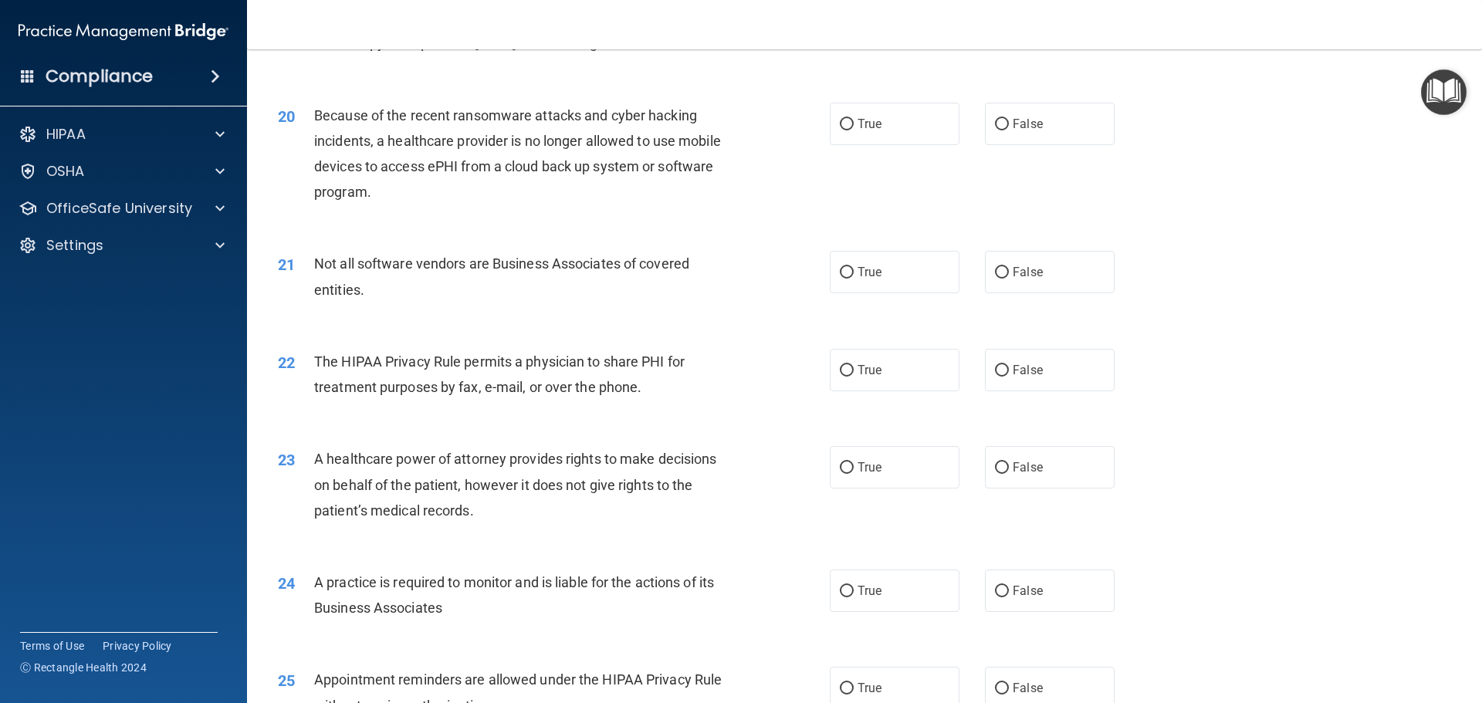
scroll to position [2212, 0]
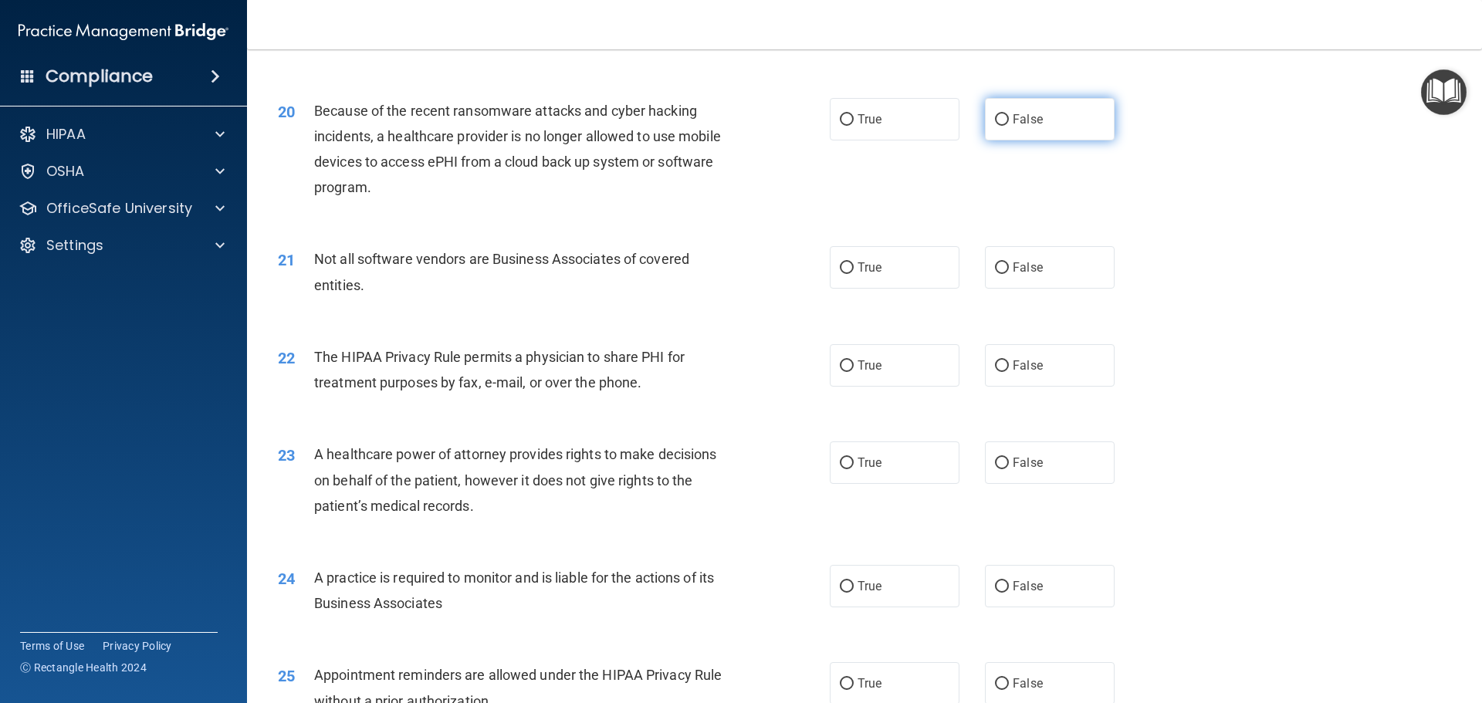
click at [996, 117] on input "False" at bounding box center [1002, 120] width 14 height 12
radio input "true"
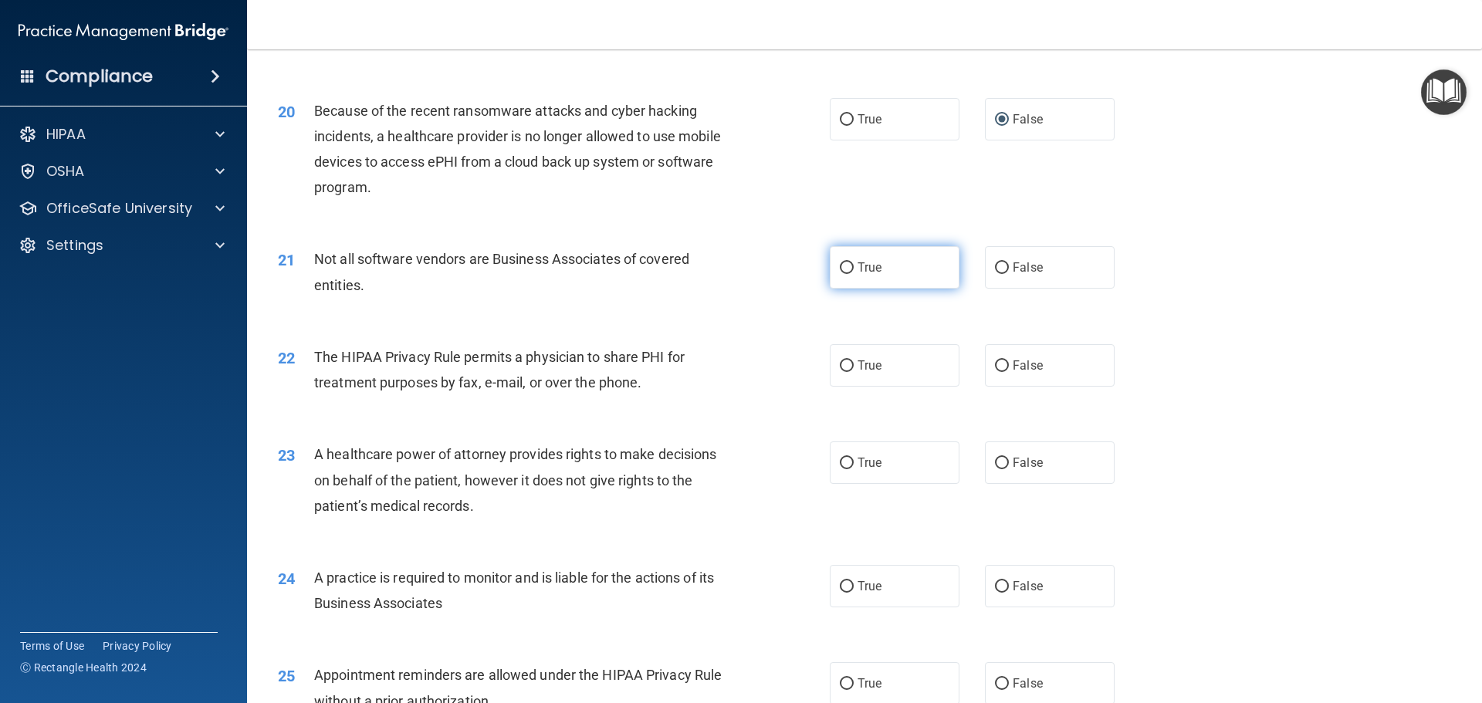
click at [895, 265] on label "True" at bounding box center [895, 267] width 130 height 42
click at [854, 265] on input "True" at bounding box center [847, 268] width 14 height 12
radio input "true"
click at [995, 465] on input "False" at bounding box center [1002, 464] width 14 height 12
radio input "true"
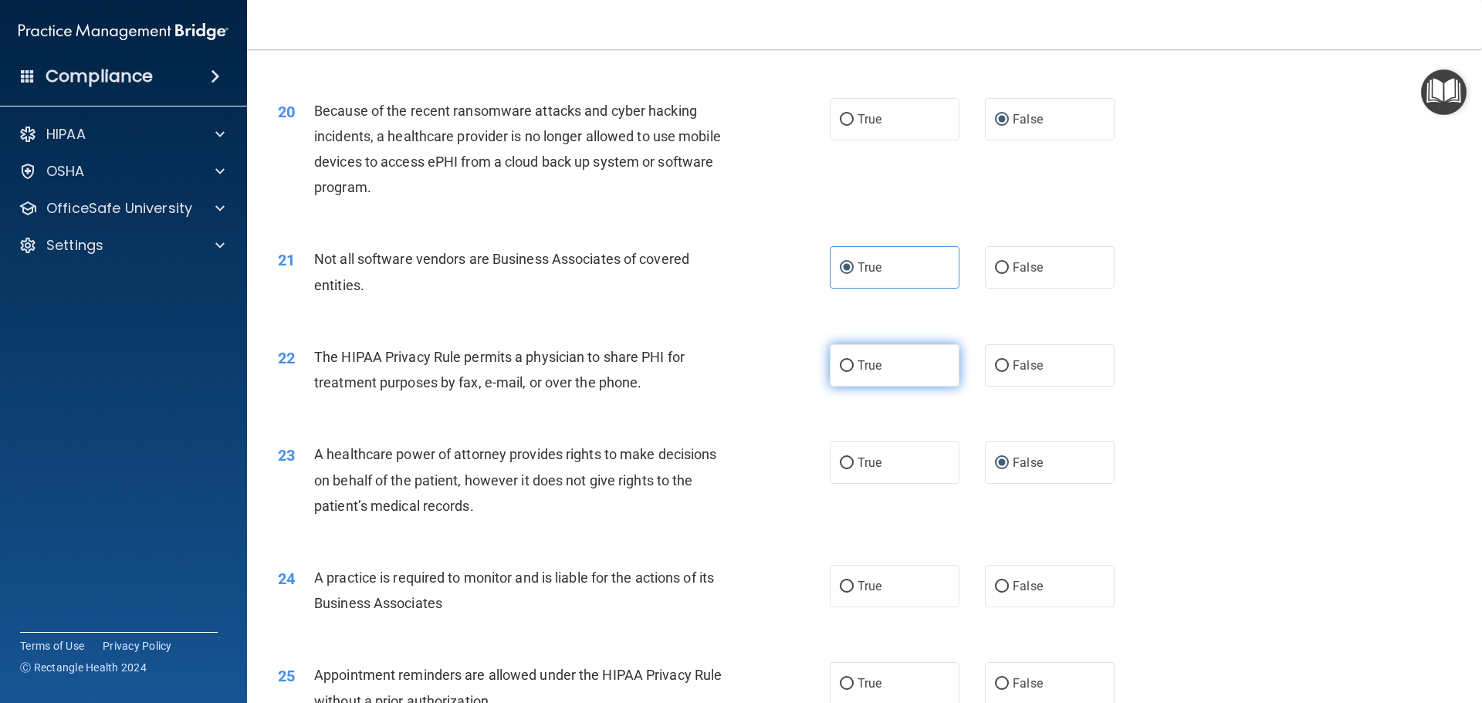
click at [905, 369] on label "True" at bounding box center [895, 365] width 130 height 42
click at [854, 369] on input "True" at bounding box center [847, 366] width 14 height 12
radio input "true"
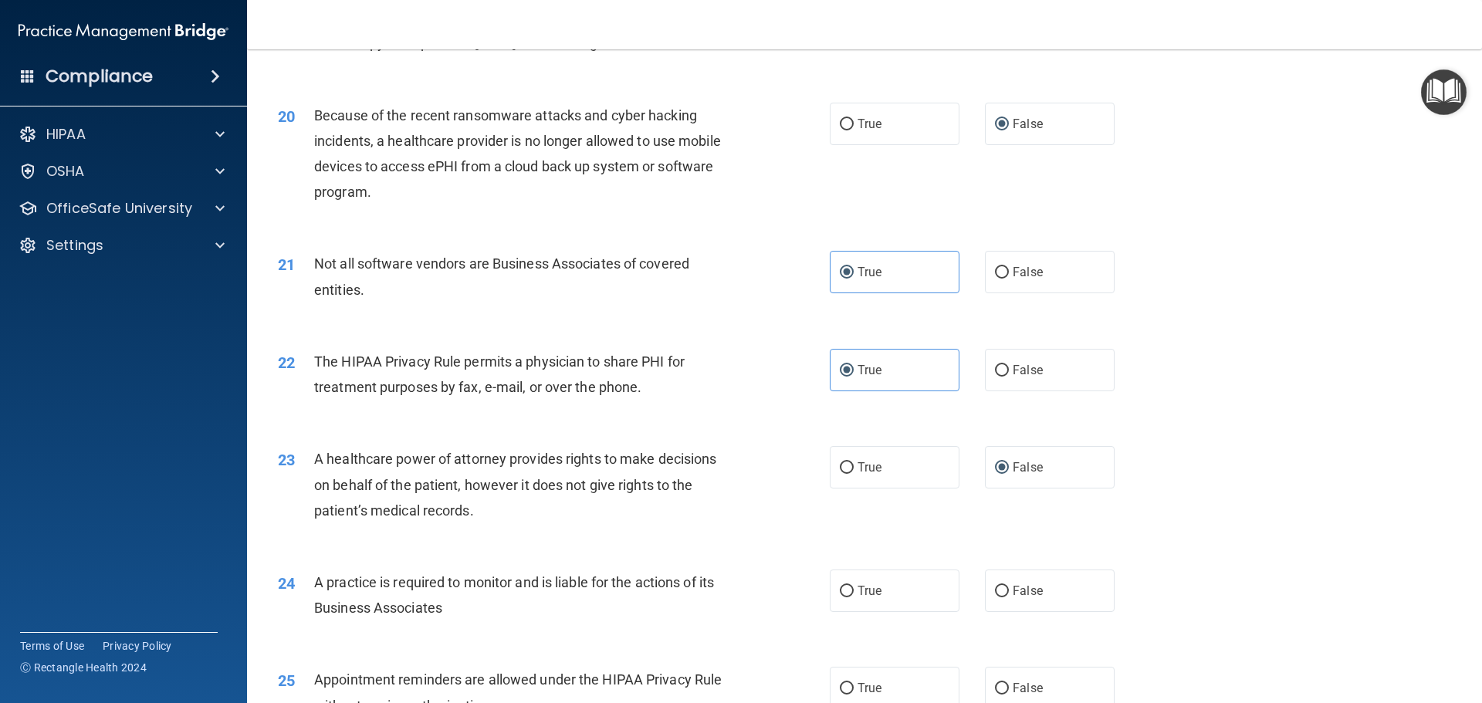
scroll to position [2230, 0]
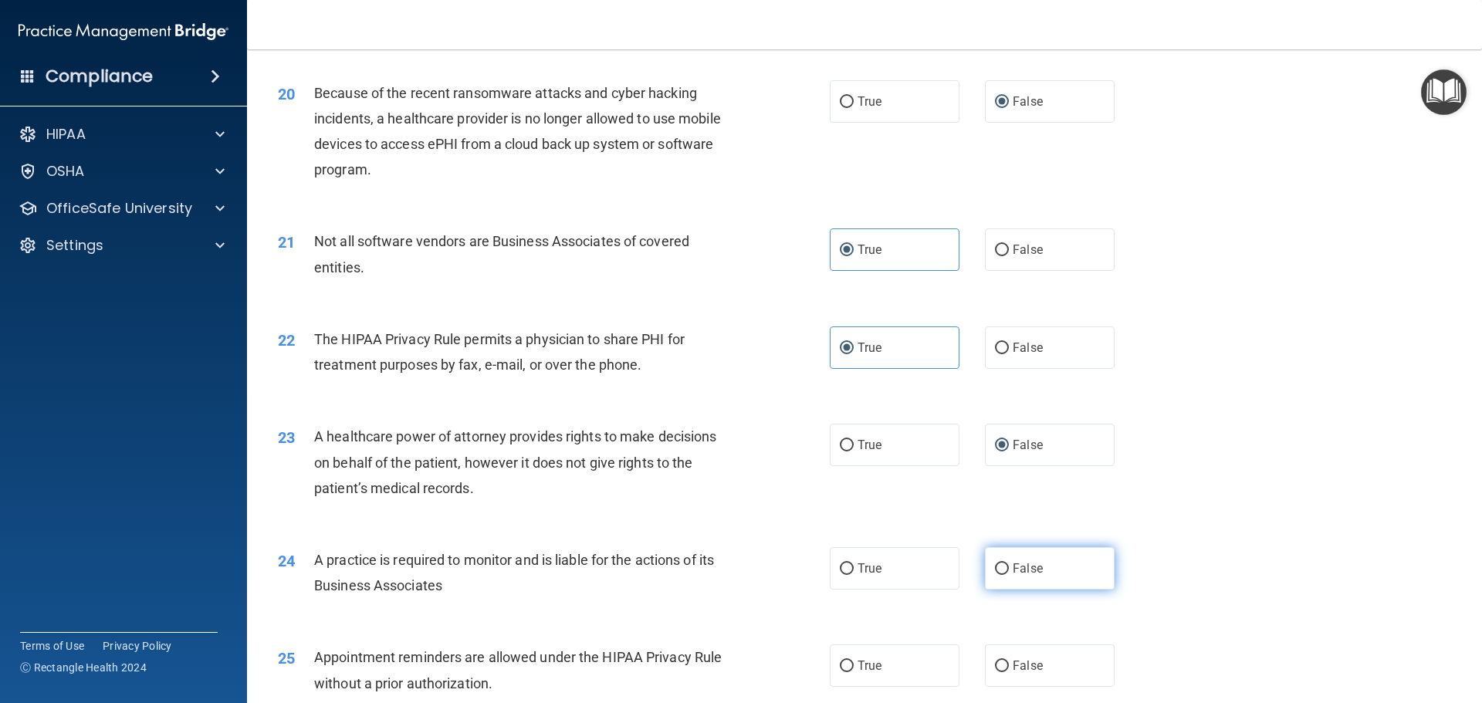
click at [995, 570] on input "False" at bounding box center [1002, 569] width 14 height 12
radio input "true"
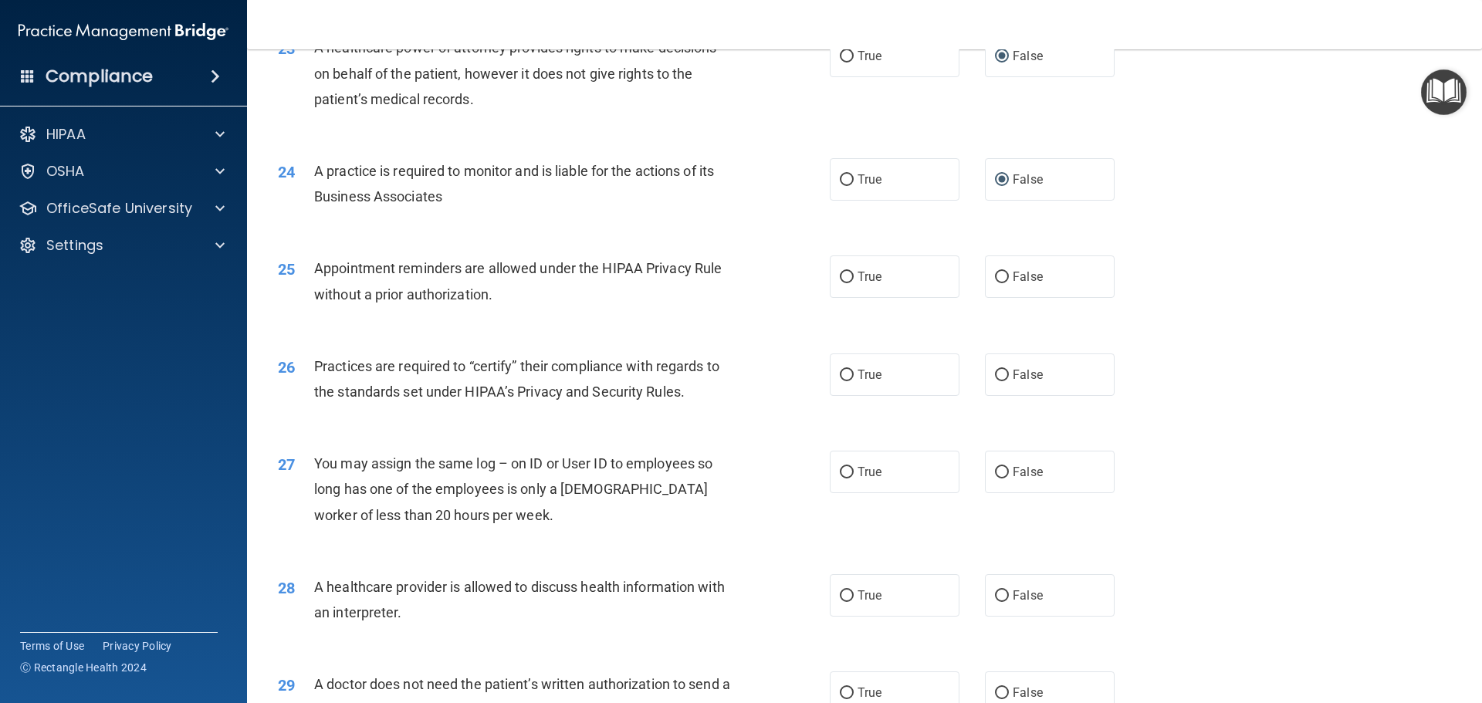
scroll to position [2627, 0]
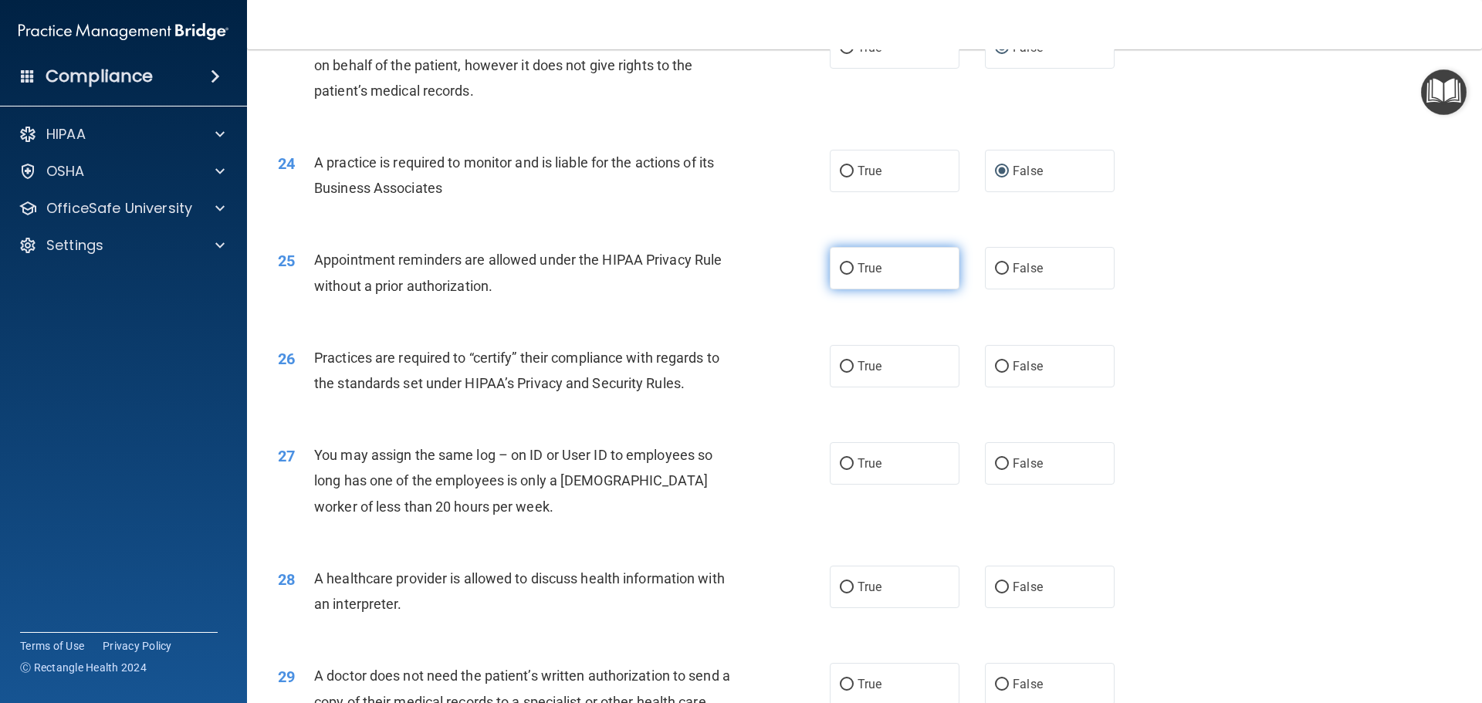
click at [847, 267] on input "True" at bounding box center [847, 269] width 14 height 12
radio input "true"
click at [995, 364] on input "False" at bounding box center [1002, 367] width 14 height 12
radio input "true"
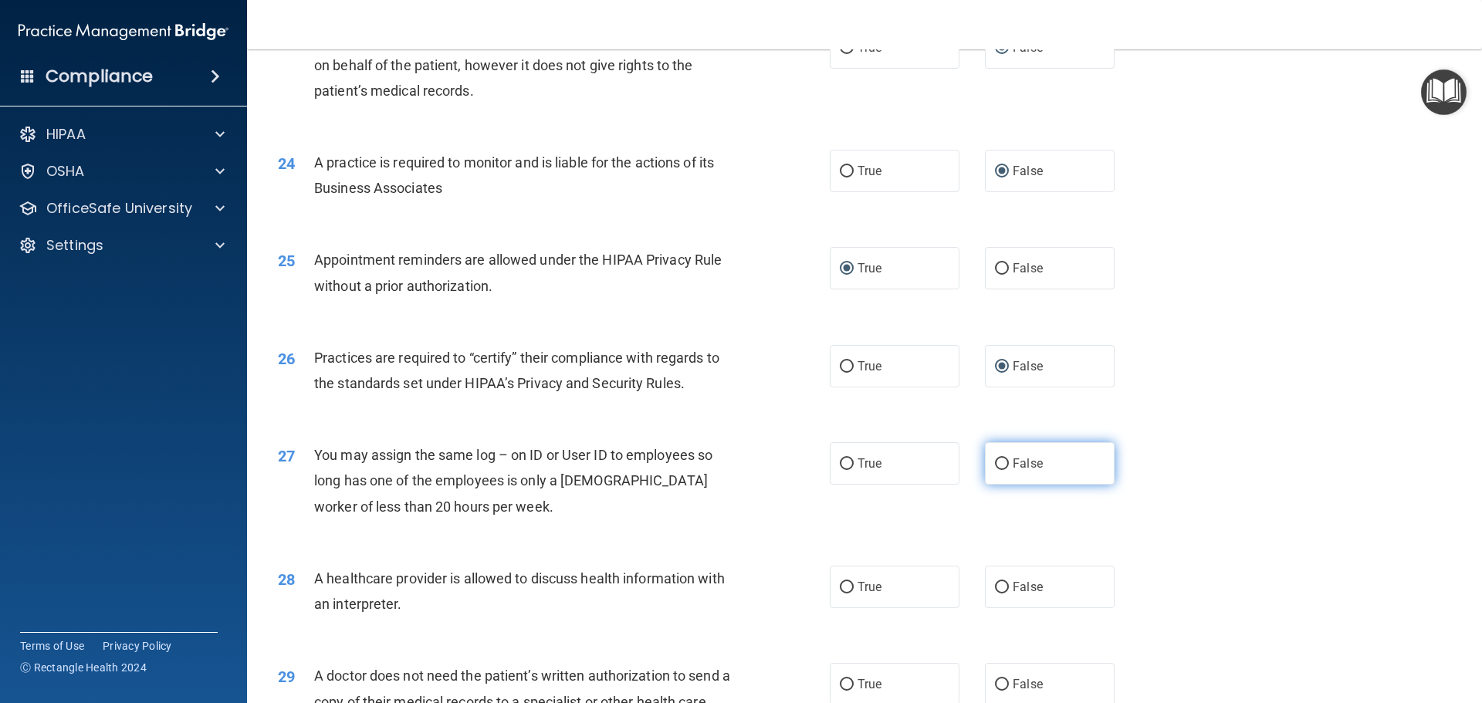
click at [997, 462] on input "False" at bounding box center [1002, 464] width 14 height 12
radio input "true"
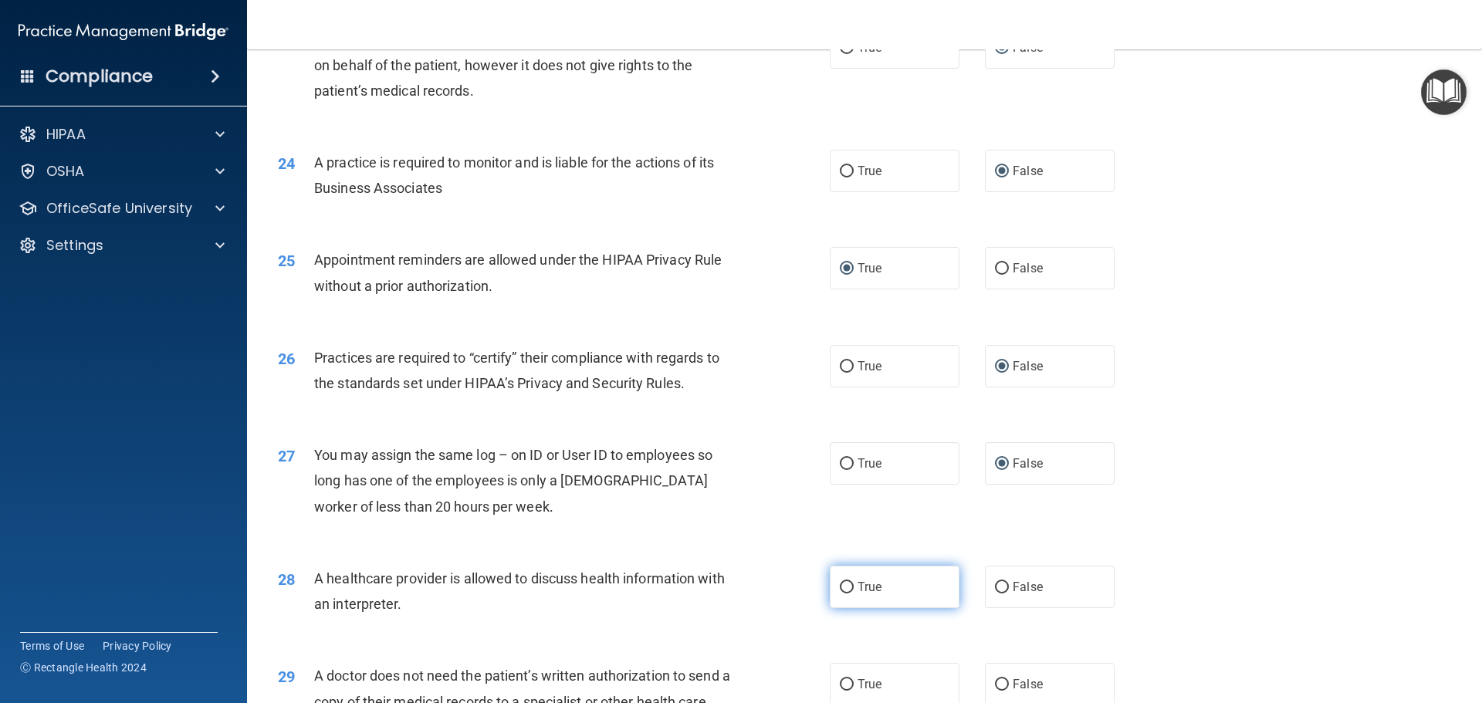
click at [840, 587] on input "True" at bounding box center [847, 588] width 14 height 12
radio input "true"
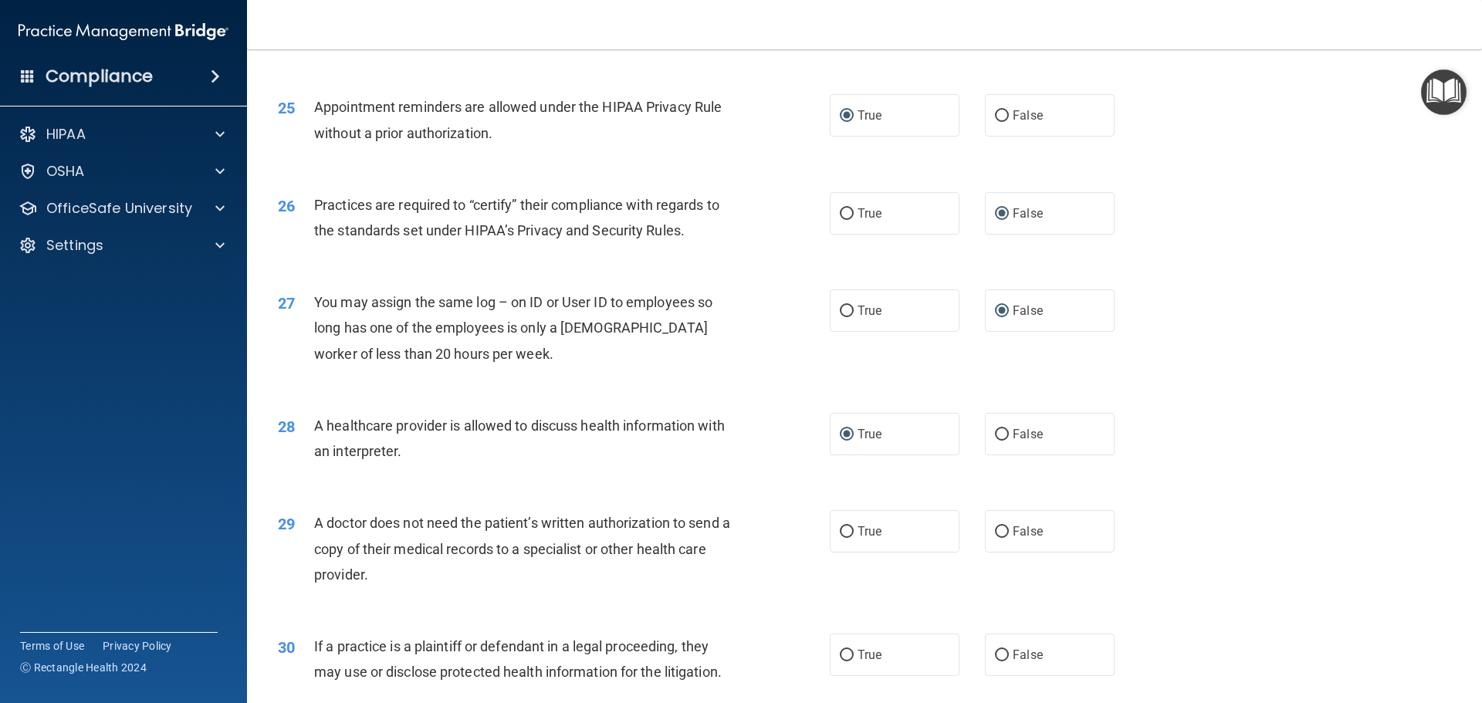
scroll to position [2890, 0]
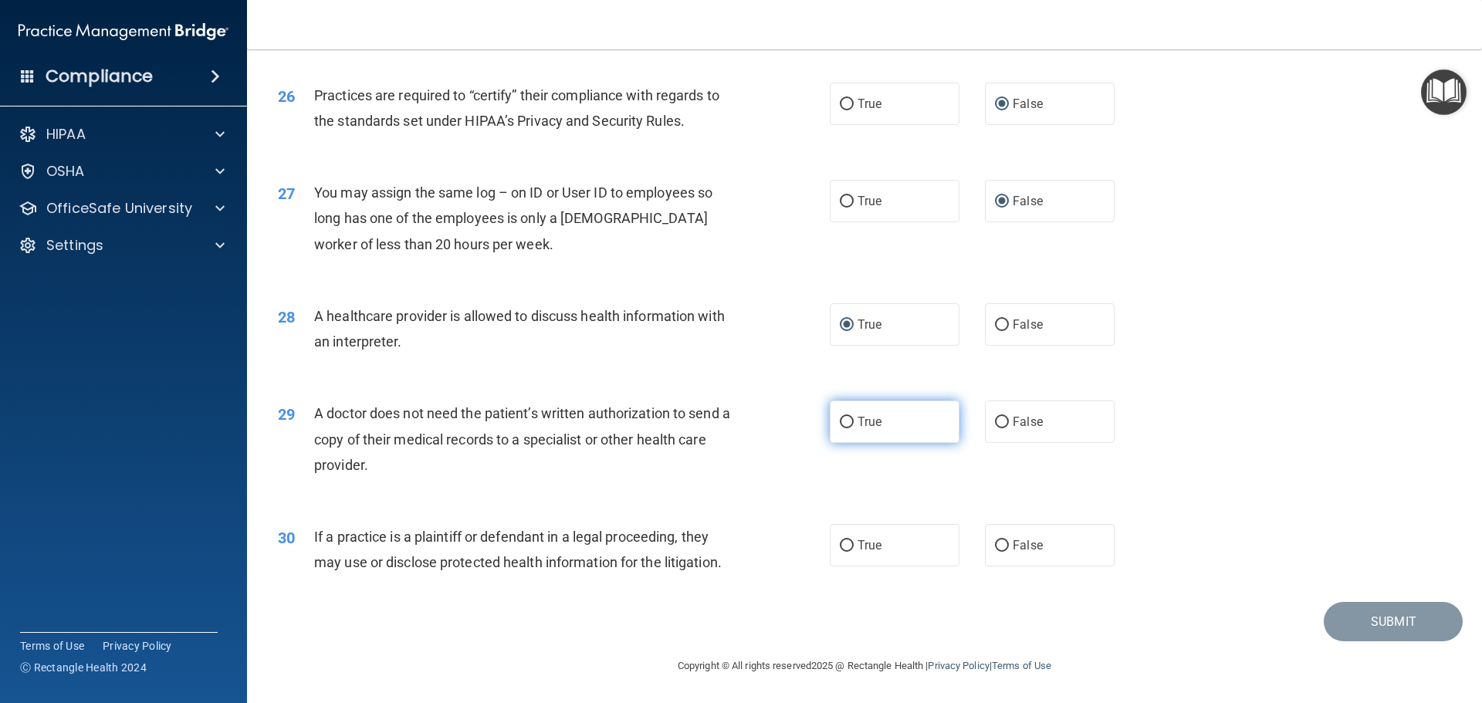
click at [840, 422] on input "True" at bounding box center [847, 423] width 14 height 12
radio input "true"
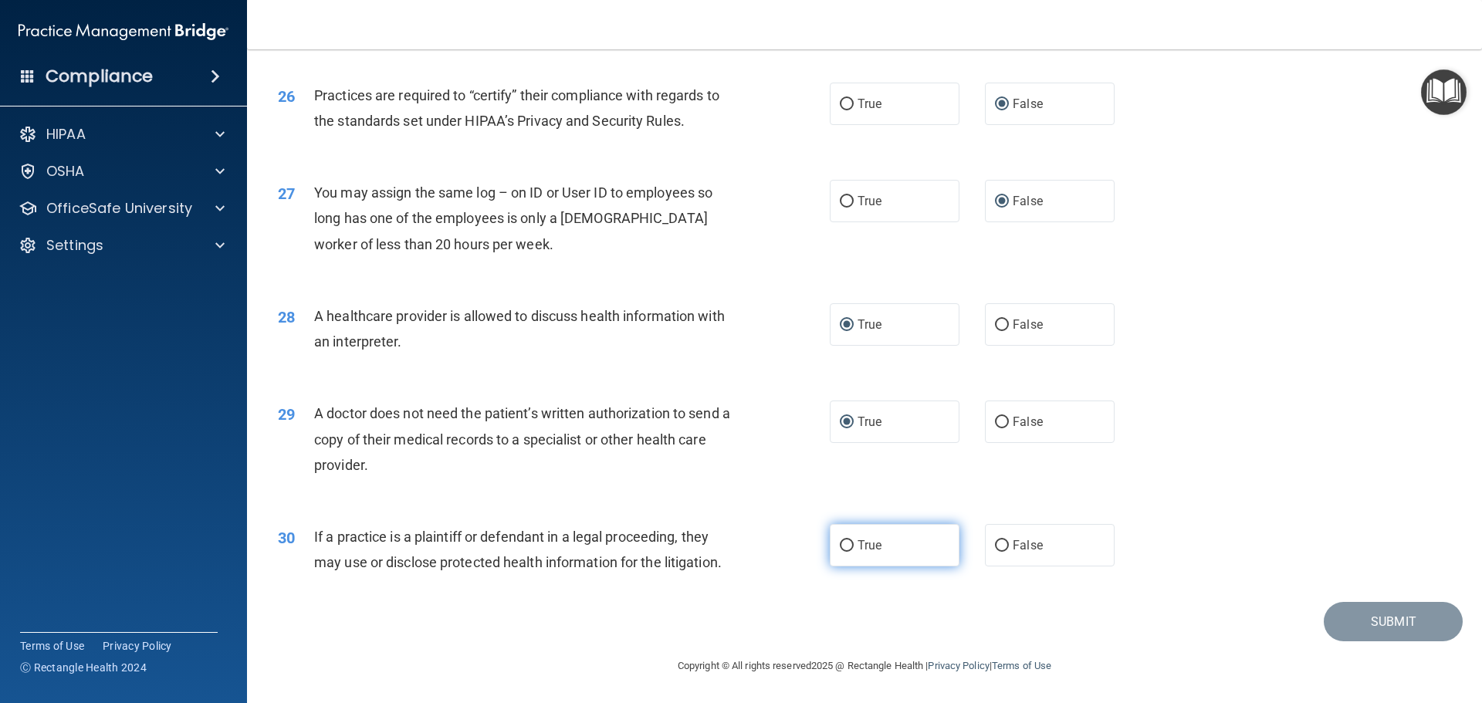
click at [843, 546] on input "True" at bounding box center [847, 546] width 14 height 12
radio input "true"
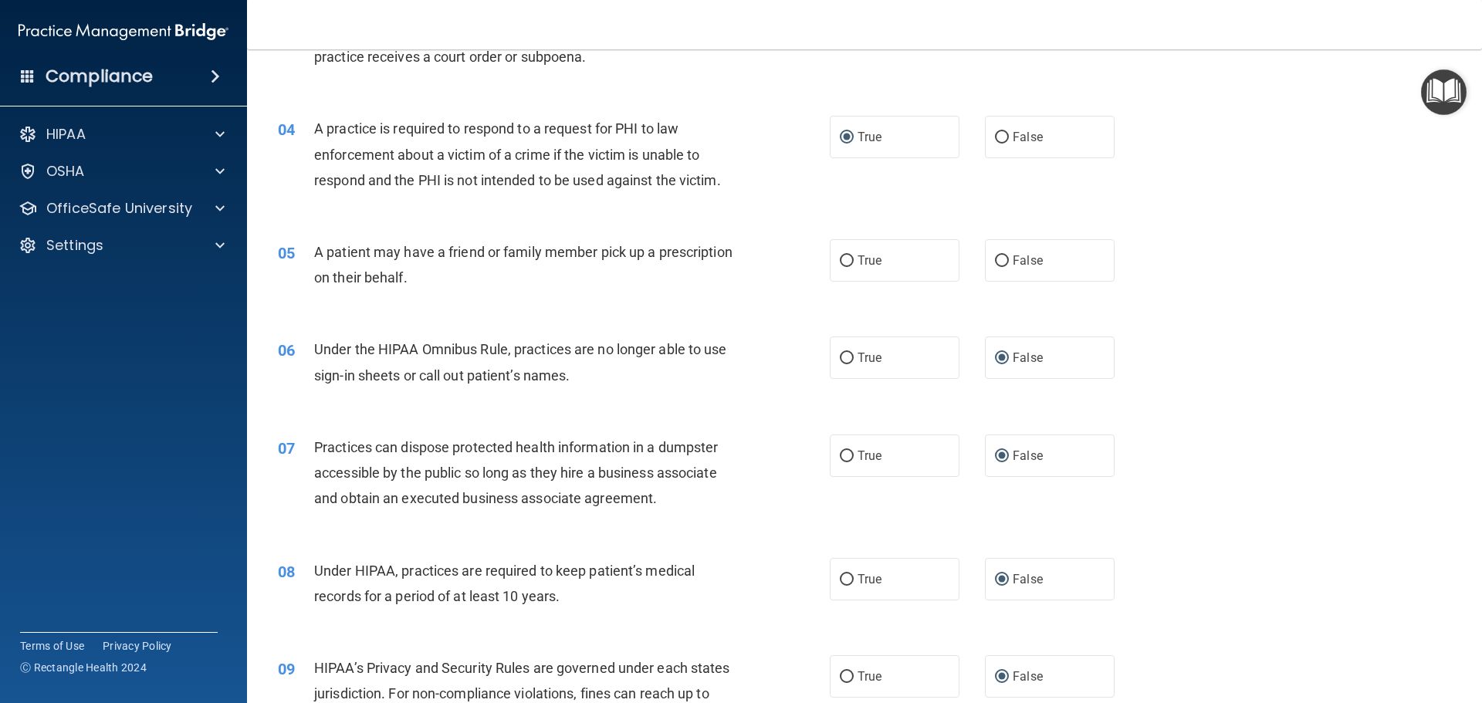
scroll to position [367, 0]
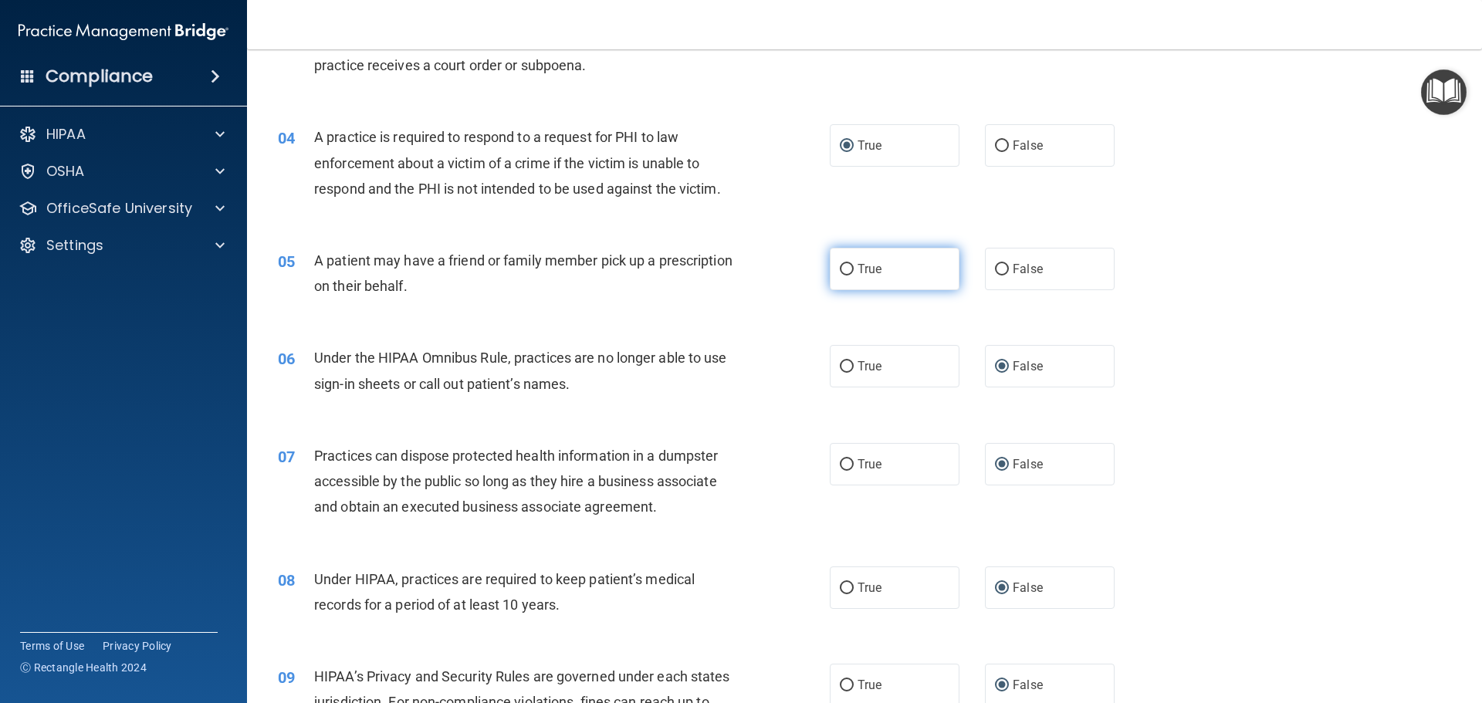
click at [840, 267] on input "True" at bounding box center [847, 270] width 14 height 12
radio input "true"
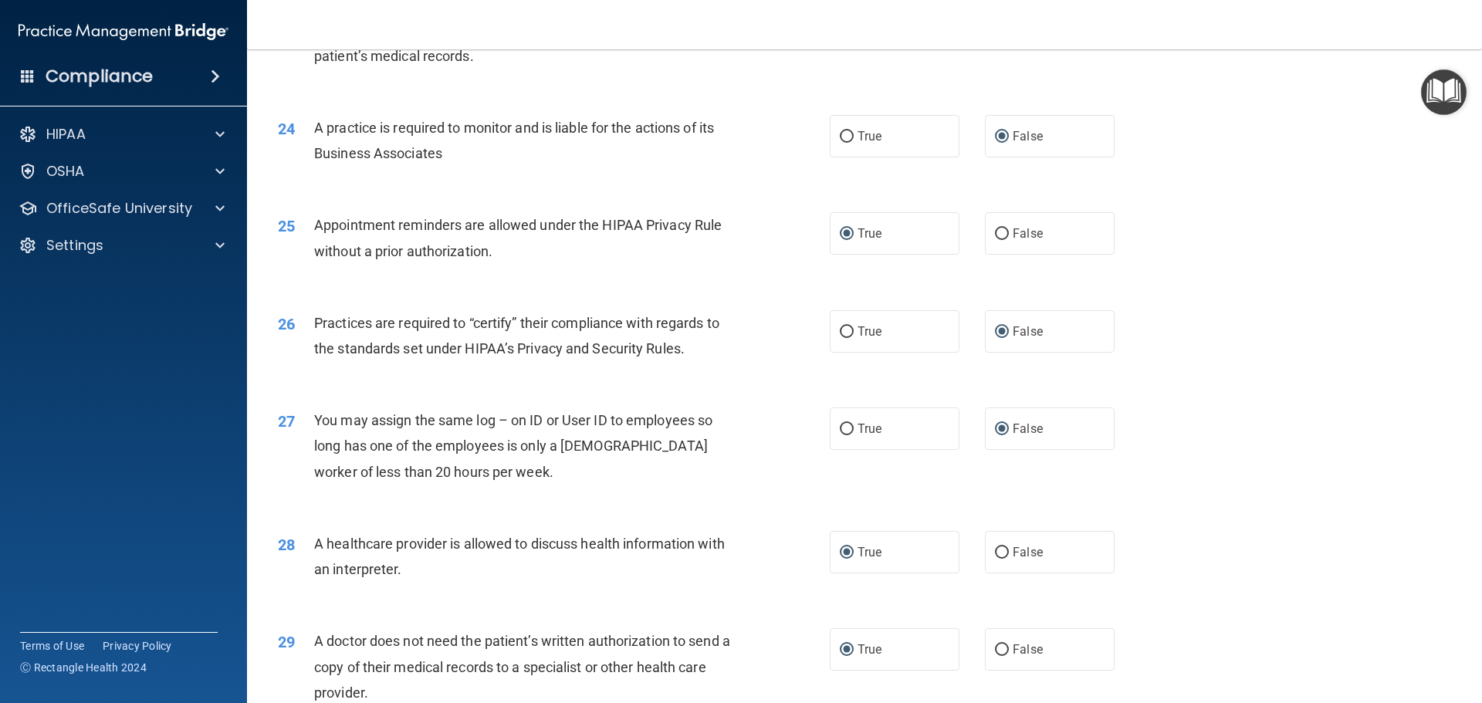
scroll to position [2890, 0]
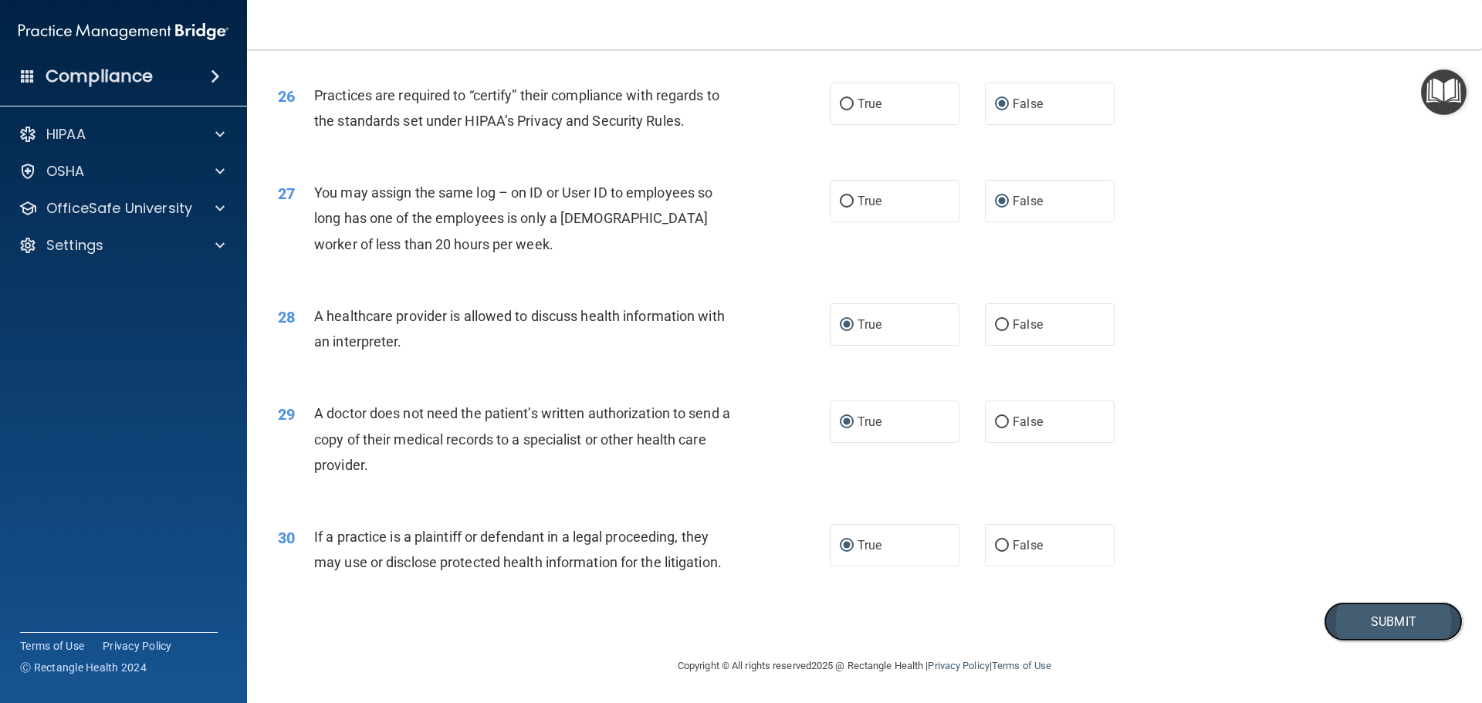
click at [1371, 624] on button "Submit" at bounding box center [1393, 621] width 139 height 39
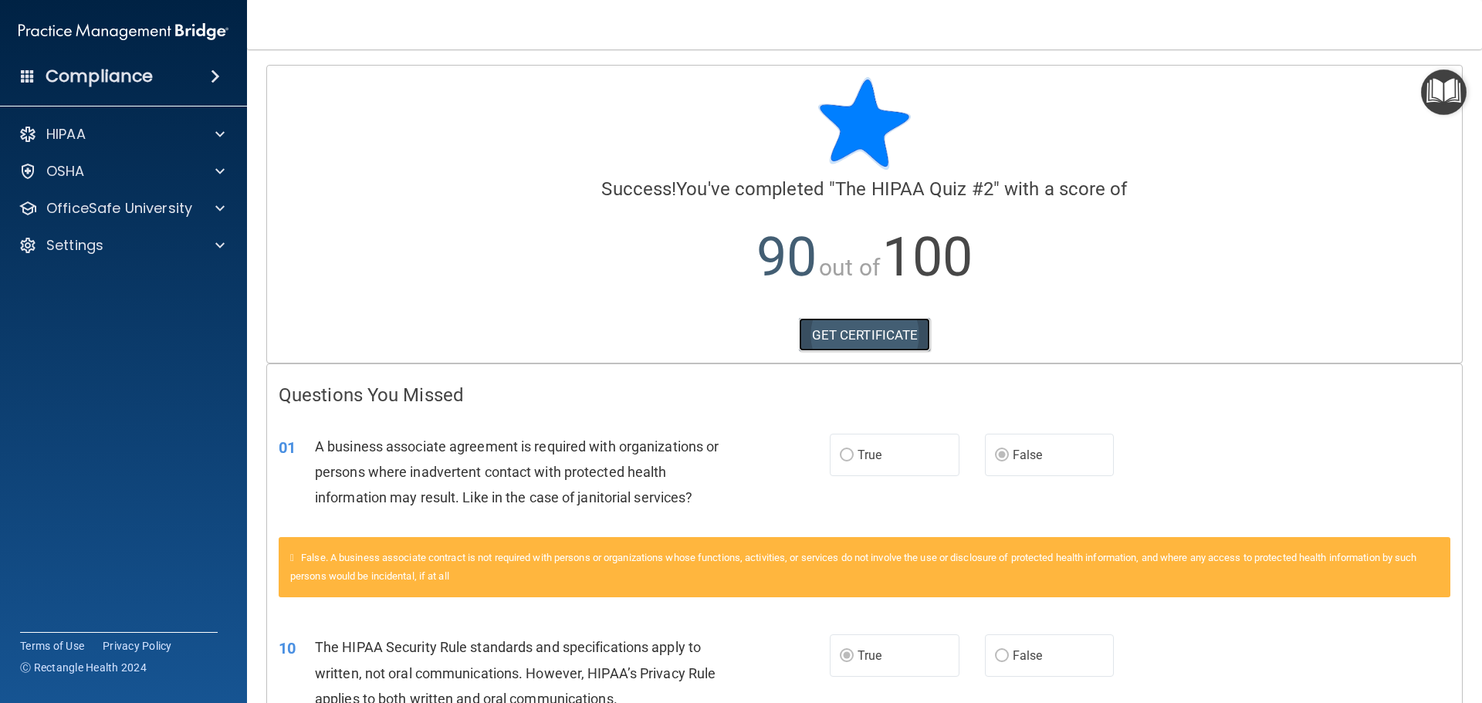
click at [875, 344] on link "GET CERTIFICATE" at bounding box center [865, 335] width 132 height 34
click at [211, 132] on div at bounding box center [217, 134] width 39 height 19
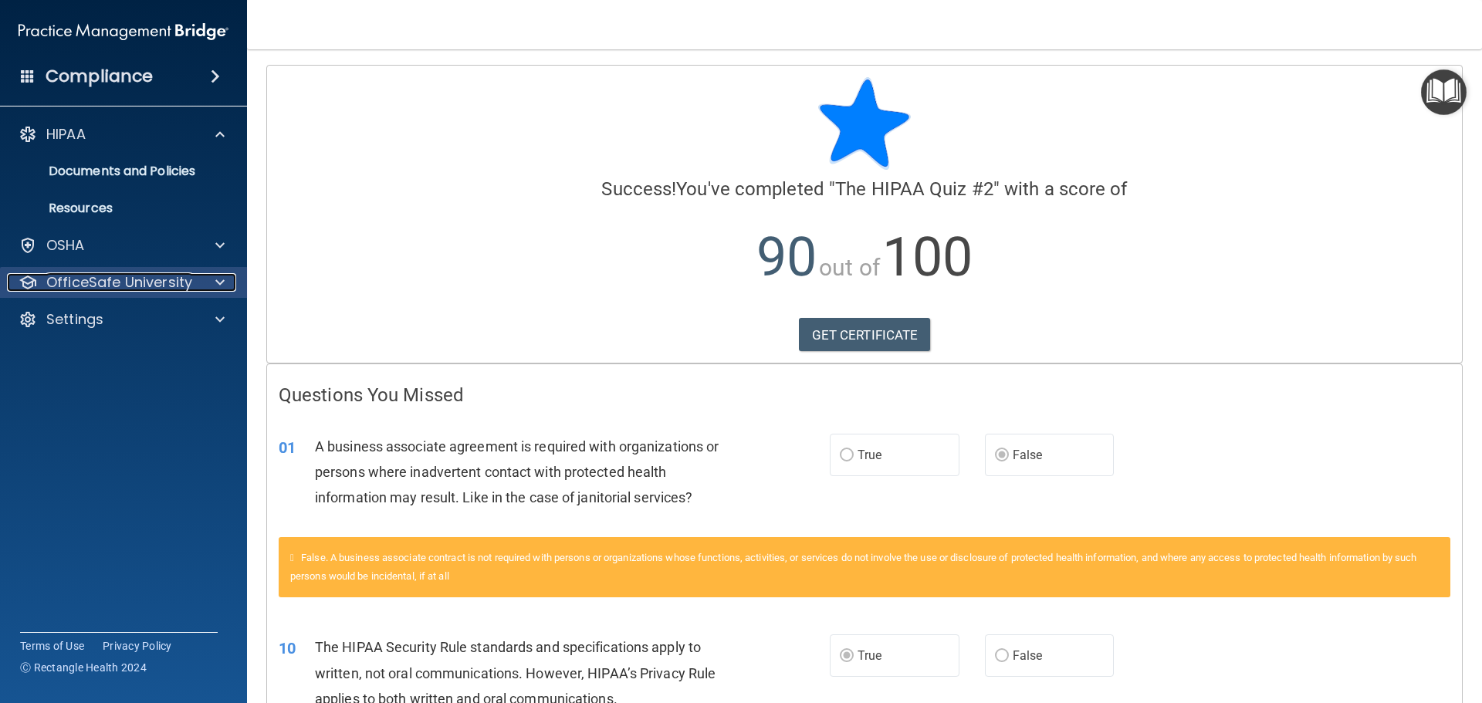
click at [218, 274] on span at bounding box center [219, 282] width 9 height 19
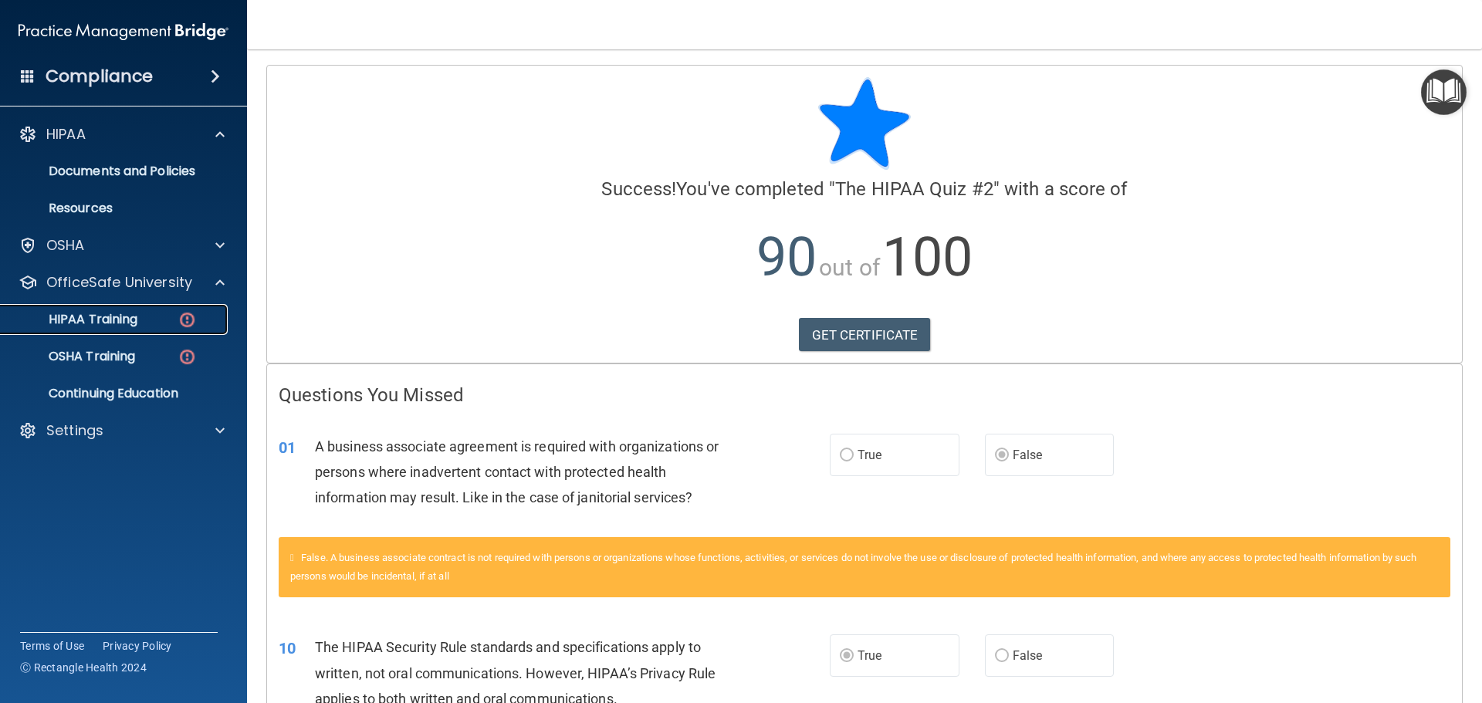
click at [180, 321] on img at bounding box center [187, 319] width 19 height 19
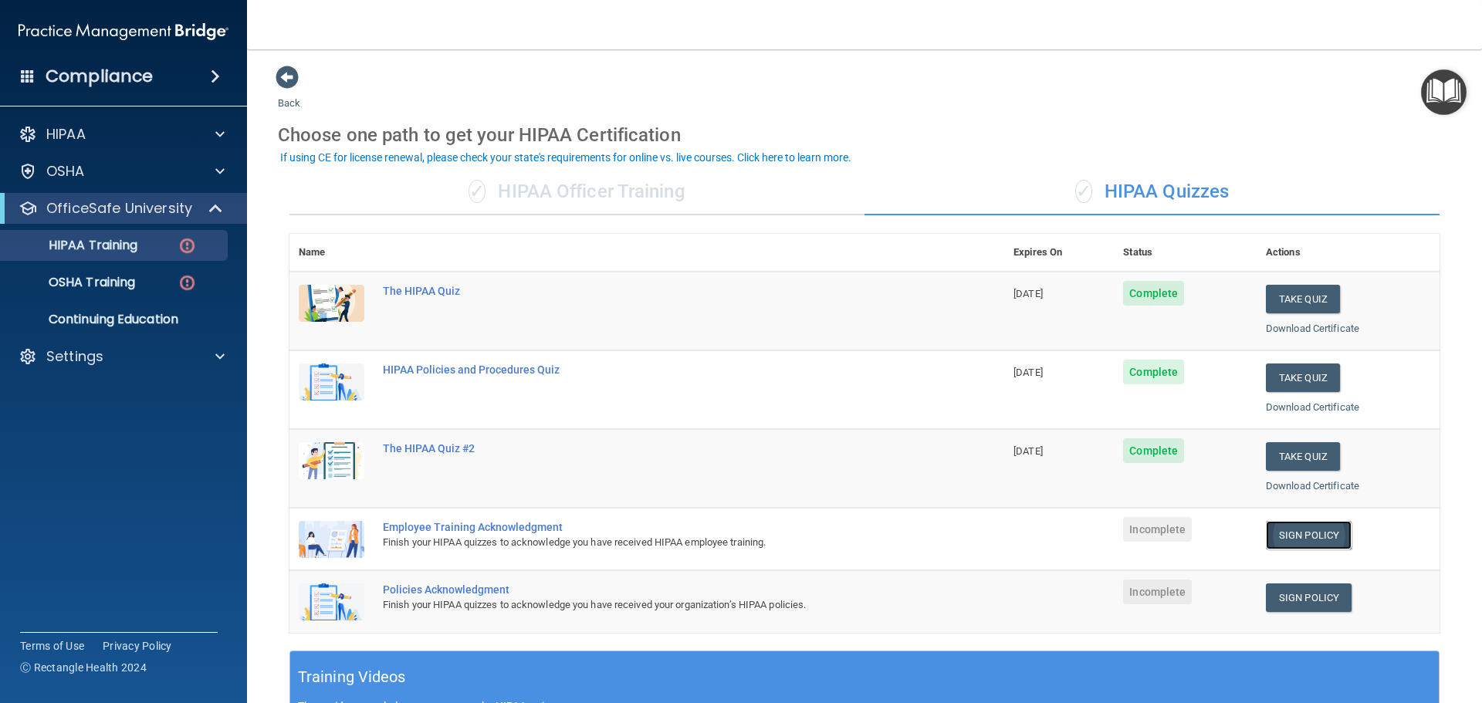
click at [1316, 540] on link "Sign Policy" at bounding box center [1309, 535] width 86 height 29
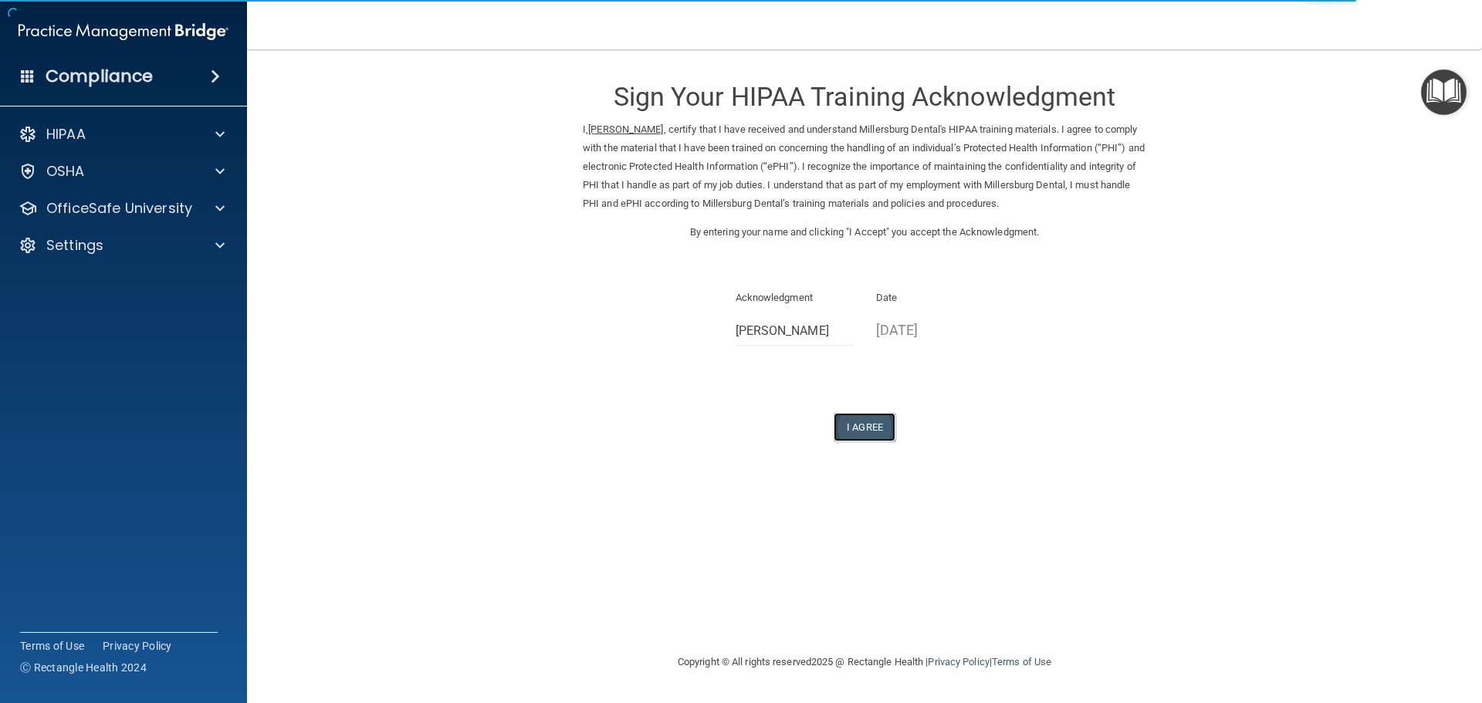
click at [869, 426] on button "I Agree" at bounding box center [865, 427] width 62 height 29
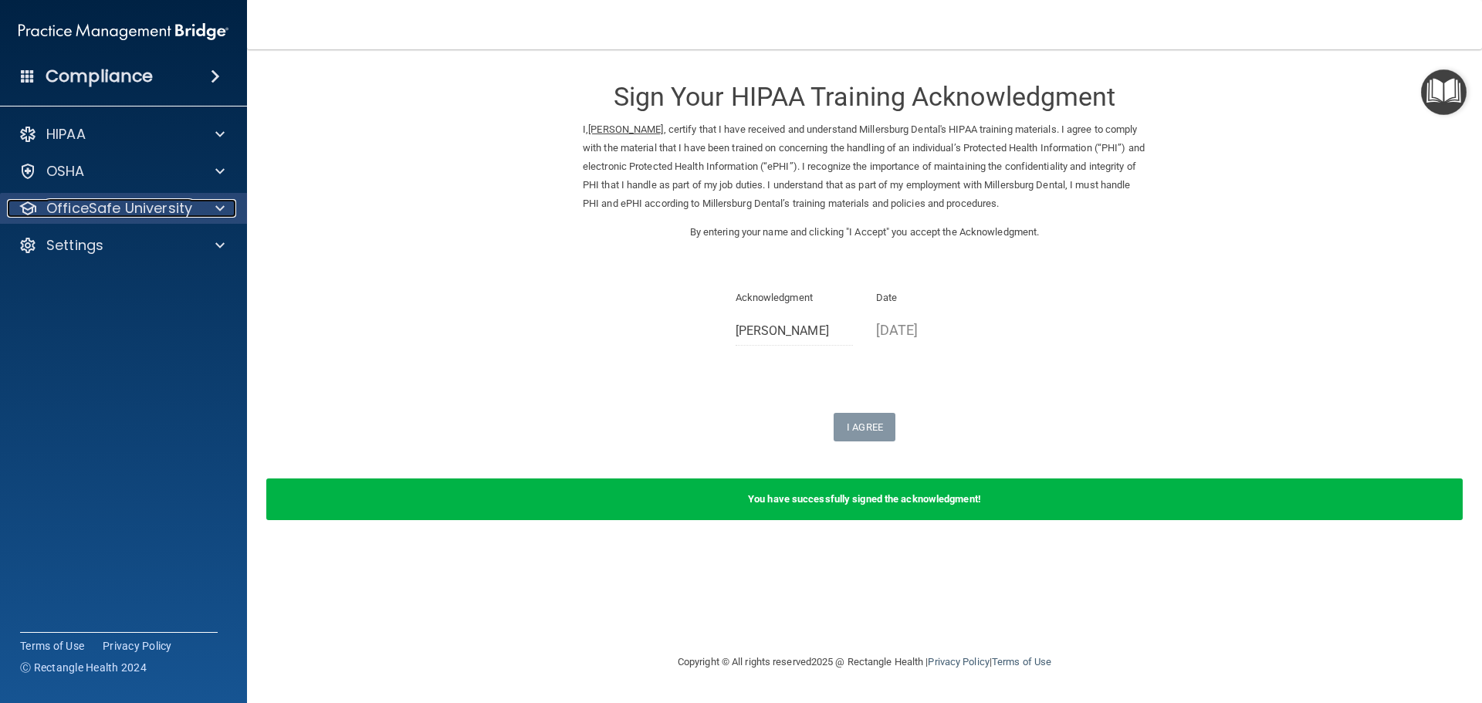
click at [210, 209] on div at bounding box center [217, 208] width 39 height 19
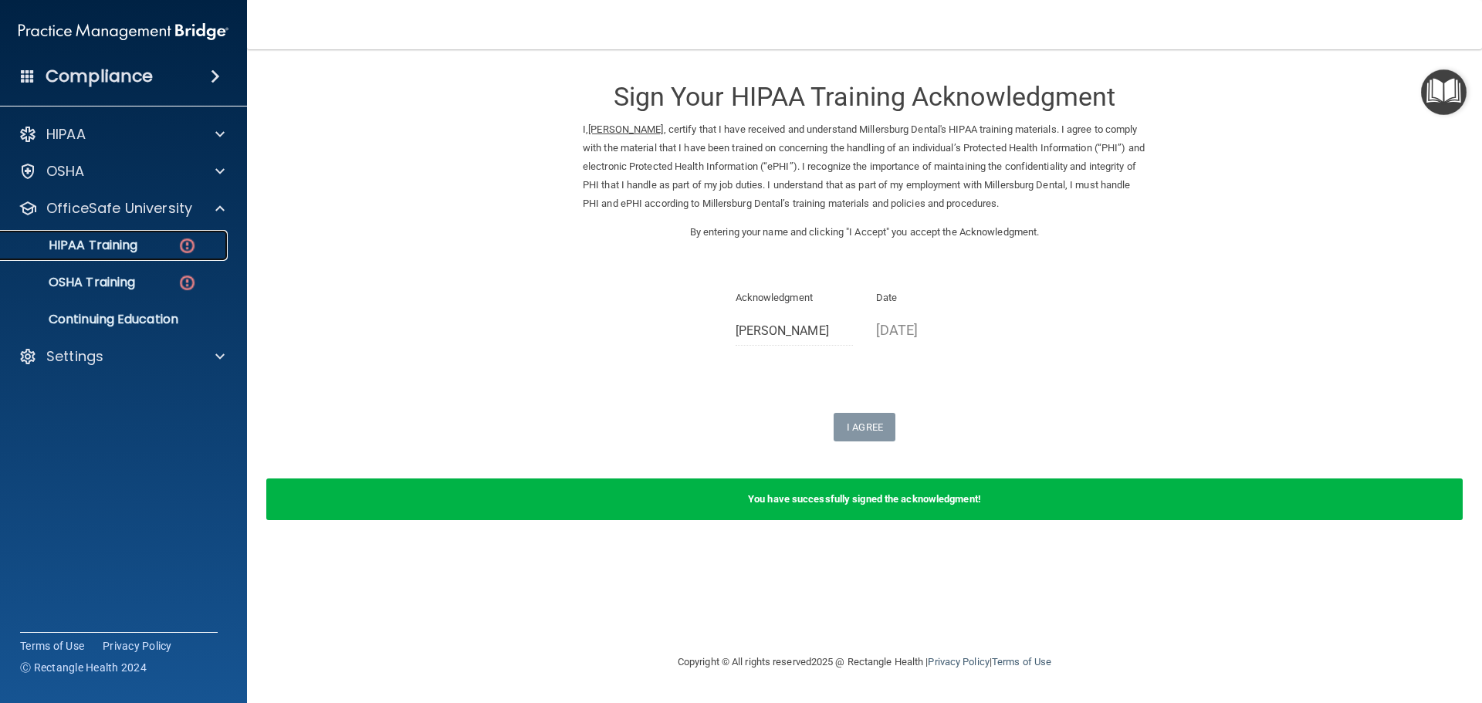
click at [178, 244] on img at bounding box center [187, 245] width 19 height 19
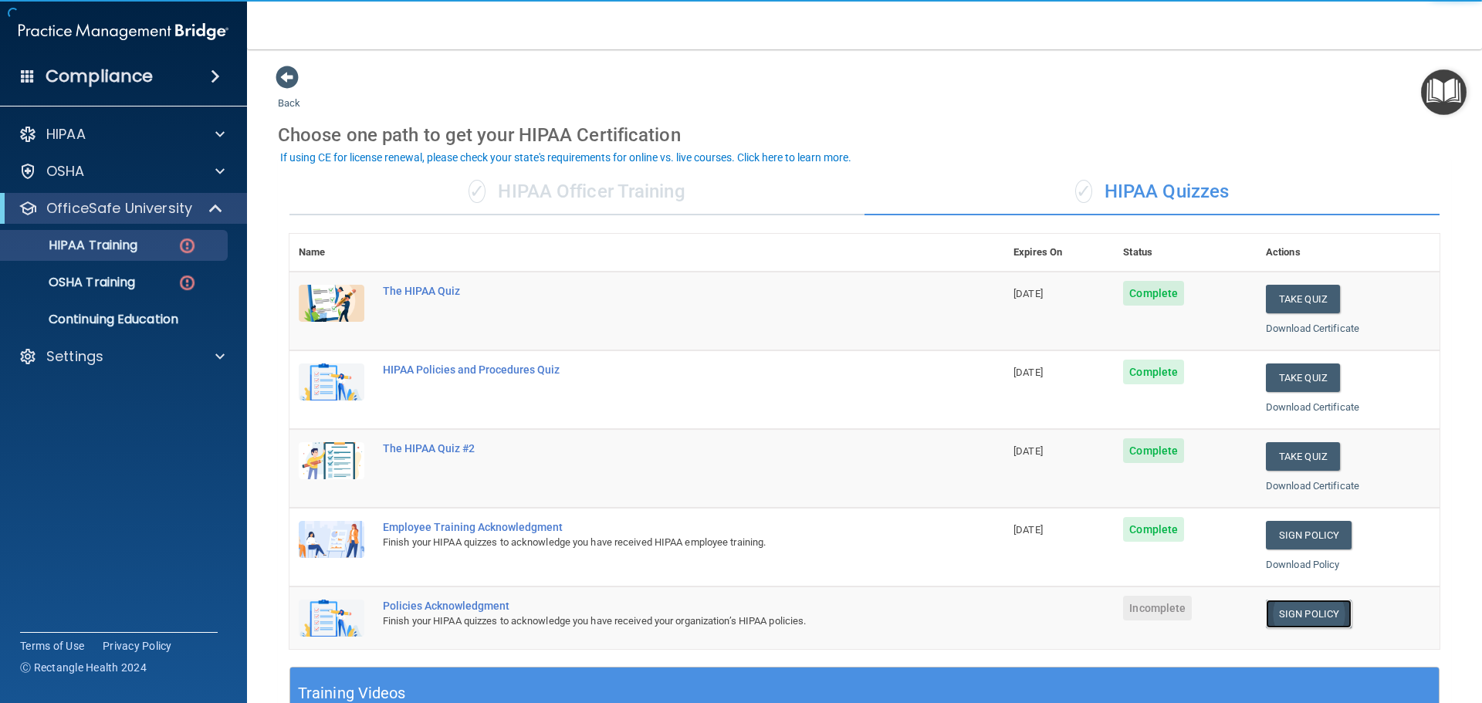
click at [1312, 618] on link "Sign Policy" at bounding box center [1309, 614] width 86 height 29
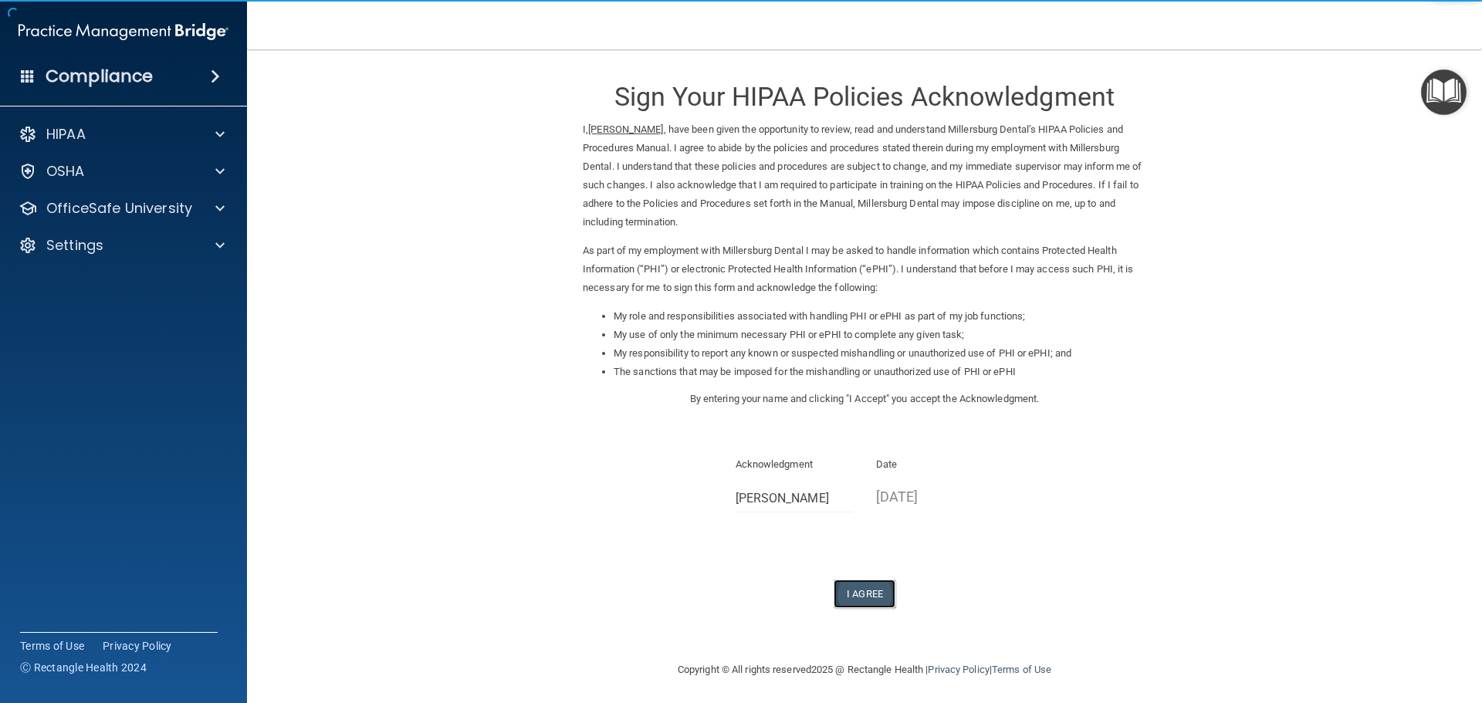
click at [858, 585] on button "I Agree" at bounding box center [865, 594] width 62 height 29
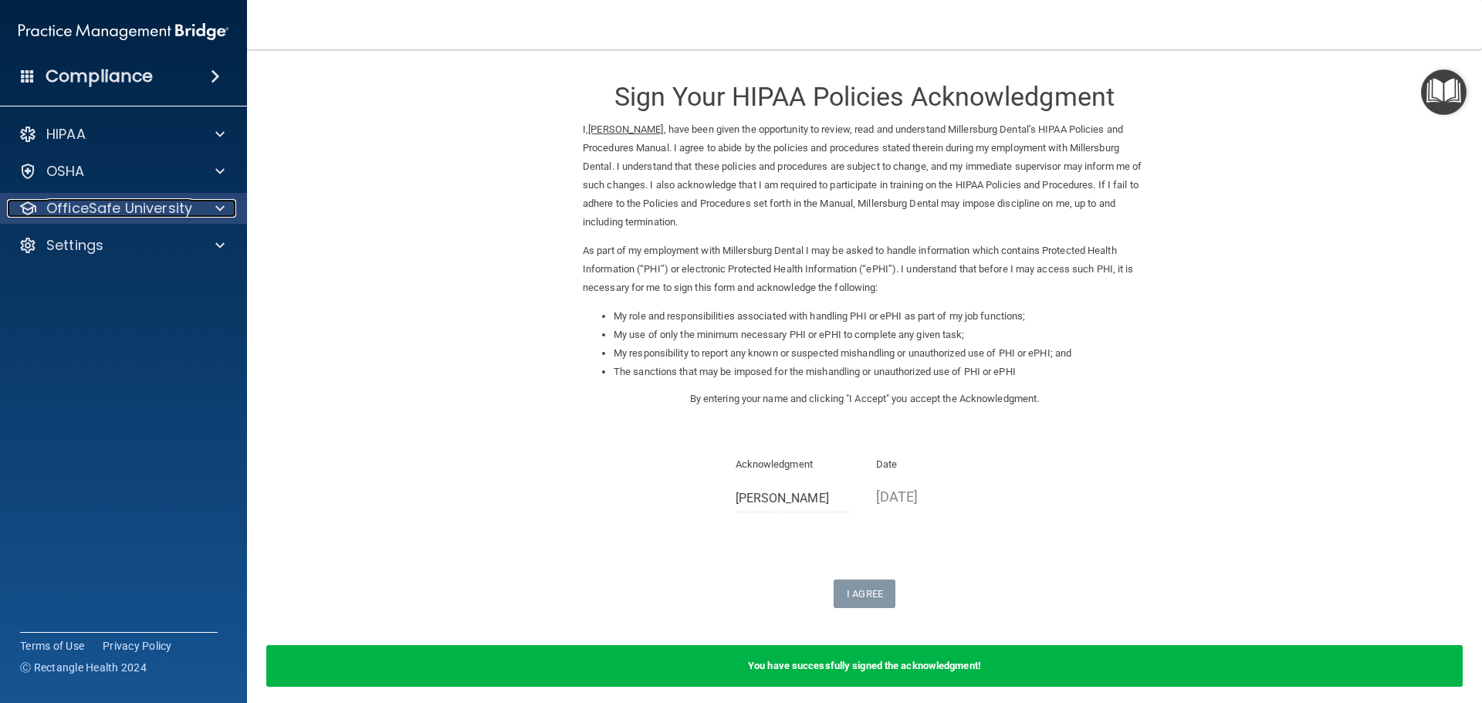
click at [219, 202] on span at bounding box center [219, 208] width 9 height 19
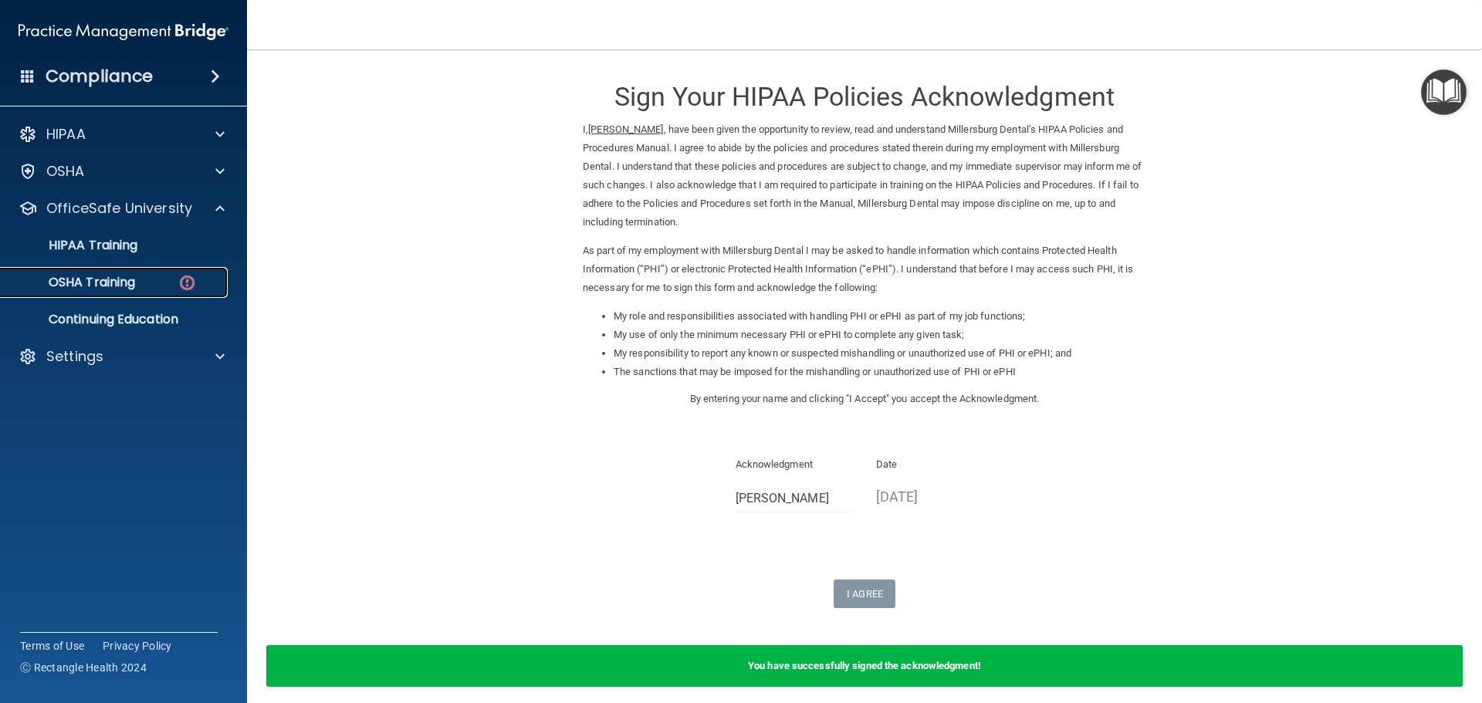
click at [194, 280] on img at bounding box center [187, 282] width 19 height 19
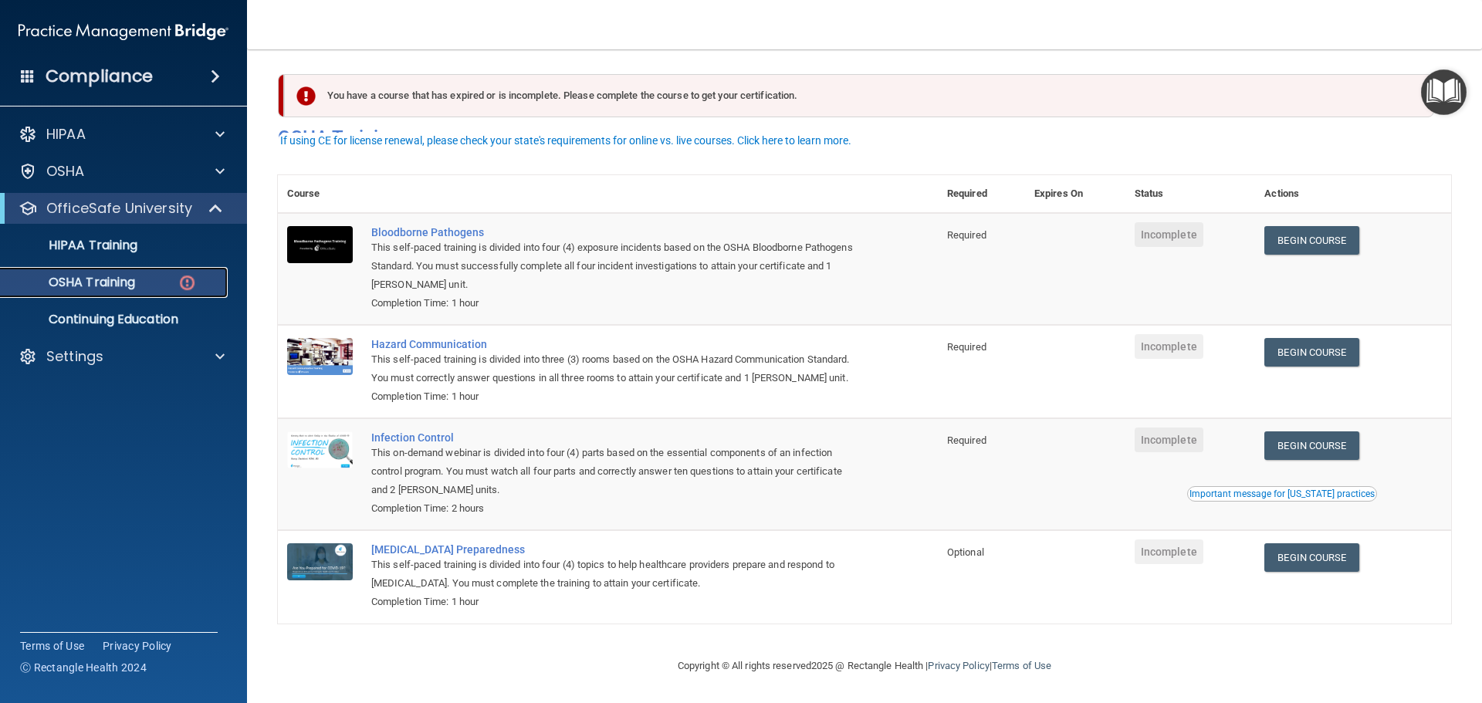
scroll to position [25, 0]
click at [1327, 226] on link "Begin Course" at bounding box center [1311, 240] width 94 height 29
